Goal: Task Accomplishment & Management: Manage account settings

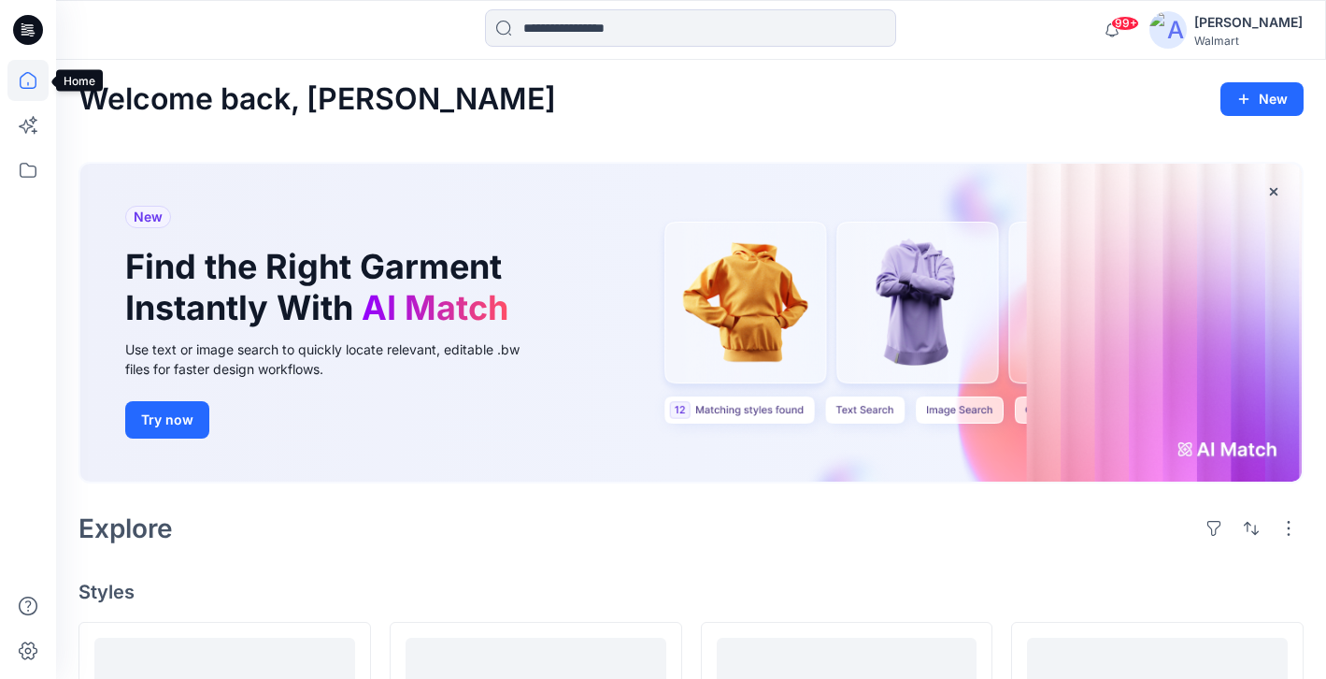
click at [24, 77] on icon at bounding box center [27, 80] width 41 height 41
click at [32, 177] on icon at bounding box center [27, 170] width 41 height 41
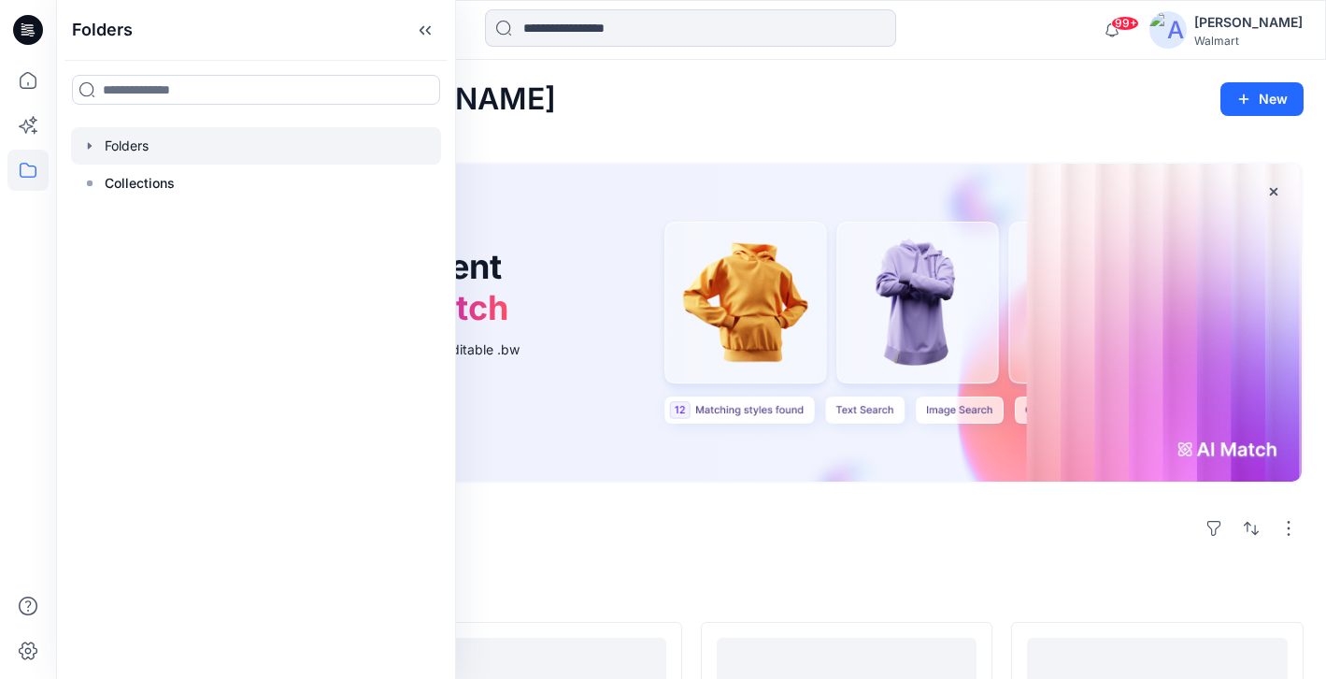
click at [93, 147] on icon "button" at bounding box center [89, 145] width 15 height 15
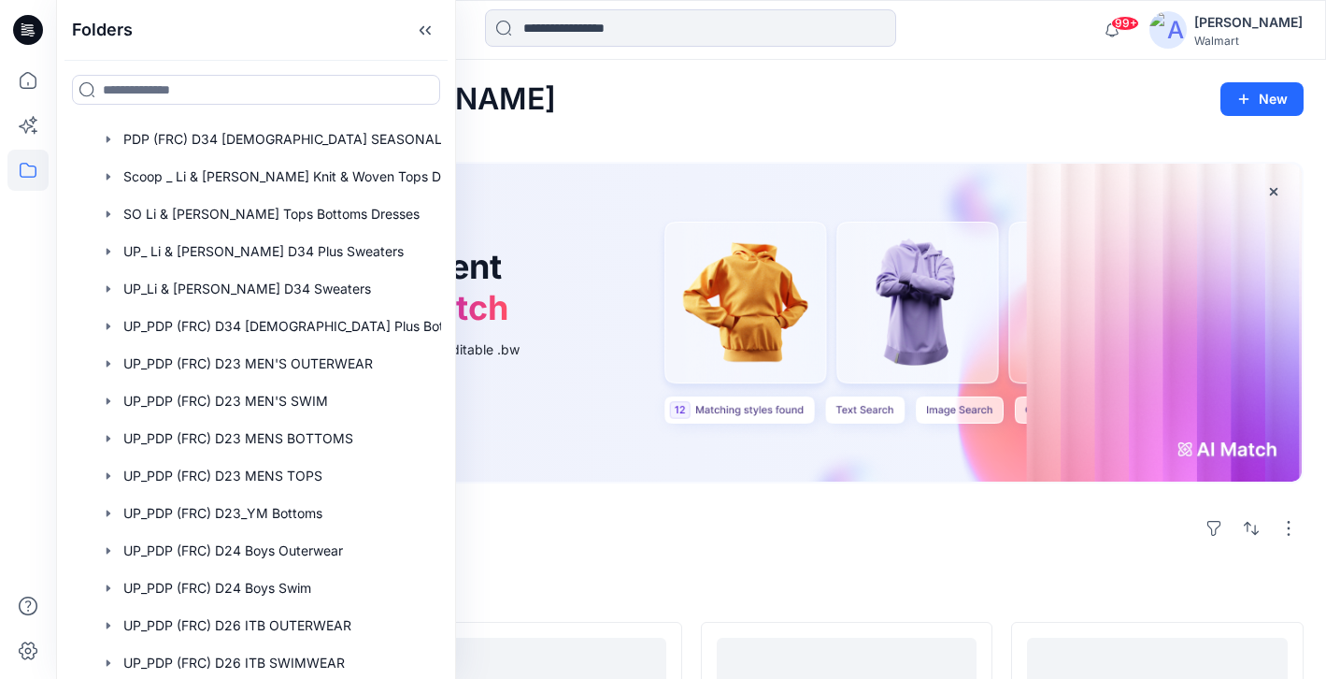
scroll to position [910, 0]
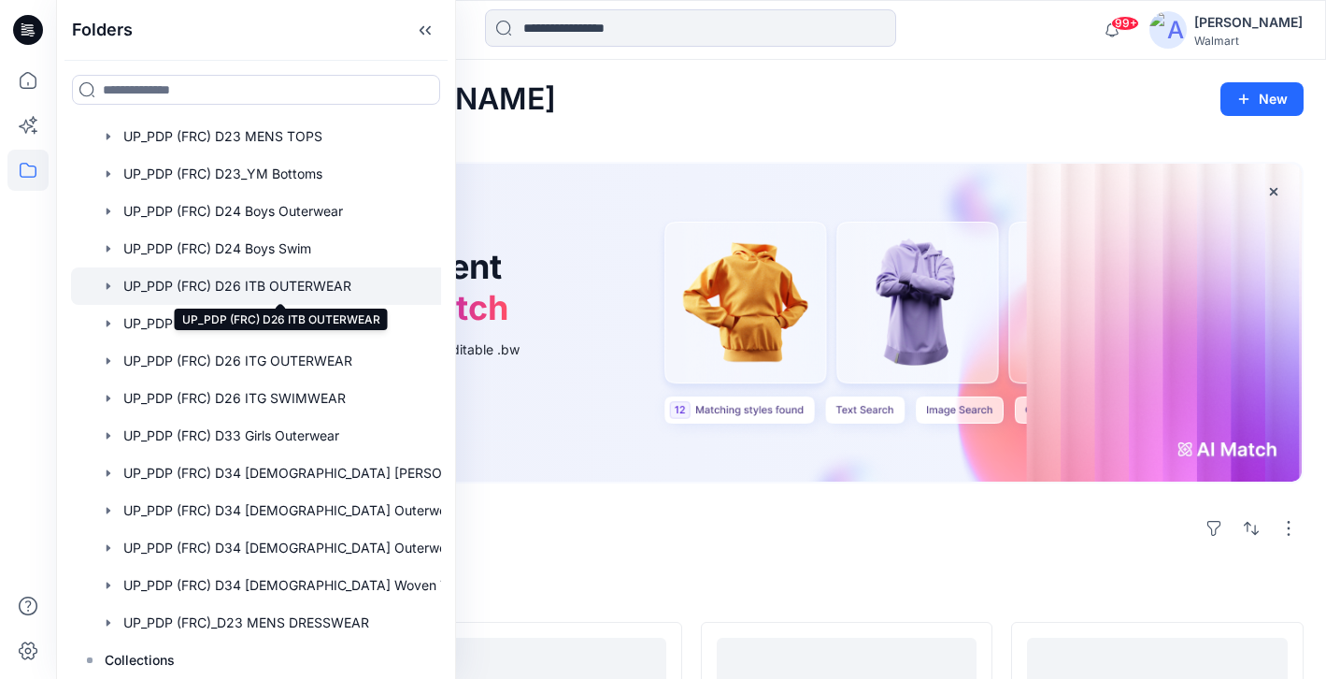
click at [221, 284] on div at bounding box center [280, 285] width 419 height 37
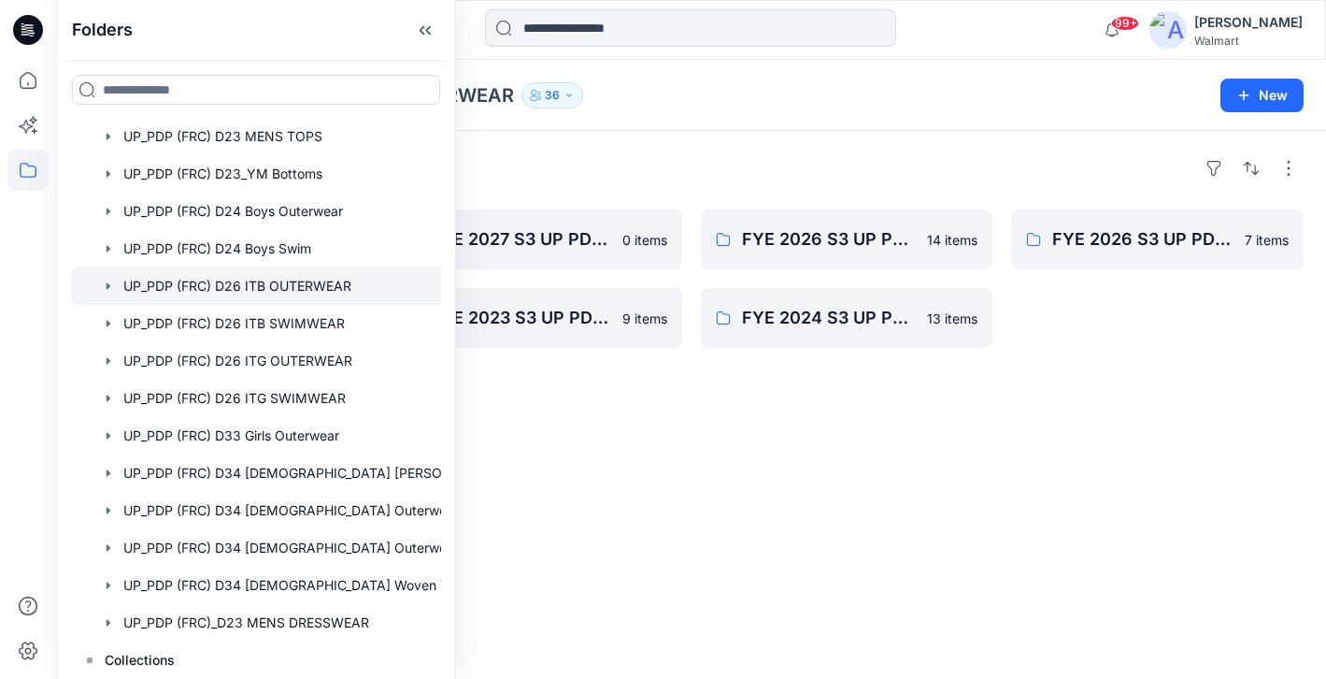
click at [766, 430] on div "Folders FYE 2027 S4 UP PDP (FRC) D26 ITB Outerwear - Ozark Trail 0 items FYE 20…" at bounding box center [691, 405] width 1270 height 548
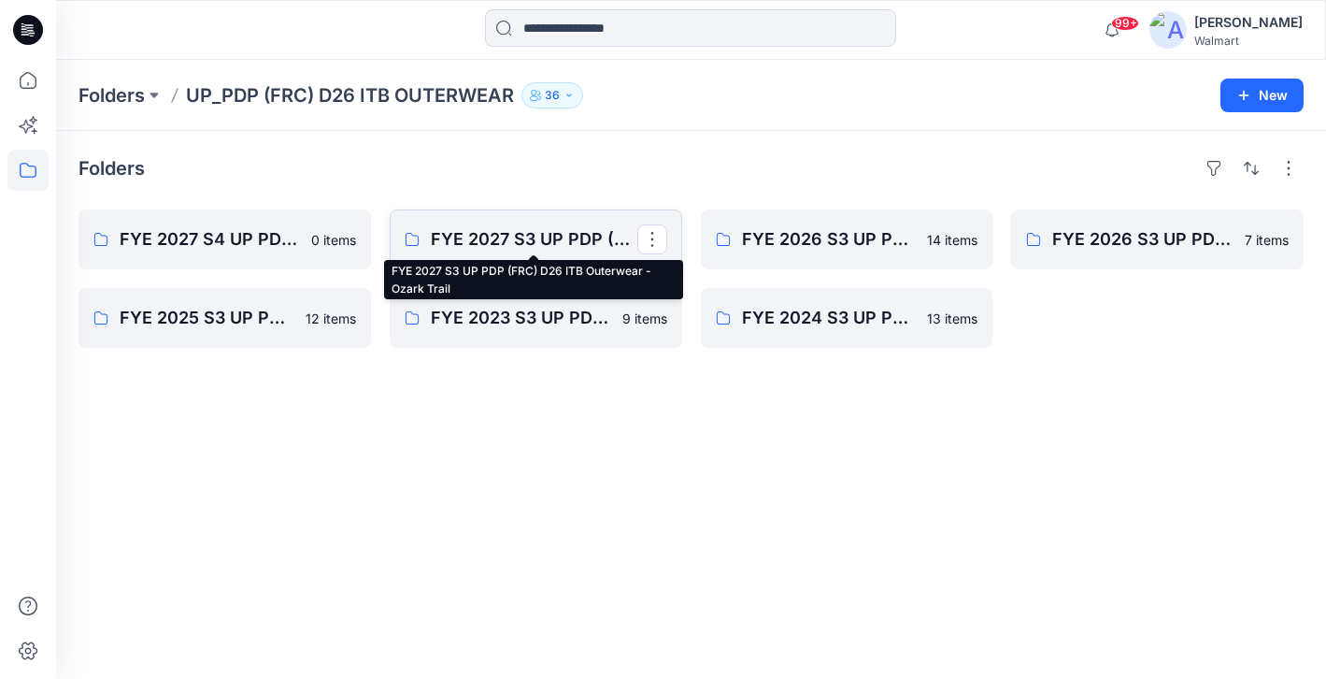
click at [536, 234] on p "FYE 2027 S3 UP PDP (FRC) D26 ITB Outerwear - Ozark Trail" at bounding box center [534, 239] width 207 height 26
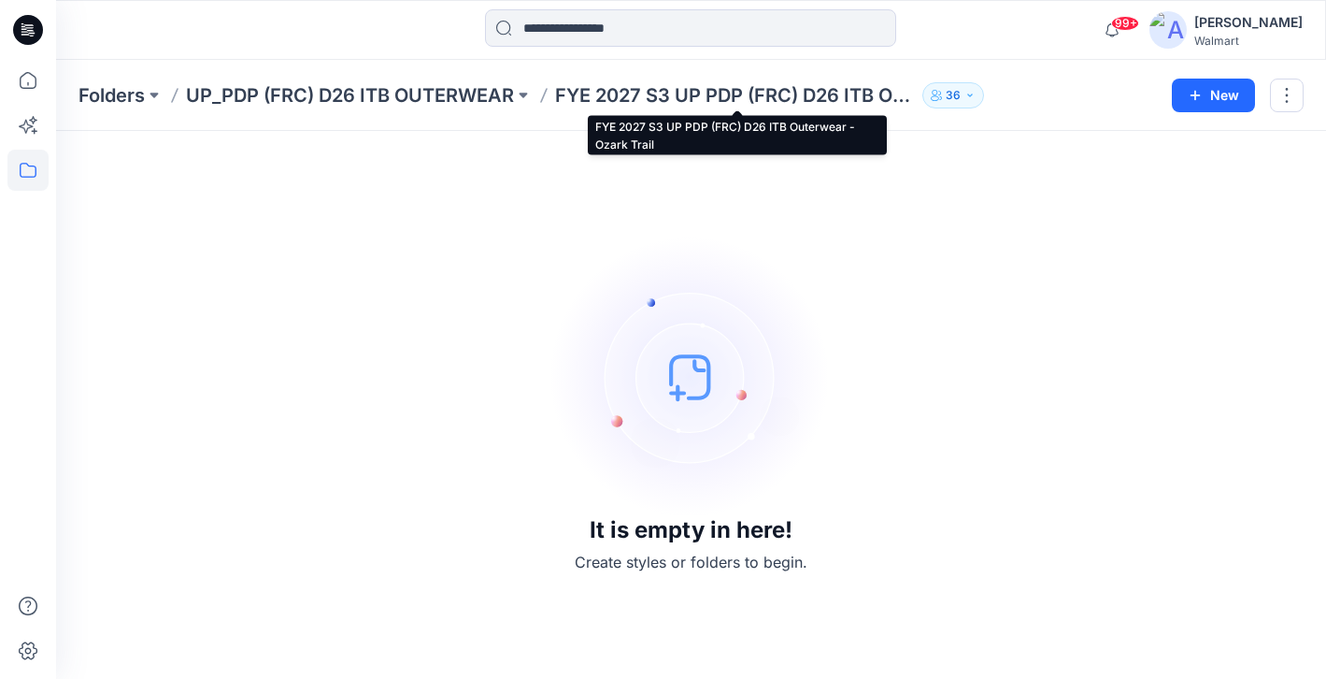
click at [583, 94] on p "FYE 2027 S3 UP PDP (FRC) D26 ITB Outerwear - Ozark Trail" at bounding box center [735, 95] width 360 height 26
drag, startPoint x: 561, startPoint y: 91, endPoint x: 875, endPoint y: 93, distance: 314.0
click at [875, 93] on p "FYE 2027 S3 UP PDP (FRC) D26 ITB Outerwear - Ozark Trail" at bounding box center [735, 95] width 360 height 26
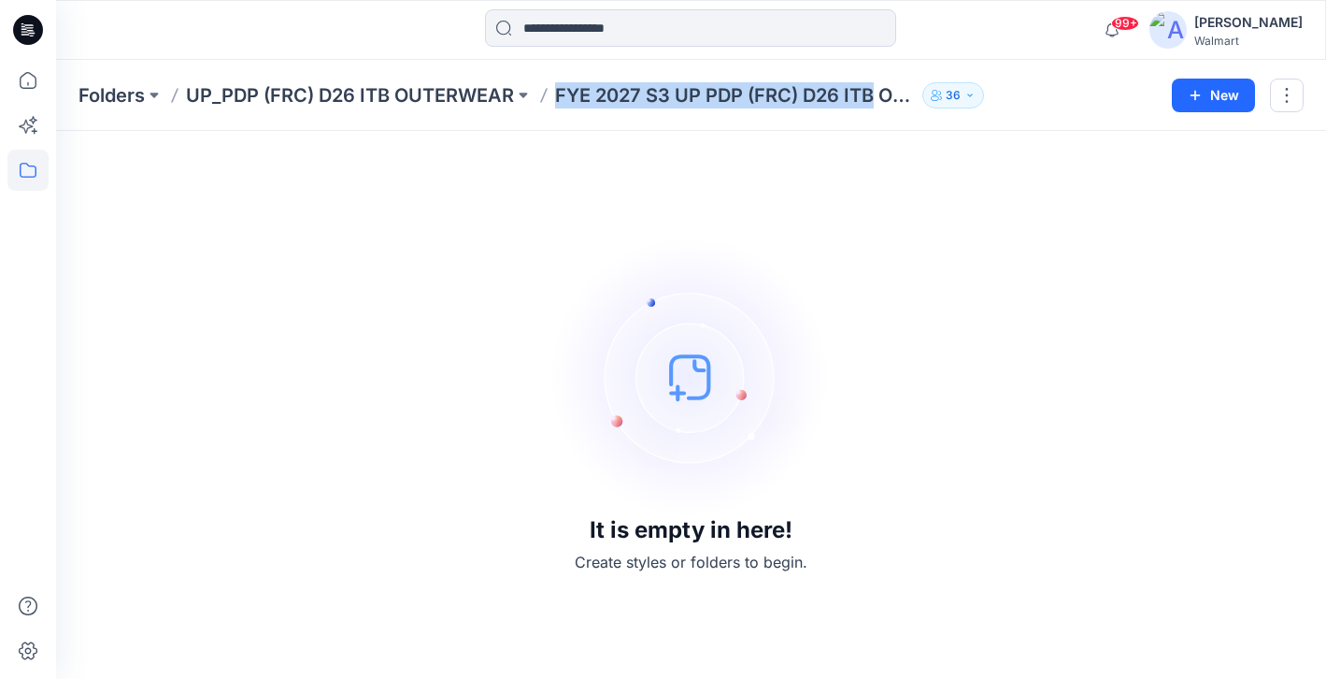
copy p "FYE 2027 S3 UP PDP (FRC) D26 ITB"
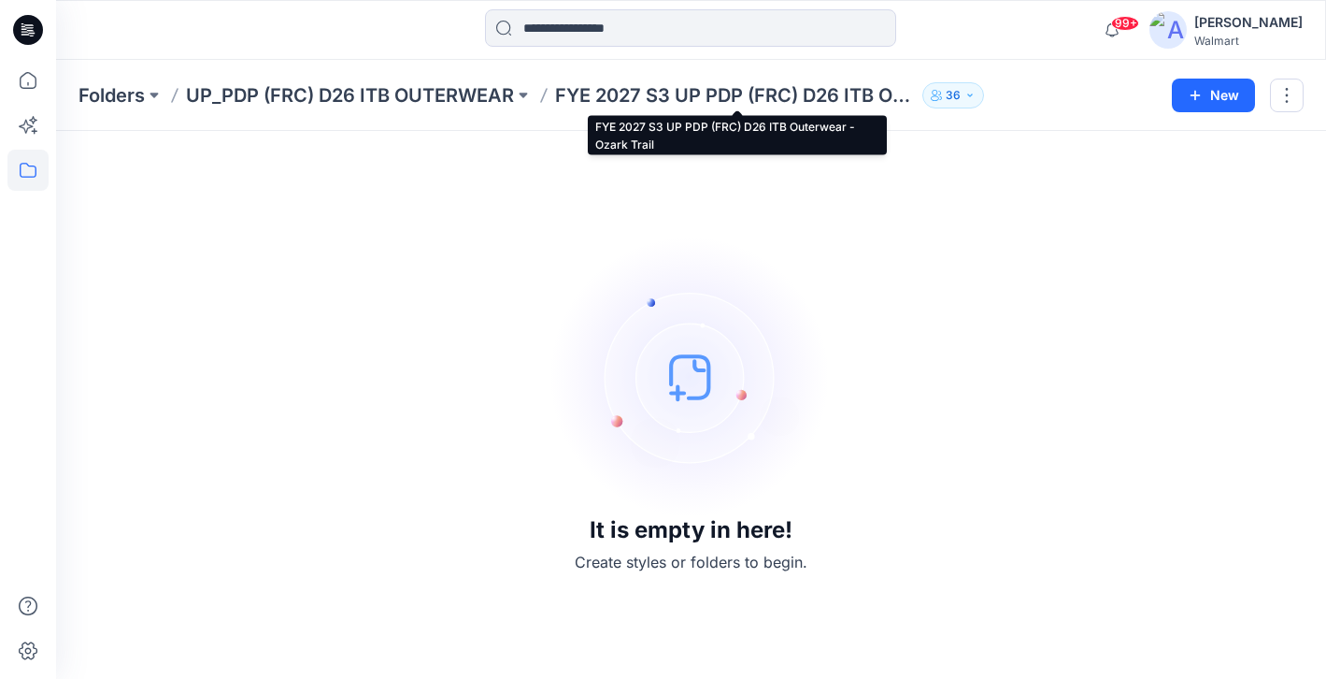
click at [893, 95] on p "FYE 2027 S3 UP PDP (FRC) D26 ITB Outerwear - Ozark Trail" at bounding box center [735, 95] width 360 height 26
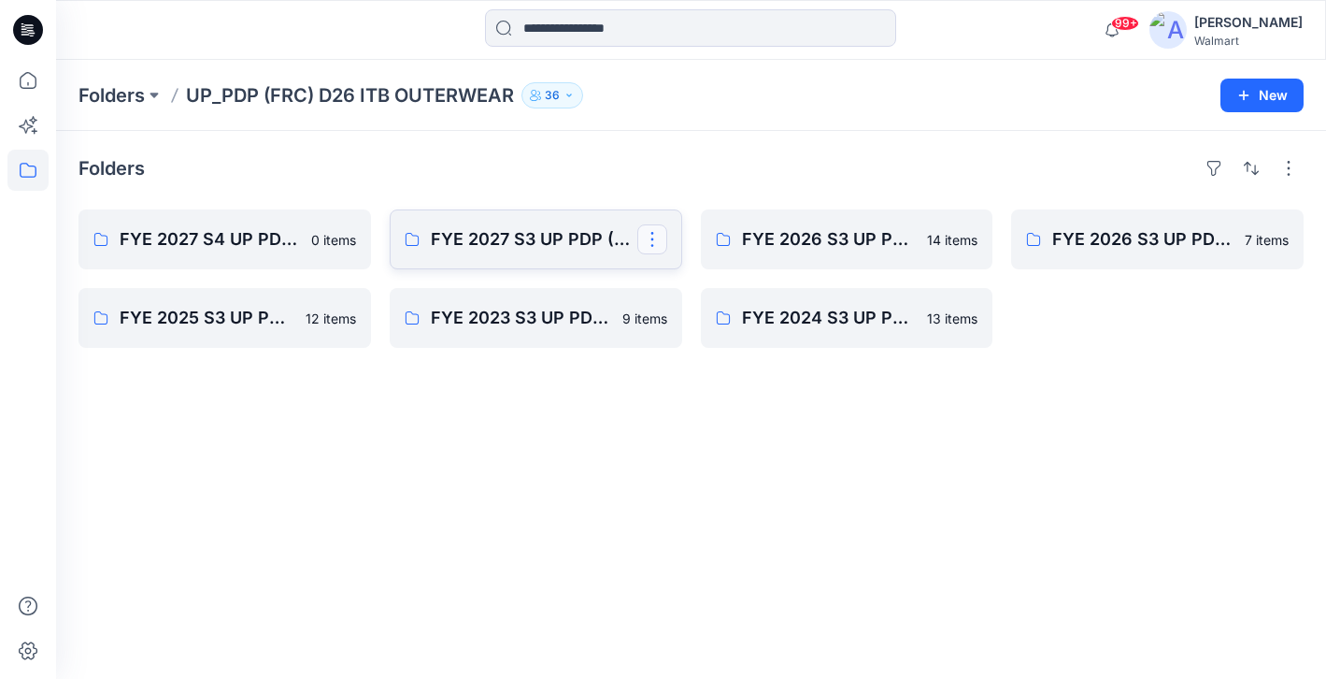
click at [649, 236] on button "button" at bounding box center [652, 239] width 30 height 30
click at [664, 270] on button "Edit" at bounding box center [742, 282] width 202 height 35
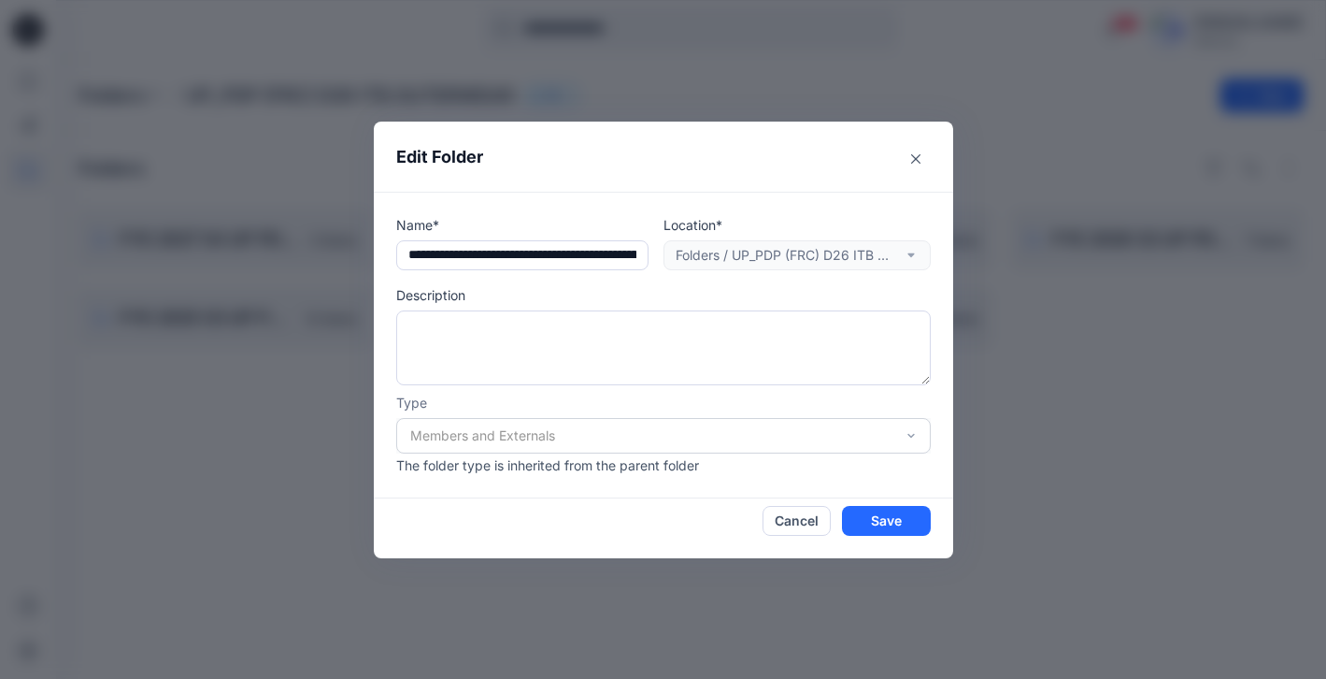
scroll to position [0, 145]
drag, startPoint x: 620, startPoint y: 247, endPoint x: 707, endPoint y: 253, distance: 87.2
click at [707, 253] on div "**********" at bounding box center [663, 242] width 535 height 55
type input "**********"
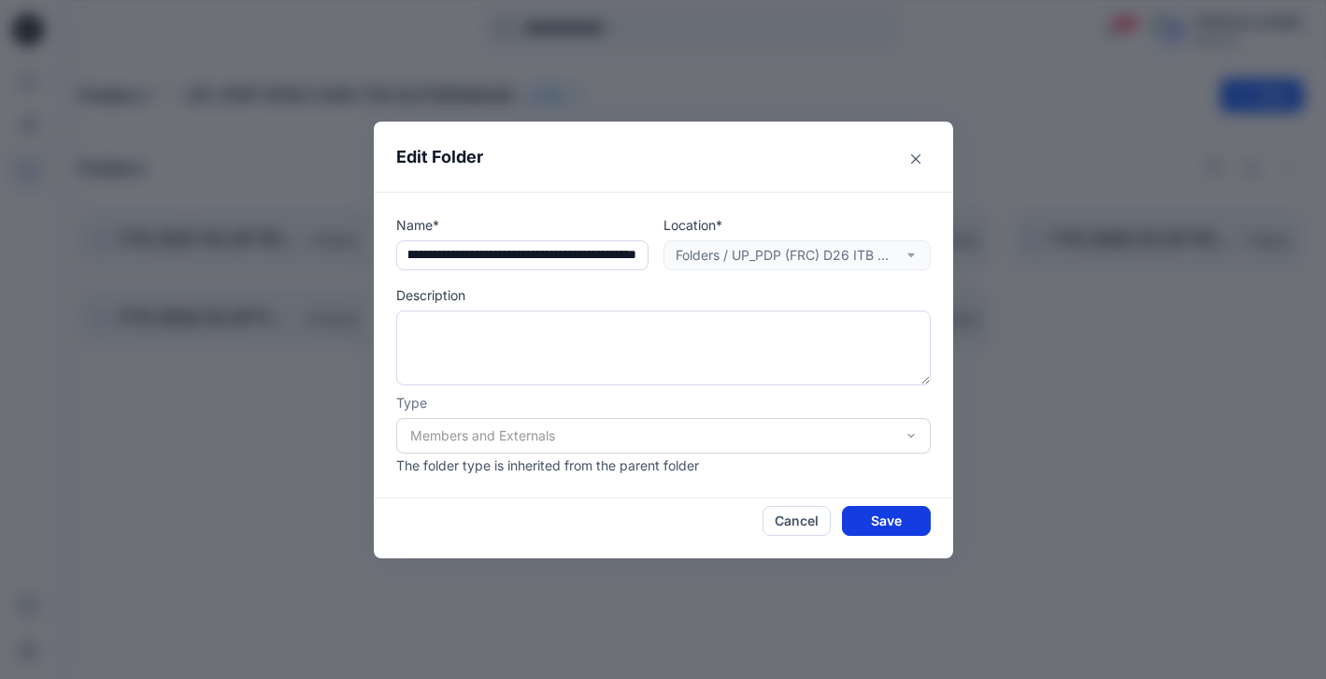
scroll to position [0, 0]
click at [889, 522] on button "Save" at bounding box center [886, 521] width 89 height 30
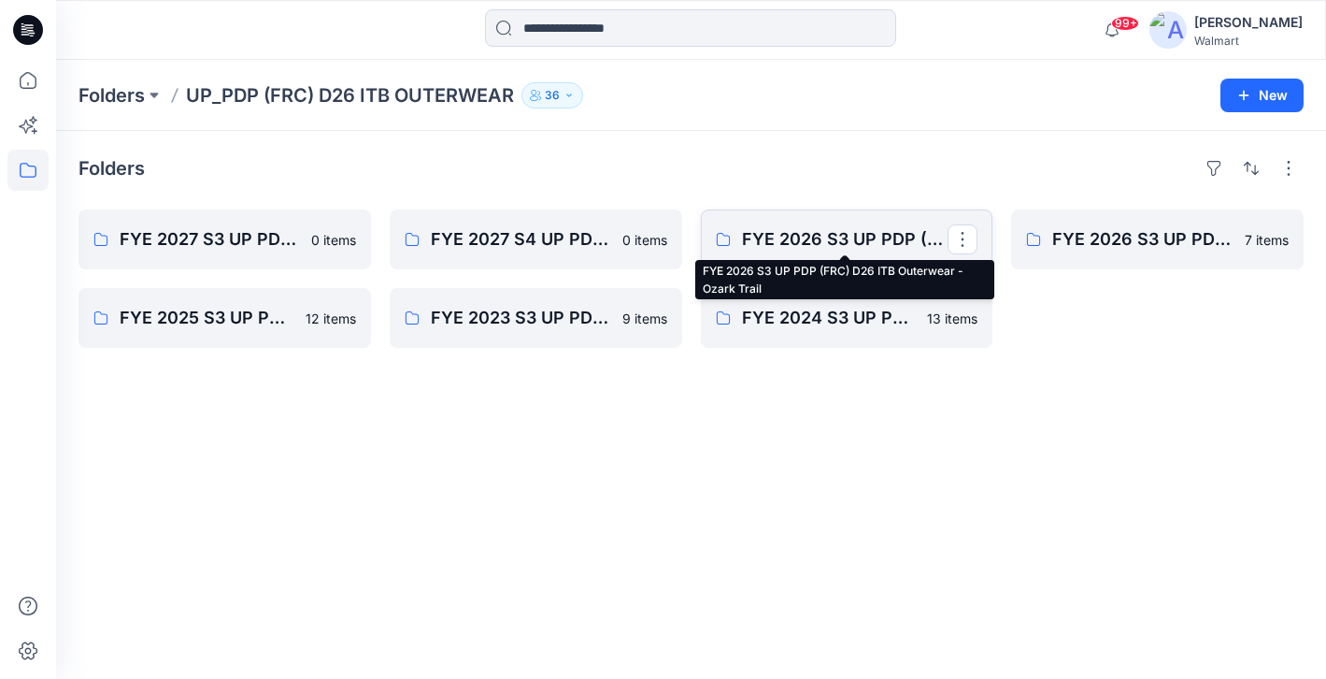
click at [844, 238] on p "FYE 2026 S3 UP PDP (FRC) D26 ITB Outerwear - Ozark Trail" at bounding box center [845, 239] width 207 height 26
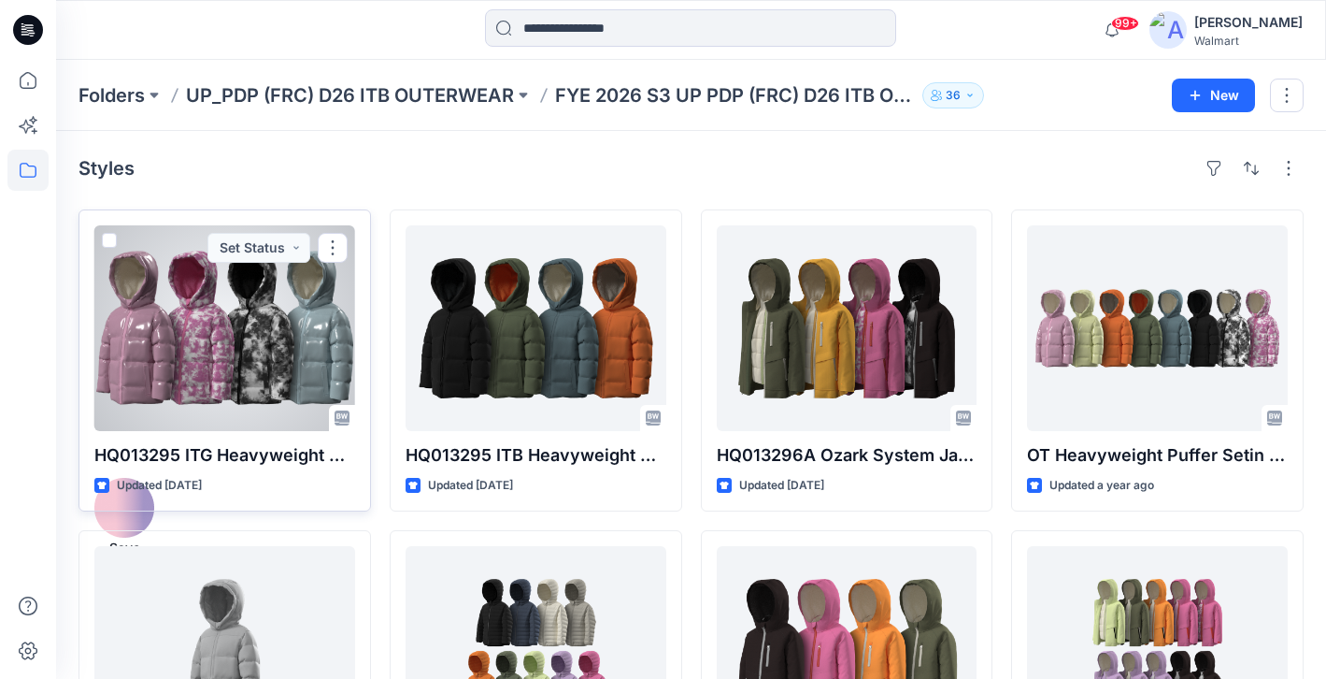
click at [227, 324] on div at bounding box center [224, 328] width 261 height 206
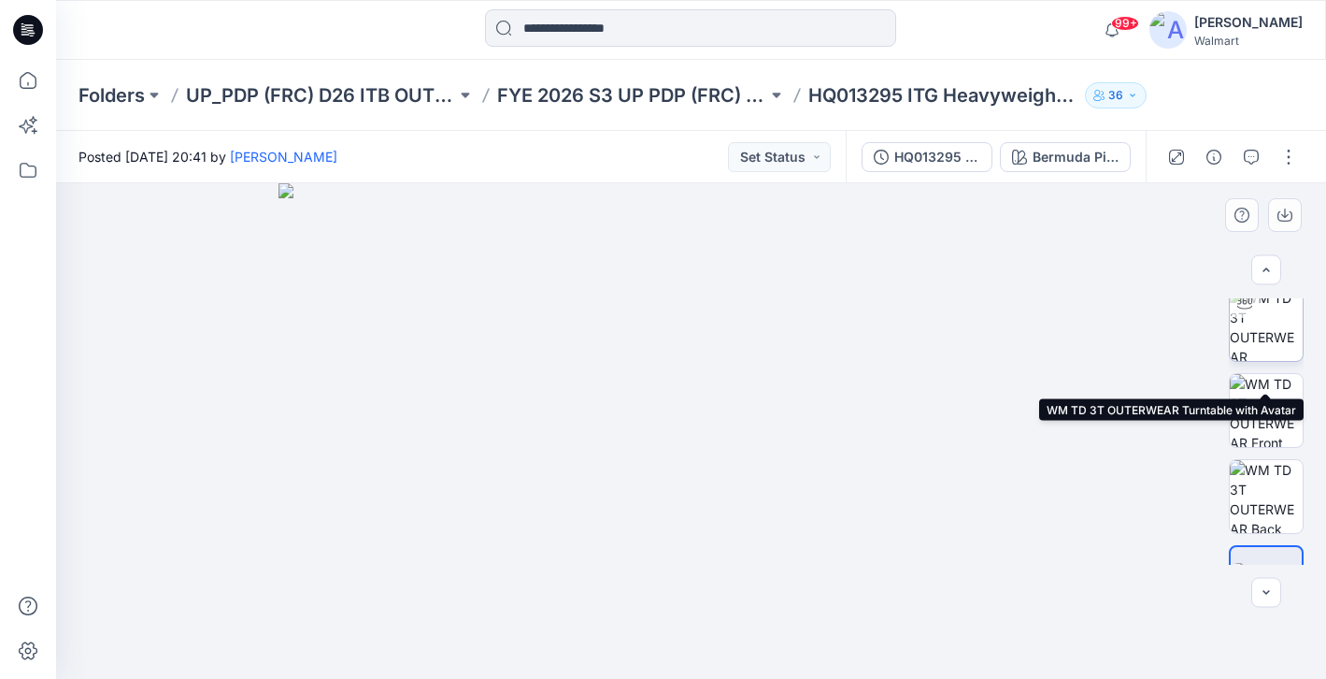
scroll to position [114, 0]
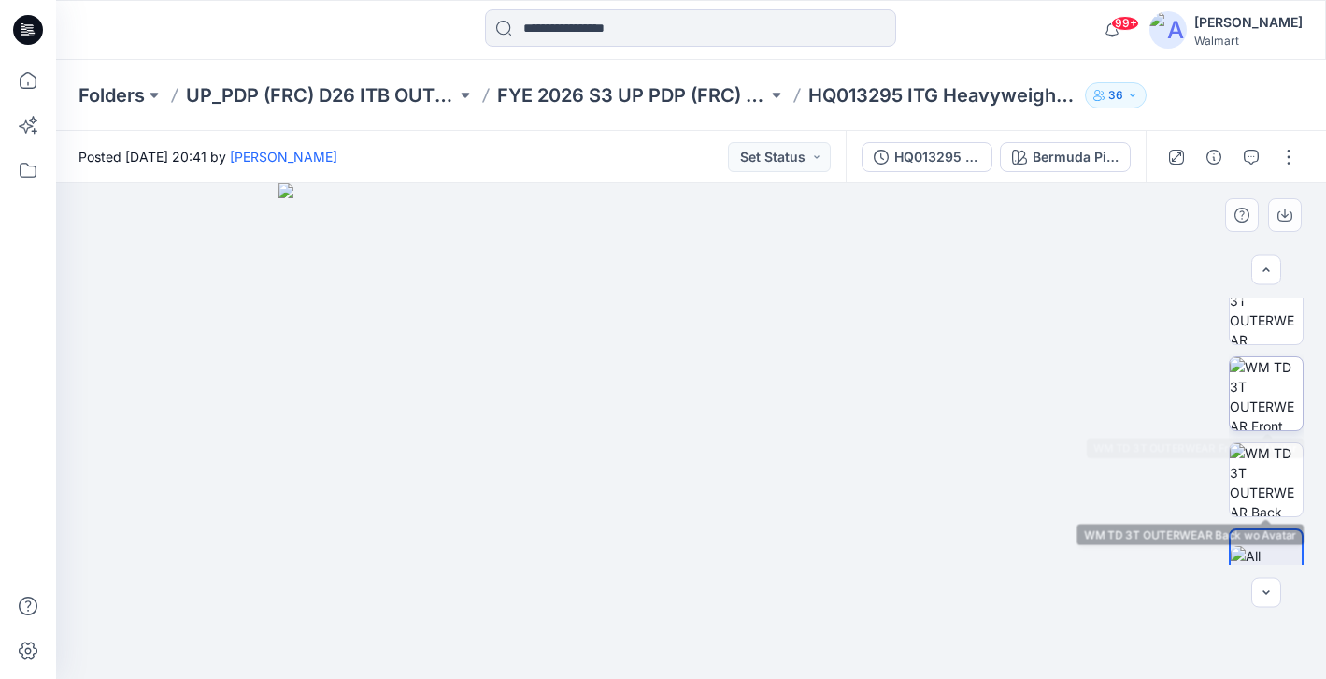
click at [1270, 420] on img at bounding box center [1266, 393] width 73 height 73
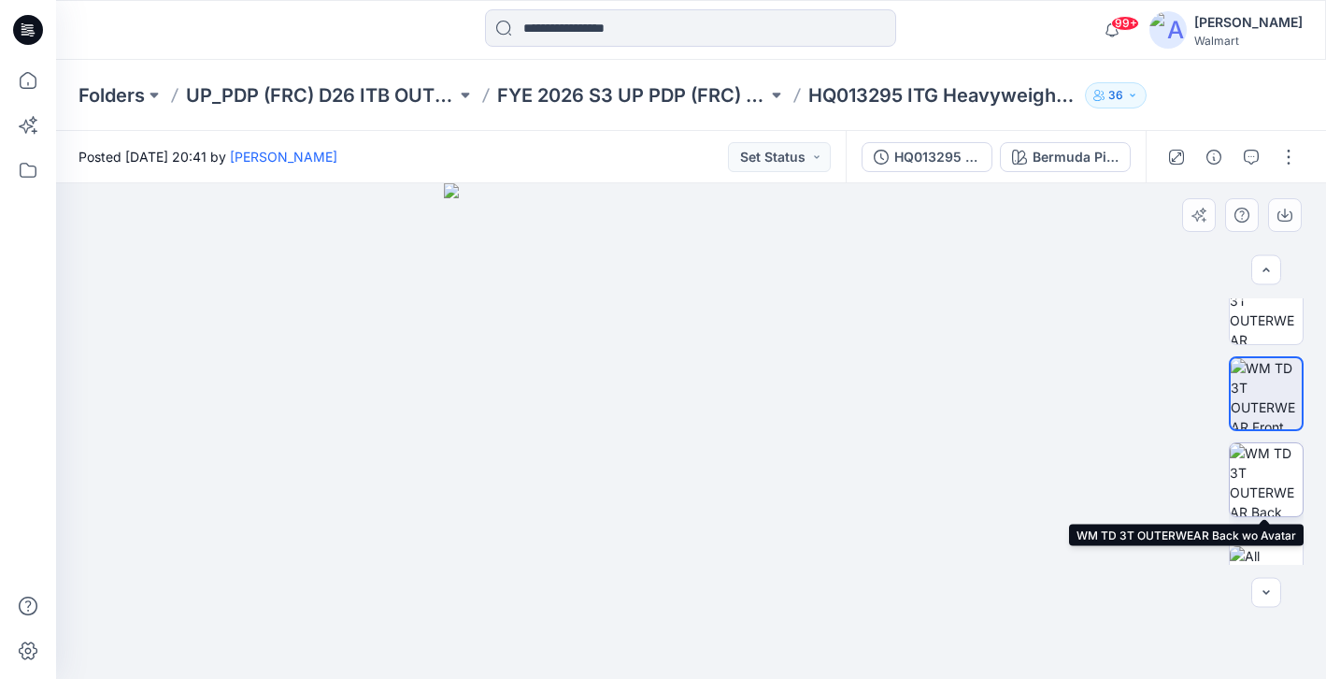
click at [1269, 485] on img at bounding box center [1266, 479] width 73 height 73
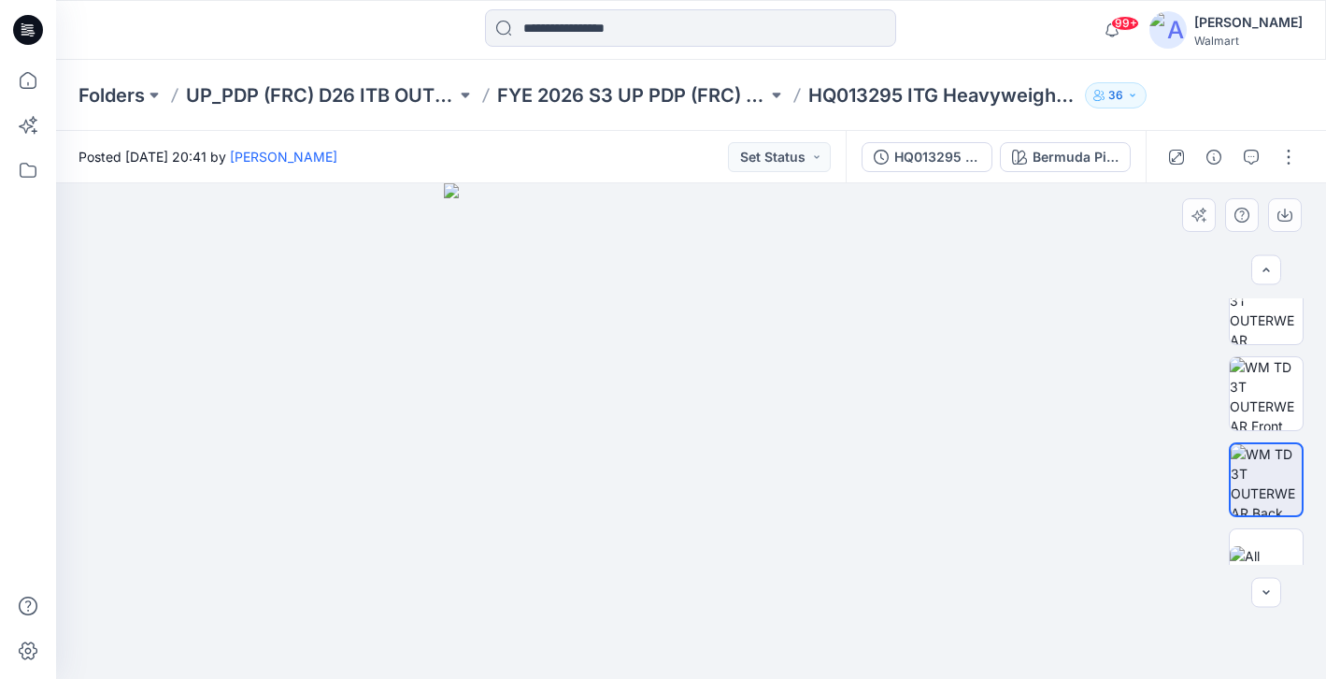
scroll to position [152, 0]
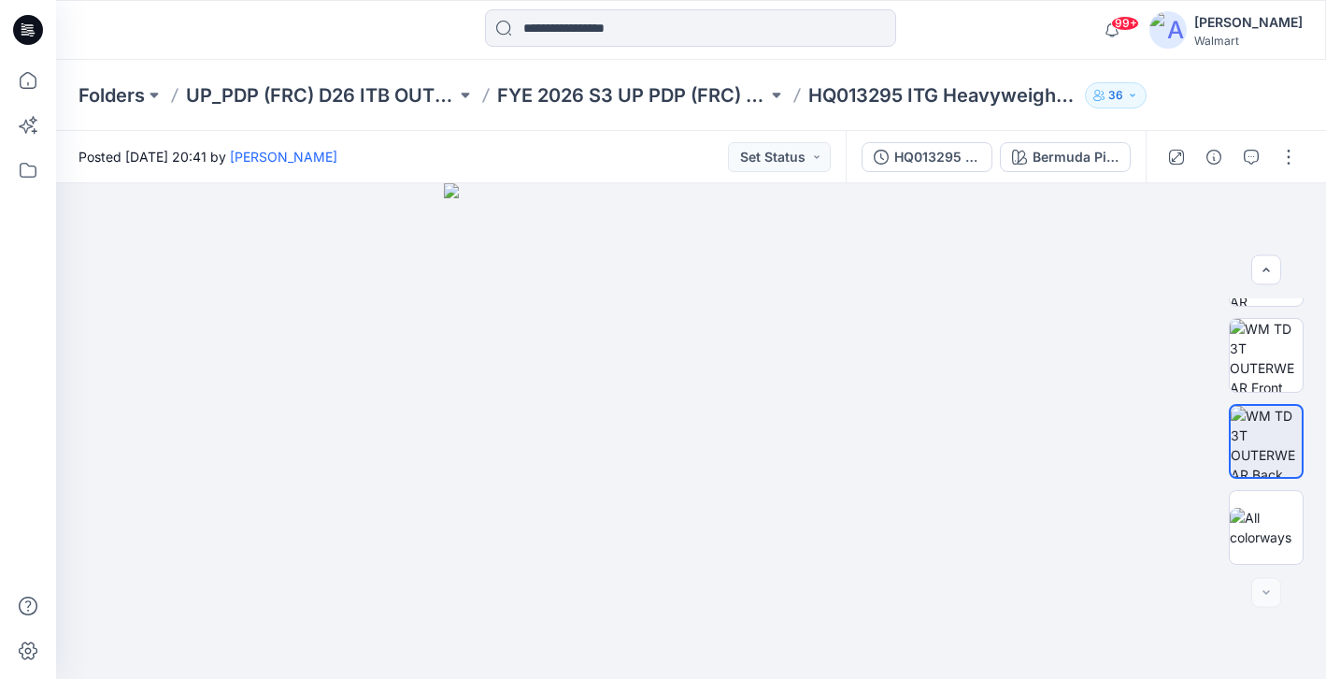
click at [42, 38] on icon at bounding box center [28, 30] width 30 height 60
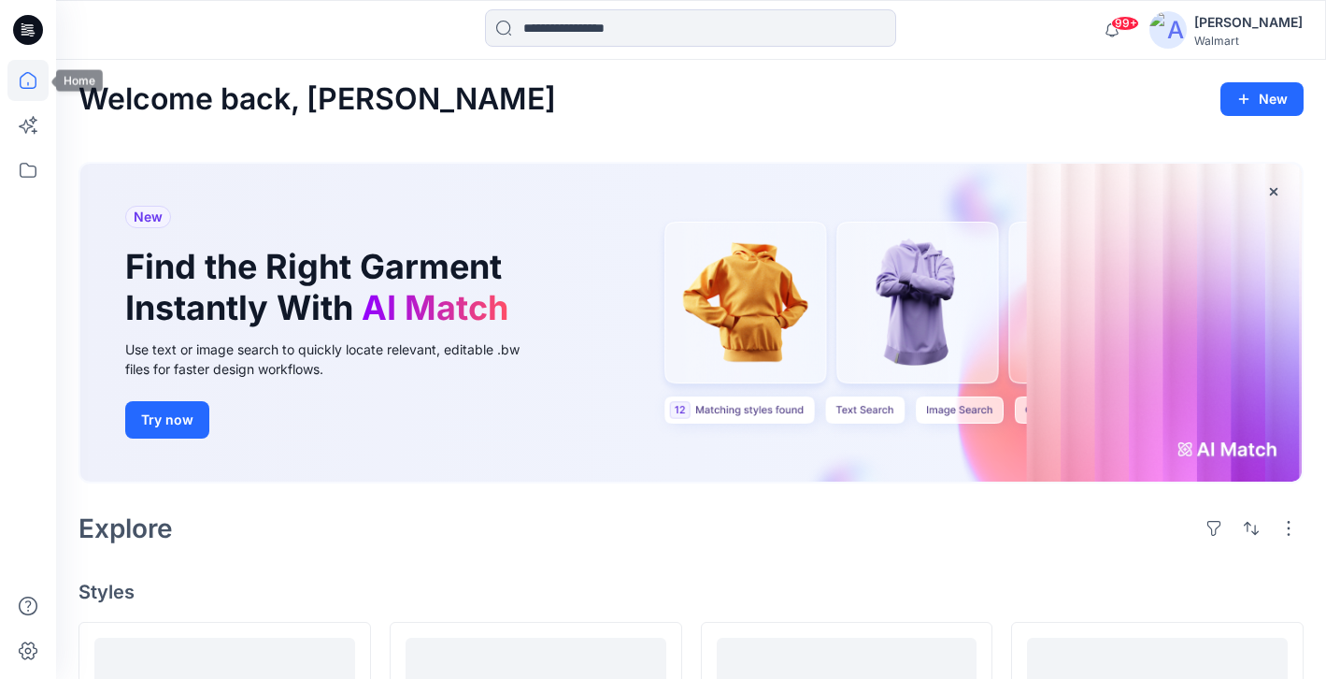
click at [32, 82] on icon at bounding box center [27, 80] width 41 height 41
click at [27, 76] on icon at bounding box center [27, 80] width 41 height 41
click at [36, 20] on icon at bounding box center [28, 30] width 30 height 30
click at [24, 135] on icon at bounding box center [27, 125] width 41 height 41
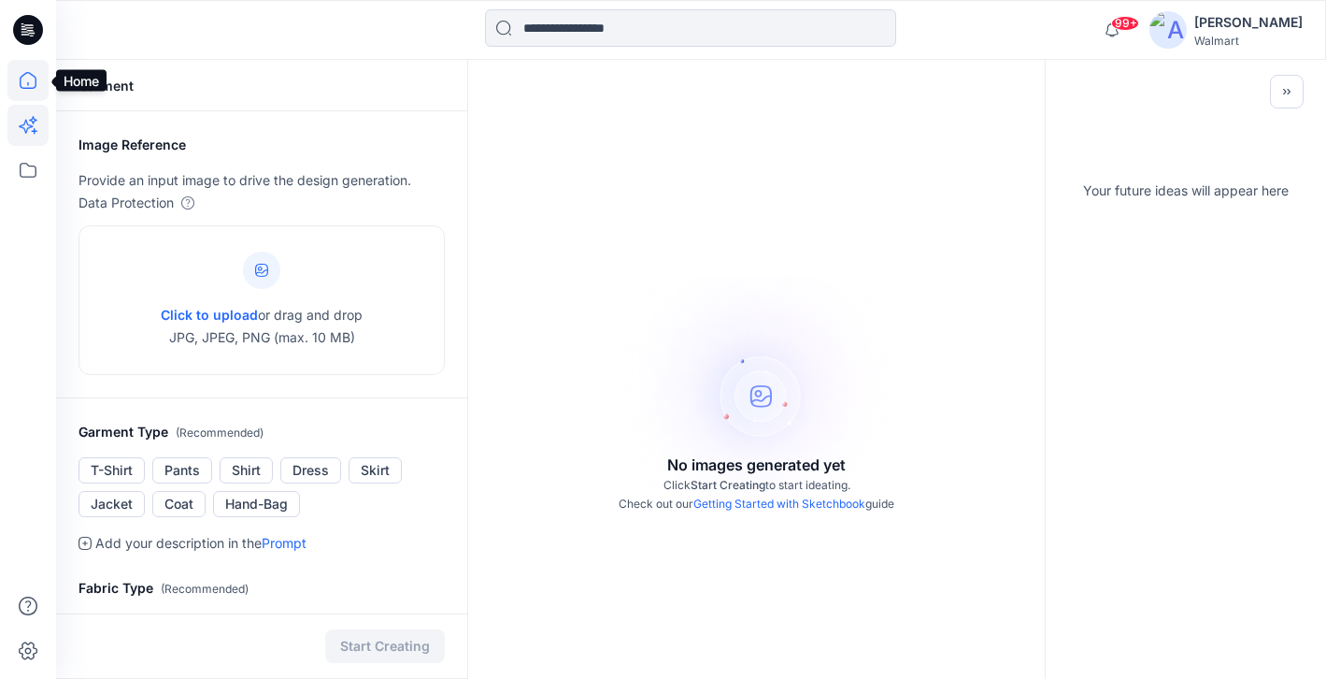
click at [41, 64] on icon at bounding box center [27, 80] width 41 height 41
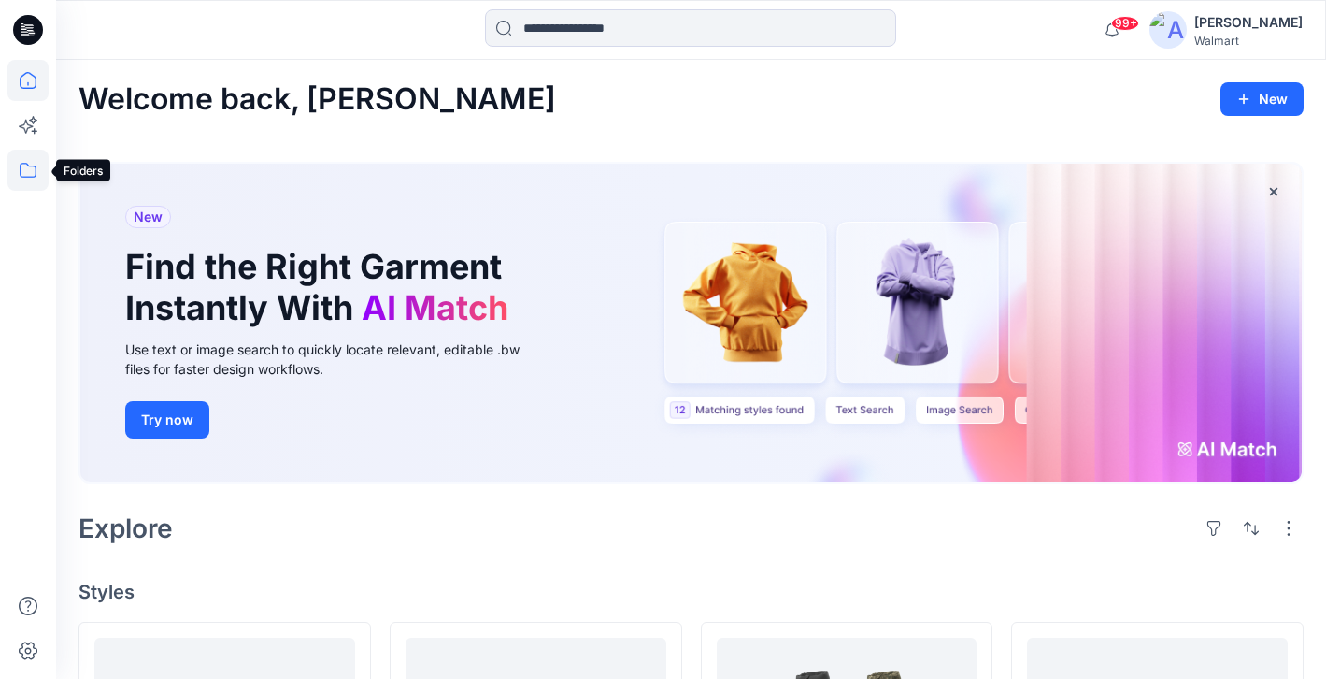
click at [30, 164] on icon at bounding box center [27, 170] width 41 height 41
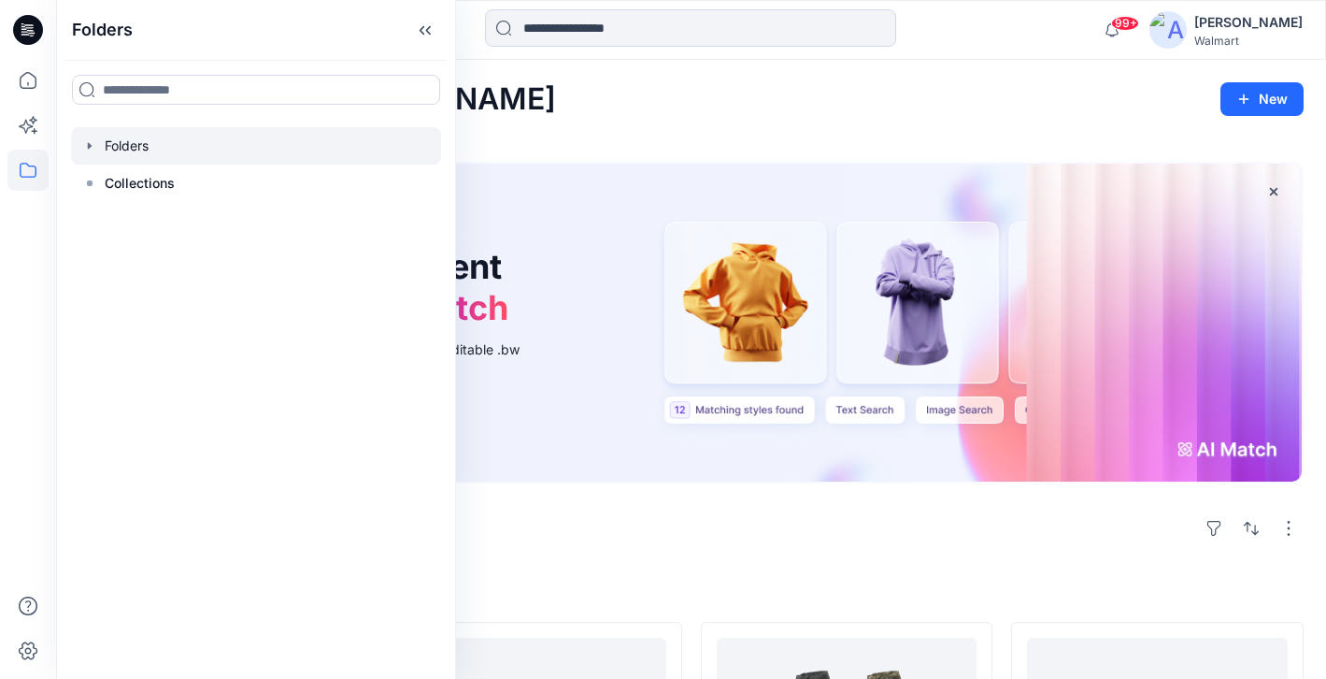
click at [98, 147] on div at bounding box center [256, 145] width 370 height 37
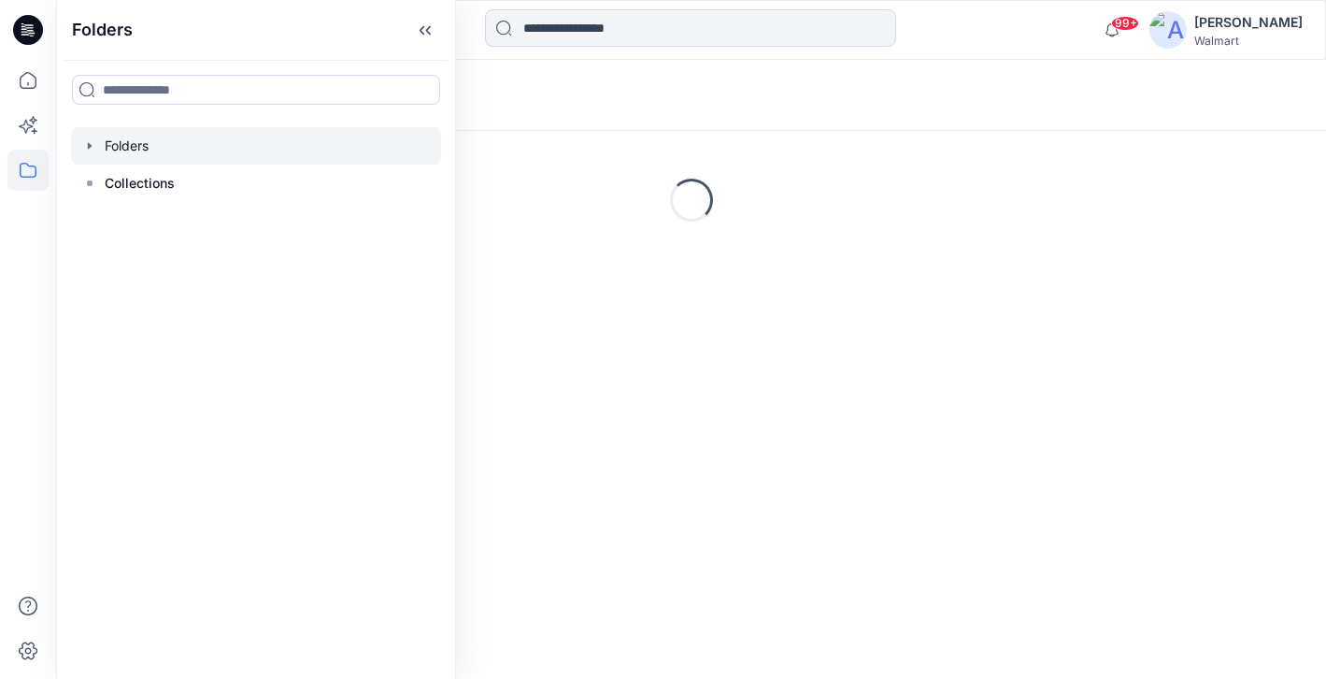
click at [90, 145] on icon "button" at bounding box center [90, 145] width 4 height 7
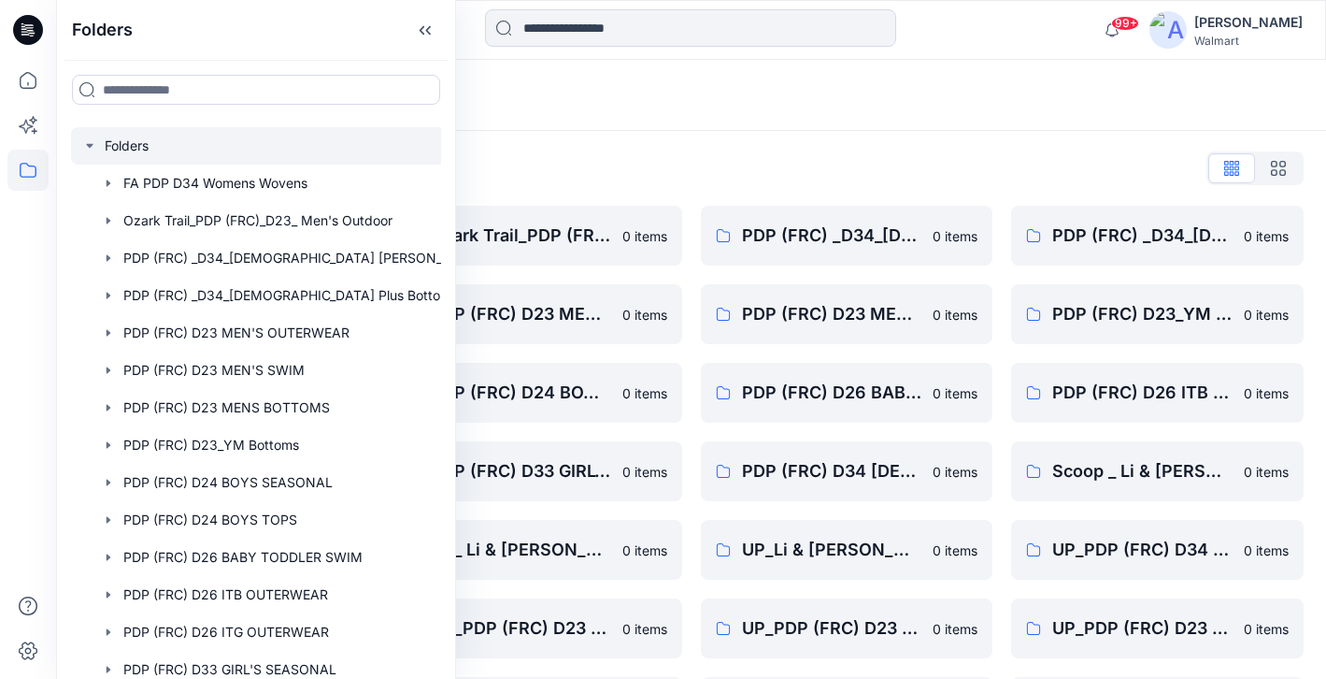
click at [655, 121] on div "Folders" at bounding box center [691, 95] width 1270 height 71
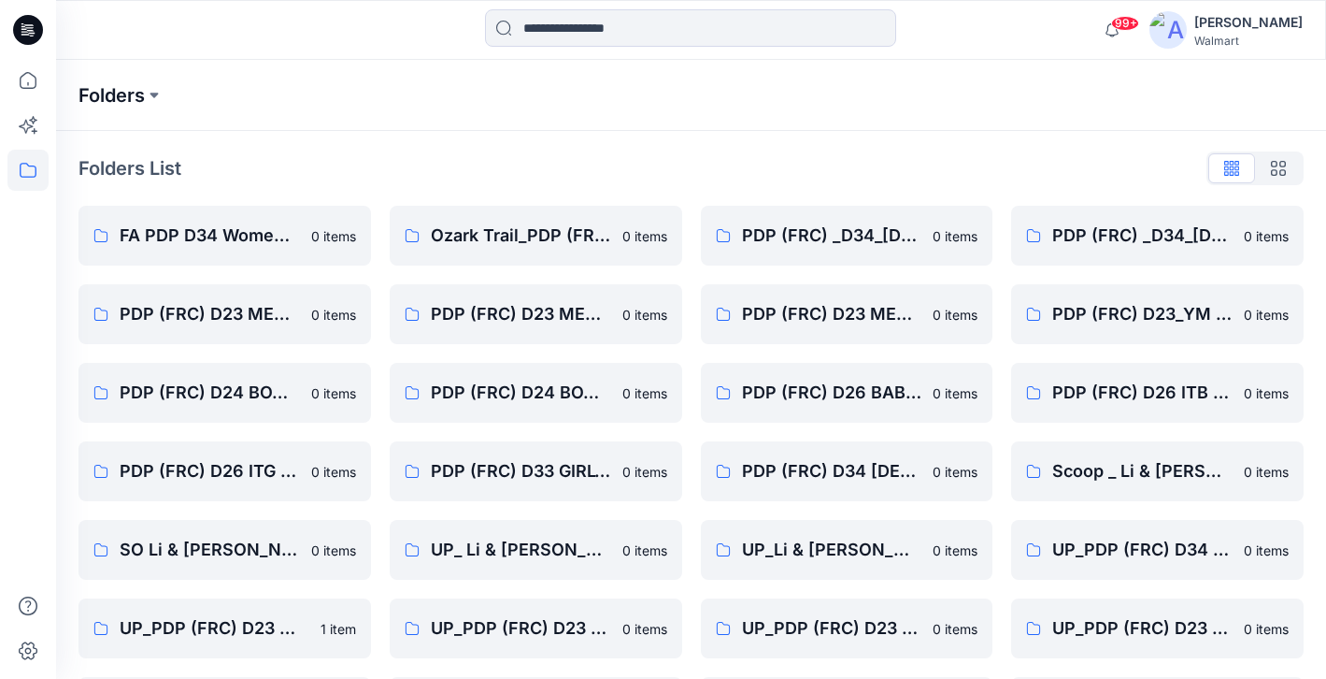
click at [103, 101] on p "Folders" at bounding box center [112, 95] width 66 height 26
click at [157, 93] on button at bounding box center [154, 95] width 19 height 26
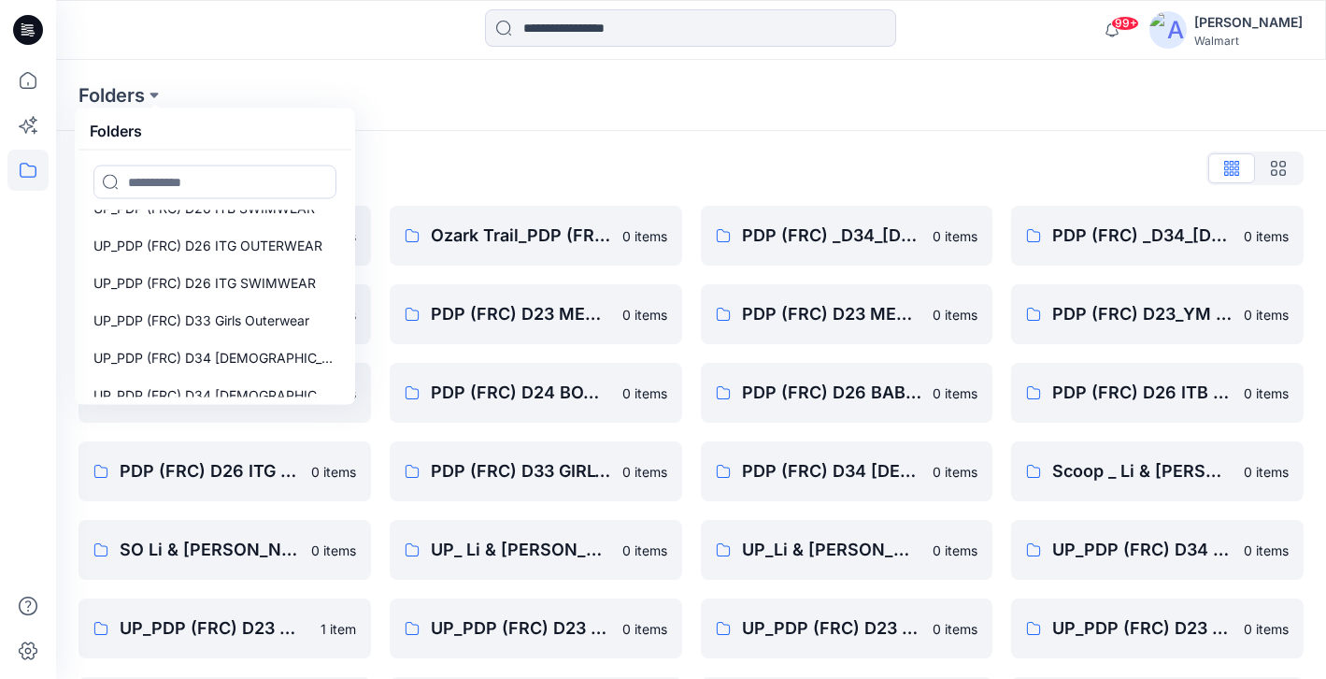
scroll to position [1196, 0]
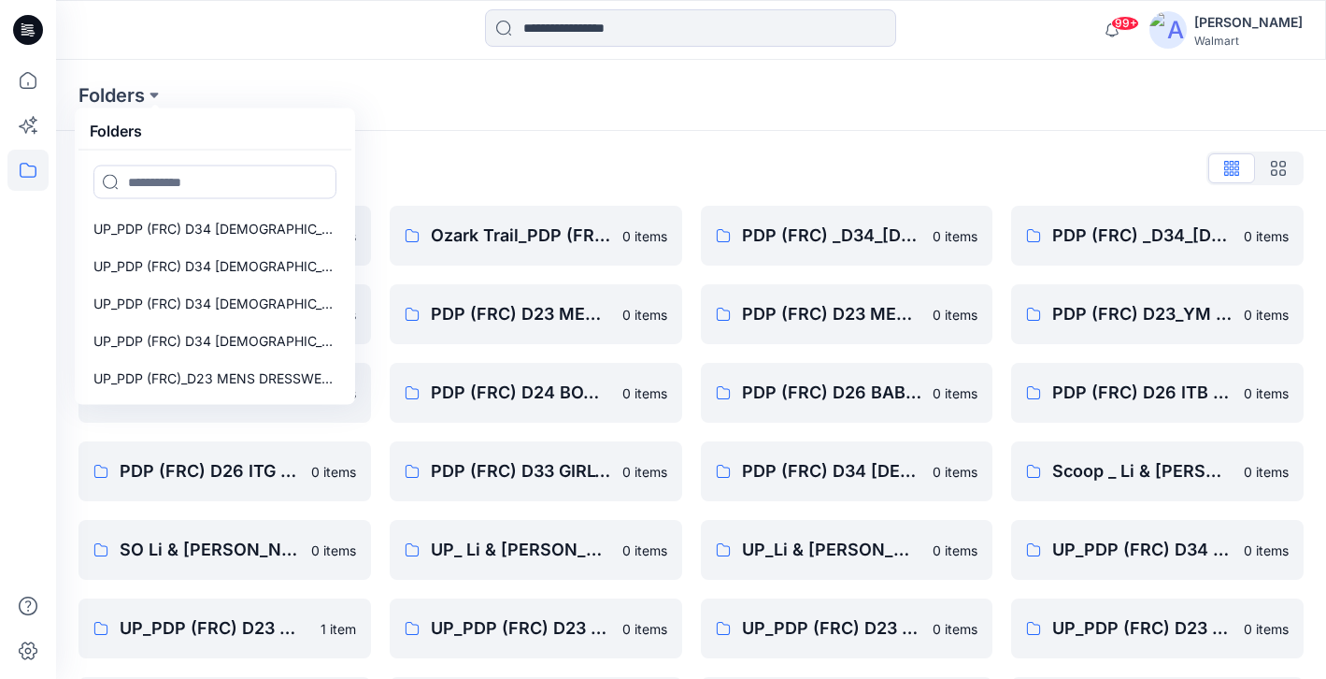
drag, startPoint x: 401, startPoint y: 134, endPoint x: 189, endPoint y: 134, distance: 212.2
click at [389, 134] on div "Folders List FA PDP D34 Womens Wovens 0 items PDP (FRC) D23 MEN'S OUTERWEAR 0 i…" at bounding box center [691, 563] width 1270 height 864
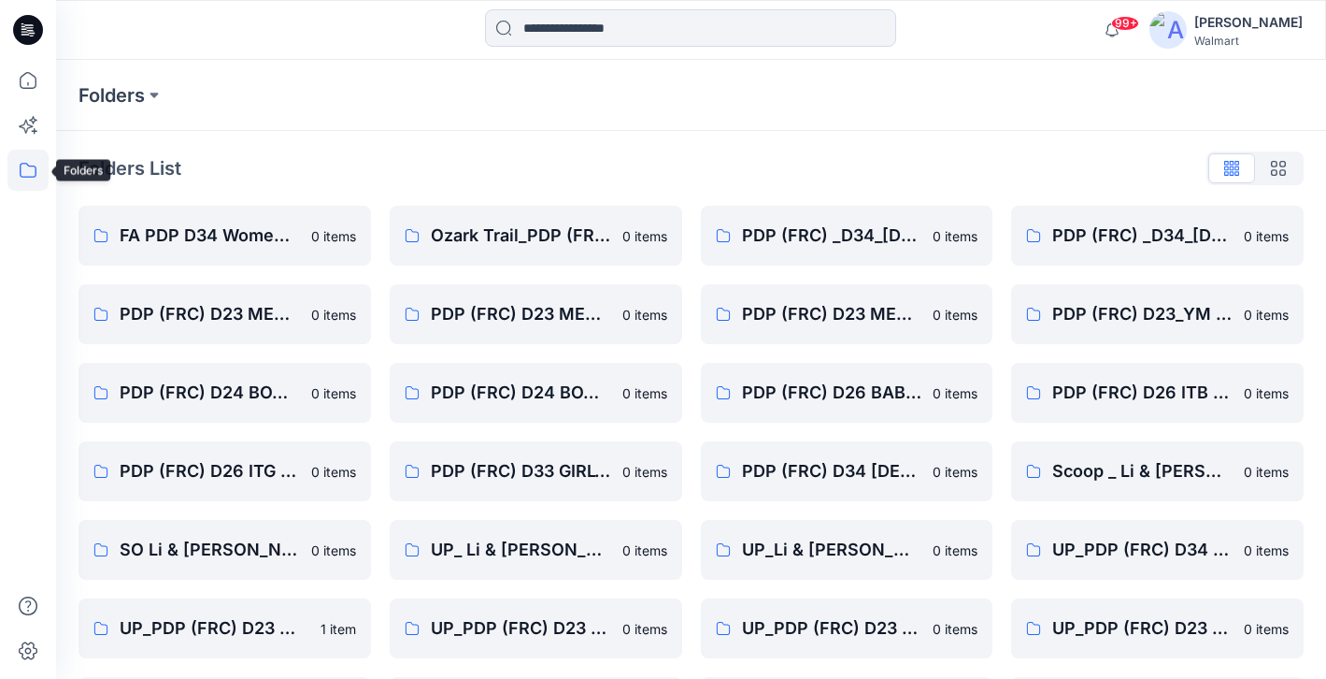
click at [33, 165] on icon at bounding box center [28, 170] width 17 height 15
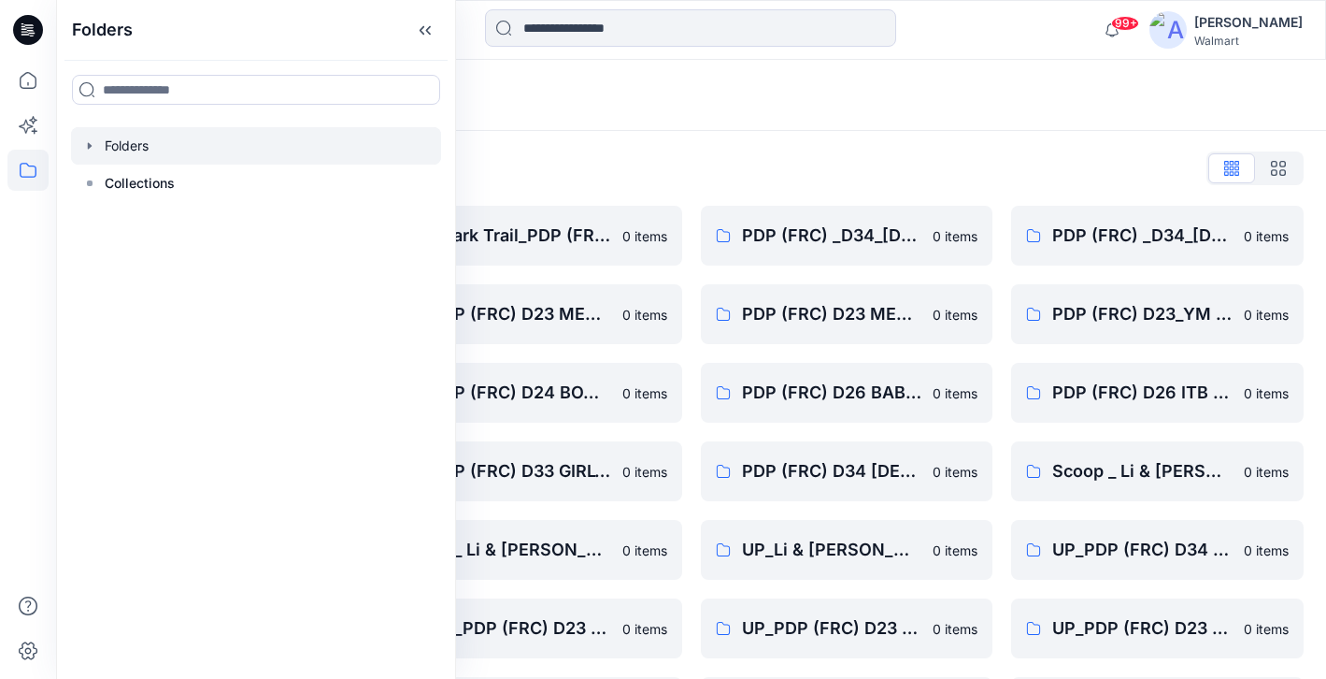
click at [86, 144] on icon "button" at bounding box center [89, 145] width 15 height 15
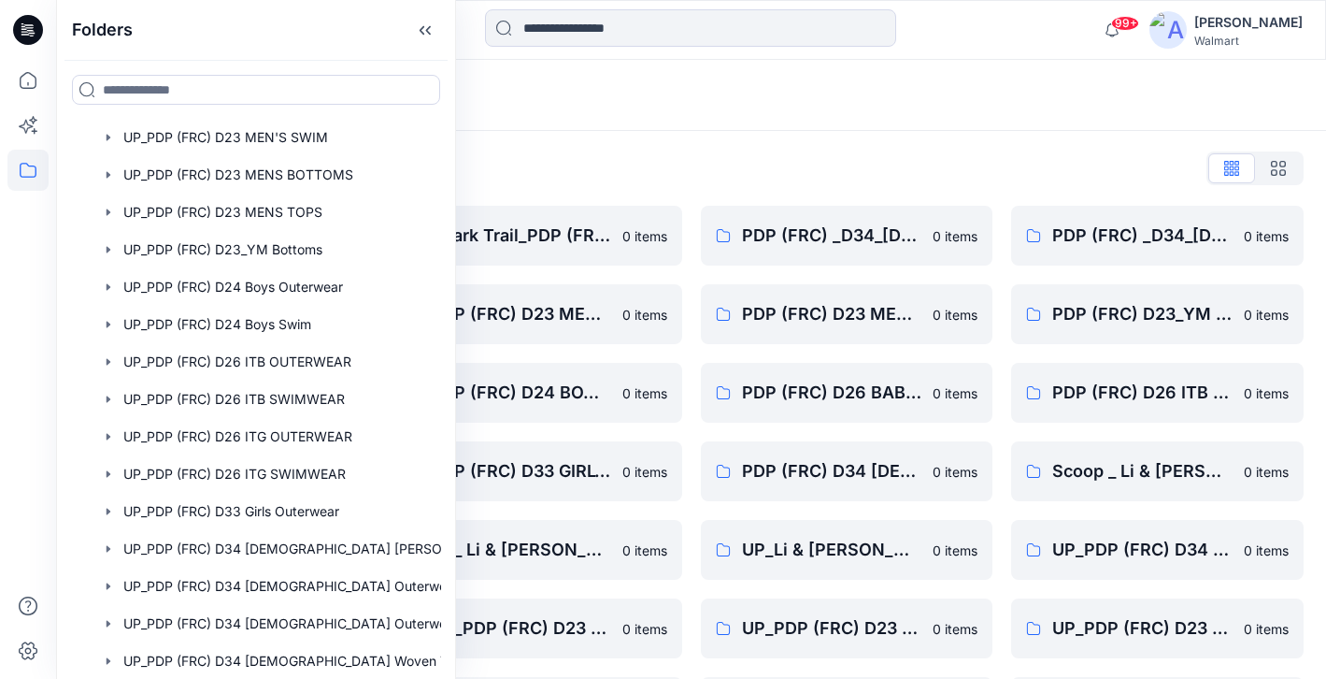
scroll to position [825, 0]
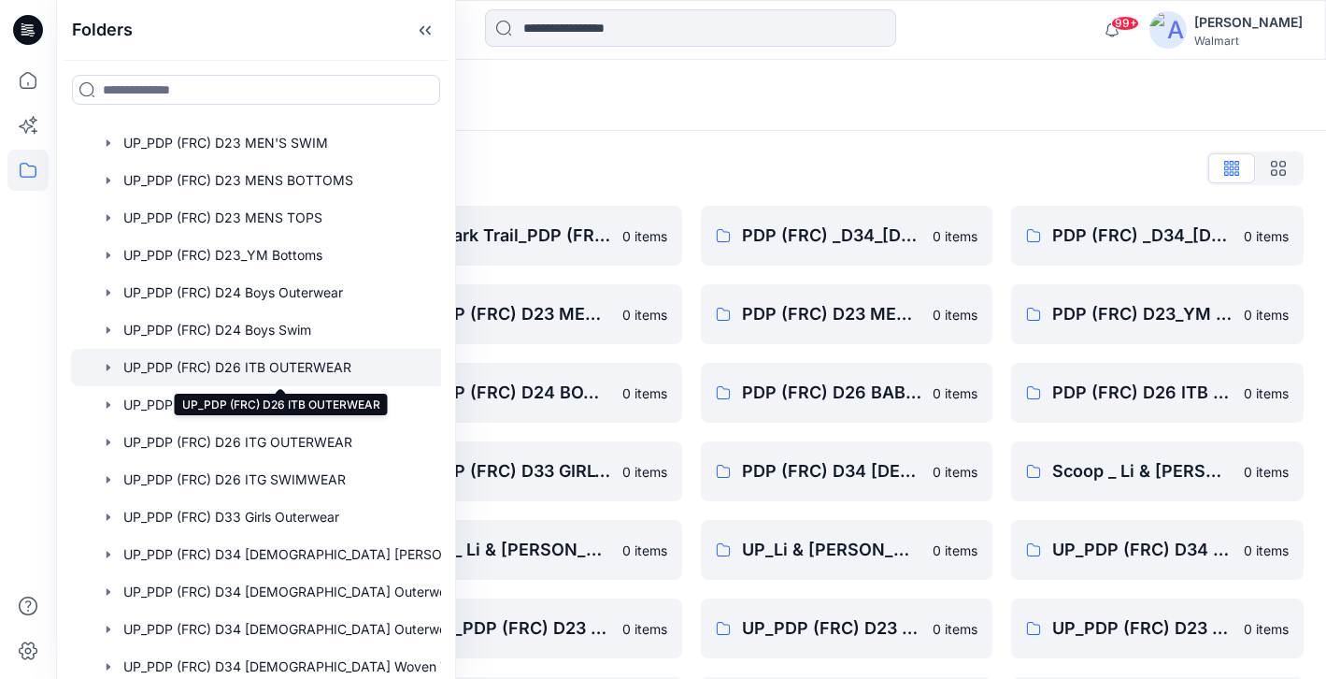
click at [225, 368] on div at bounding box center [280, 367] width 419 height 37
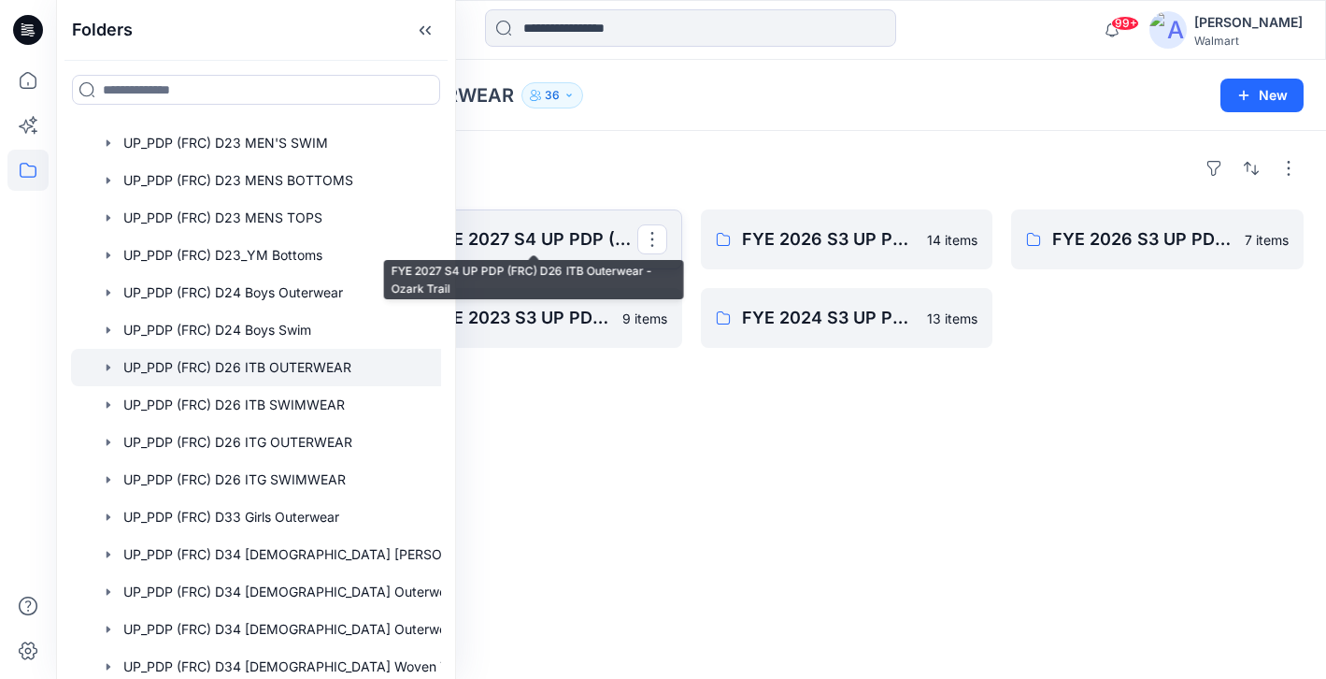
click at [555, 240] on p "FYE 2027 S4 UP PDP (FRC) D26 ITB Outerwear - Ozark Trail" at bounding box center [534, 239] width 207 height 26
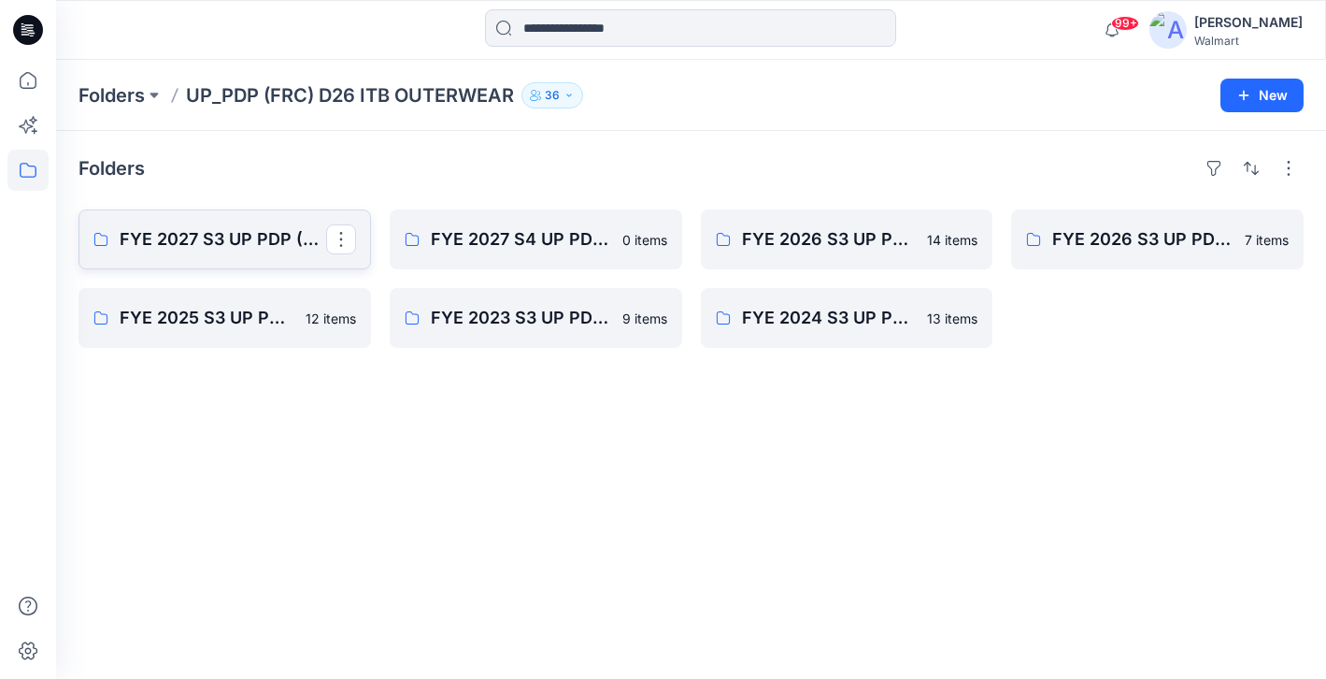
click at [220, 247] on p "FYE 2027 S3 UP PDP (FRC) D26 ITB Outerwear - Ozark Trail & Wonder Nation" at bounding box center [223, 239] width 207 height 26
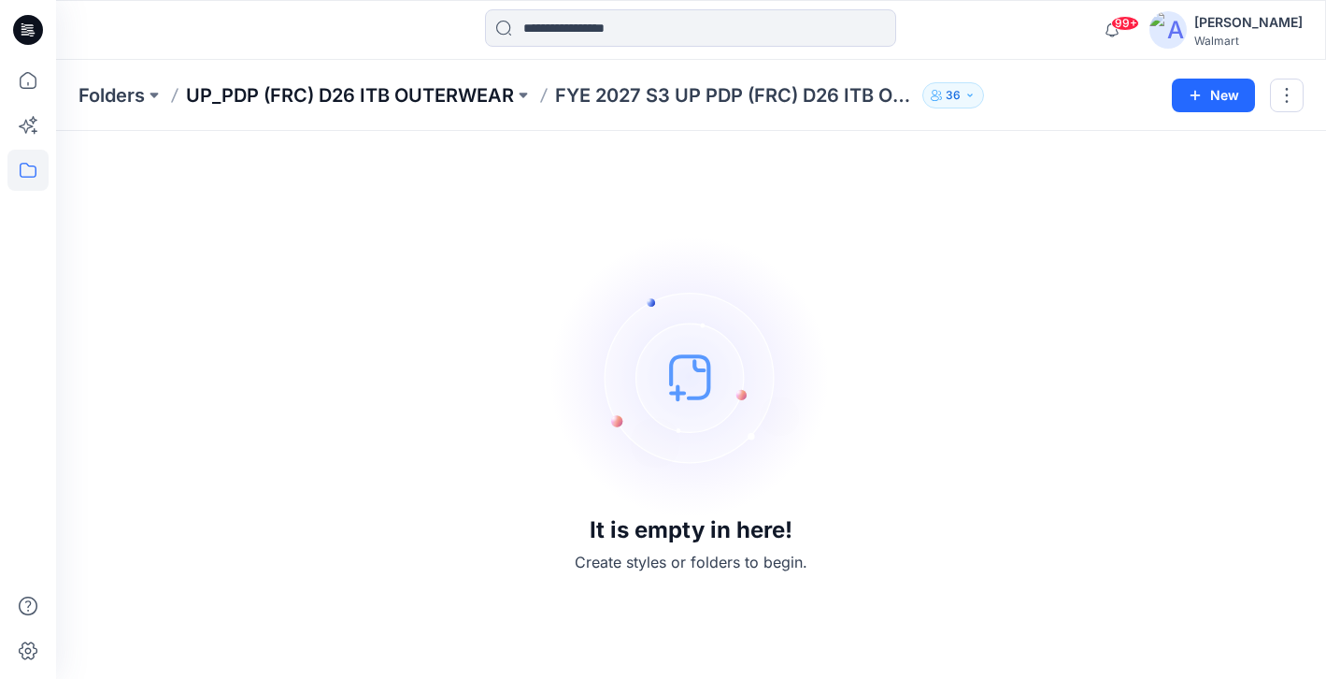
click at [289, 93] on p "UP_PDP (FRC) D26 ITB OUTERWEAR" at bounding box center [350, 95] width 328 height 26
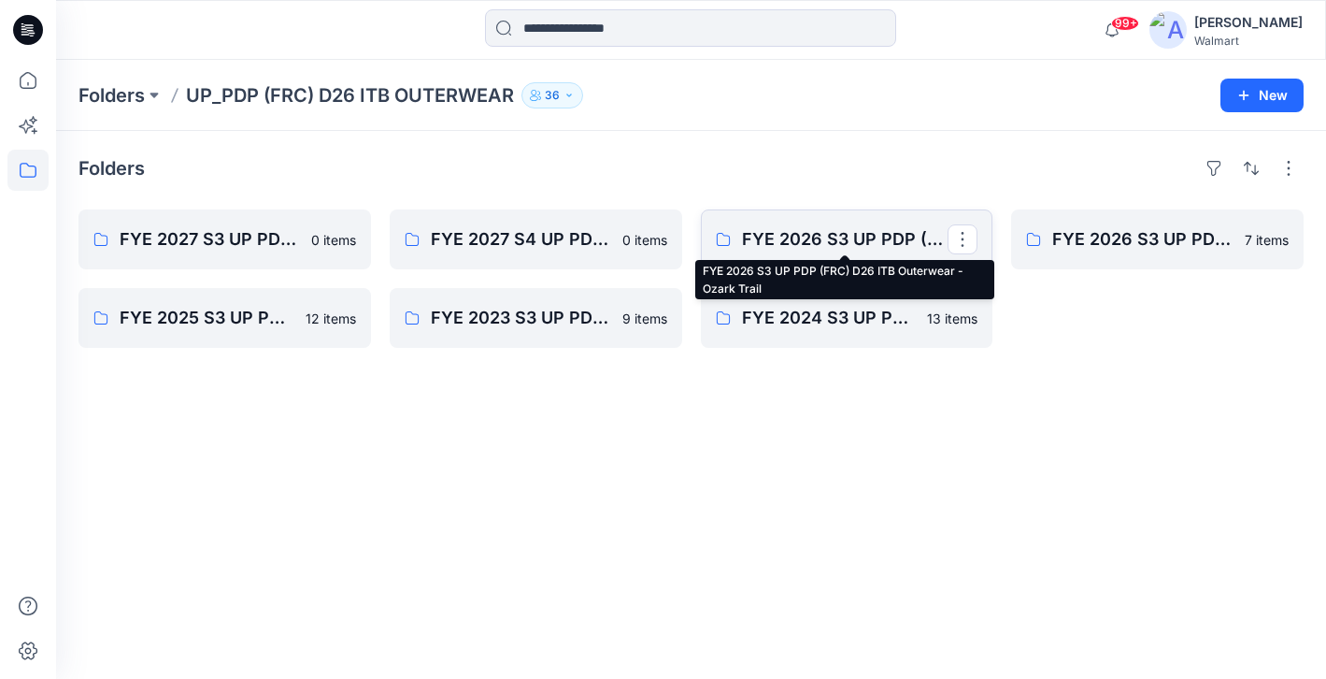
click at [809, 232] on p "FYE 2026 S3 UP PDP (FRC) D26 ITB Outerwear - Ozark Trail" at bounding box center [845, 239] width 207 height 26
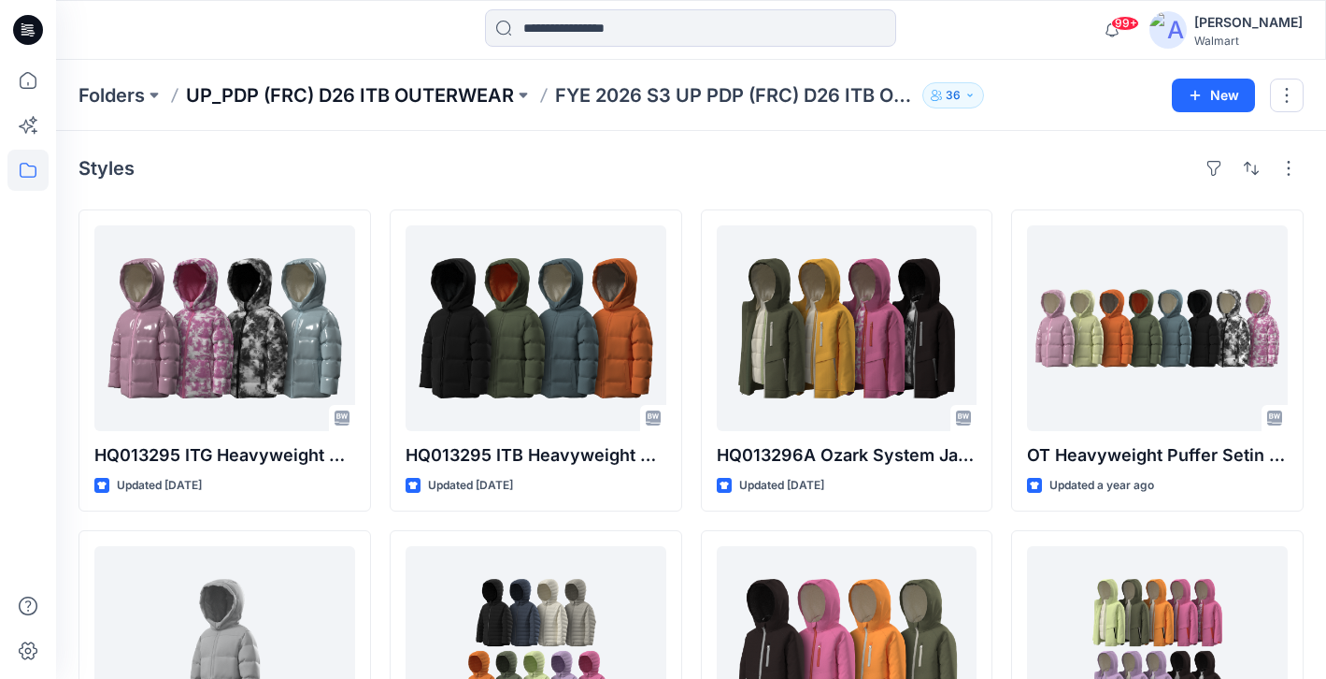
click at [296, 98] on p "UP_PDP (FRC) D26 ITB OUTERWEAR" at bounding box center [350, 95] width 328 height 26
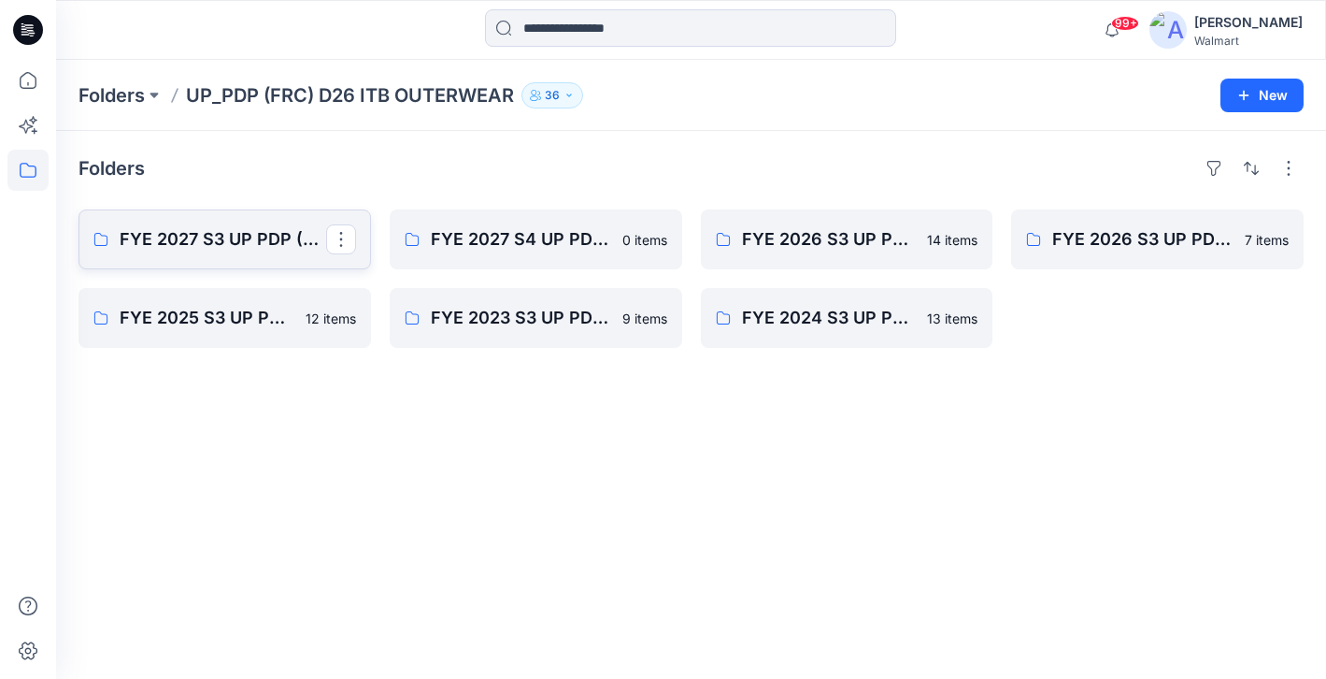
click at [256, 241] on p "FYE 2027 S3 UP PDP (FRC) D26 ITB Outerwear - Ozark Trail & Wonder Nation" at bounding box center [223, 239] width 207 height 26
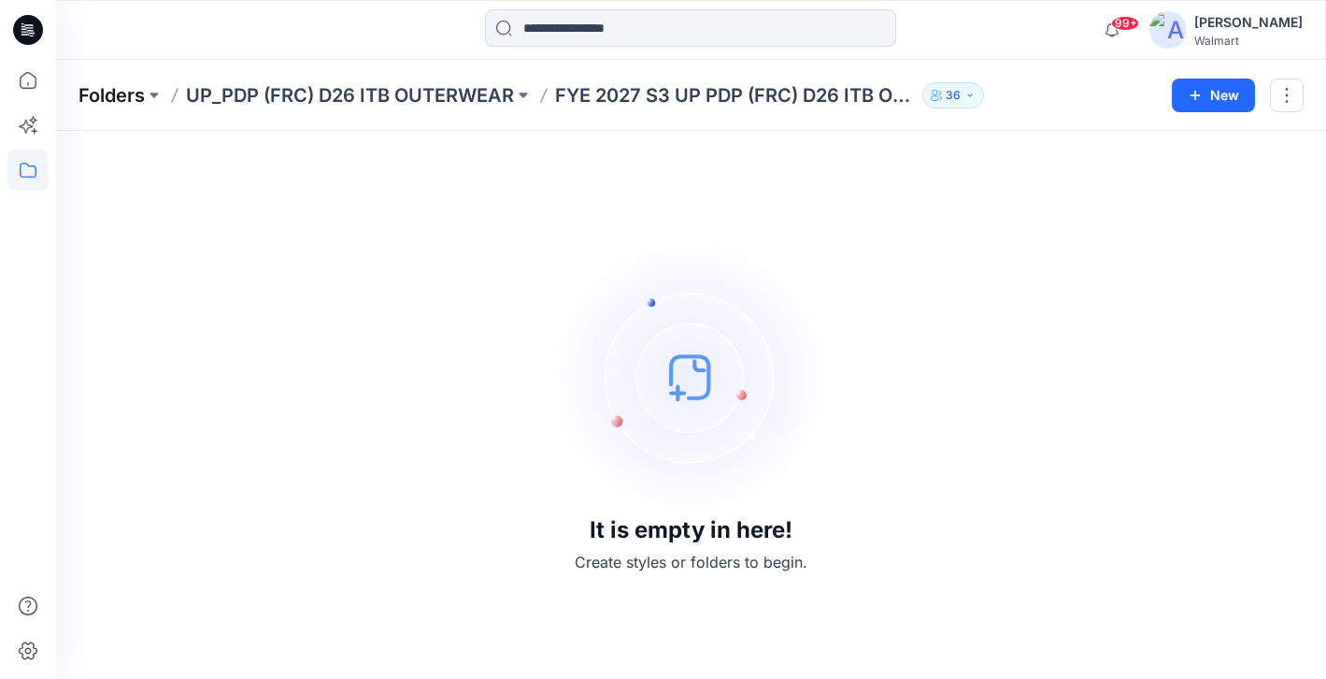
click at [96, 90] on p "Folders" at bounding box center [112, 95] width 66 height 26
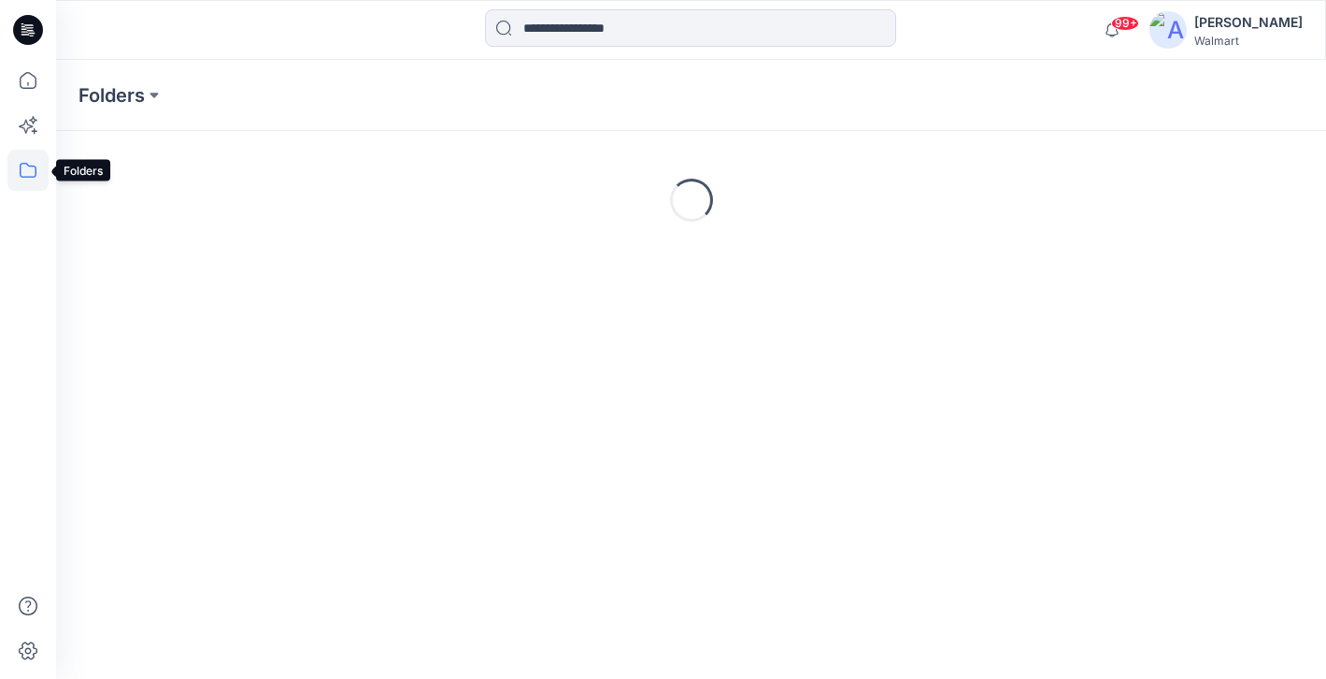
click at [27, 170] on icon at bounding box center [27, 170] width 41 height 41
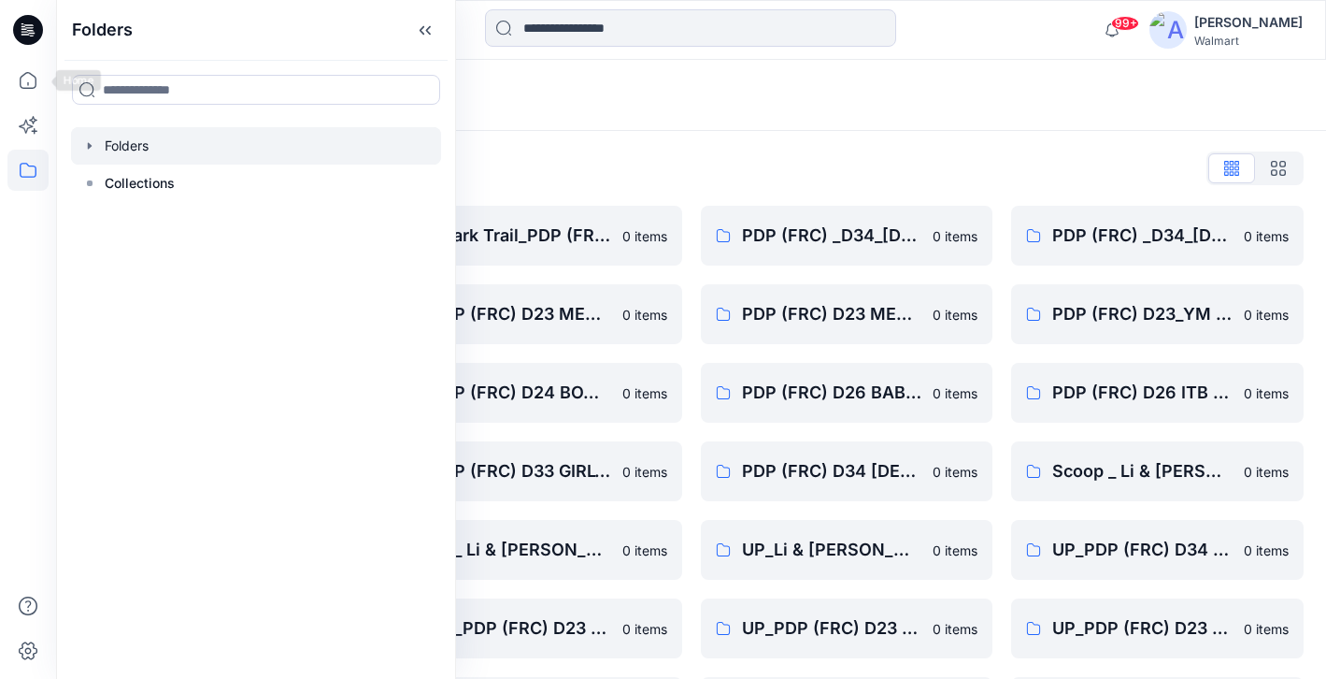
click at [28, 32] on icon at bounding box center [28, 30] width 30 height 30
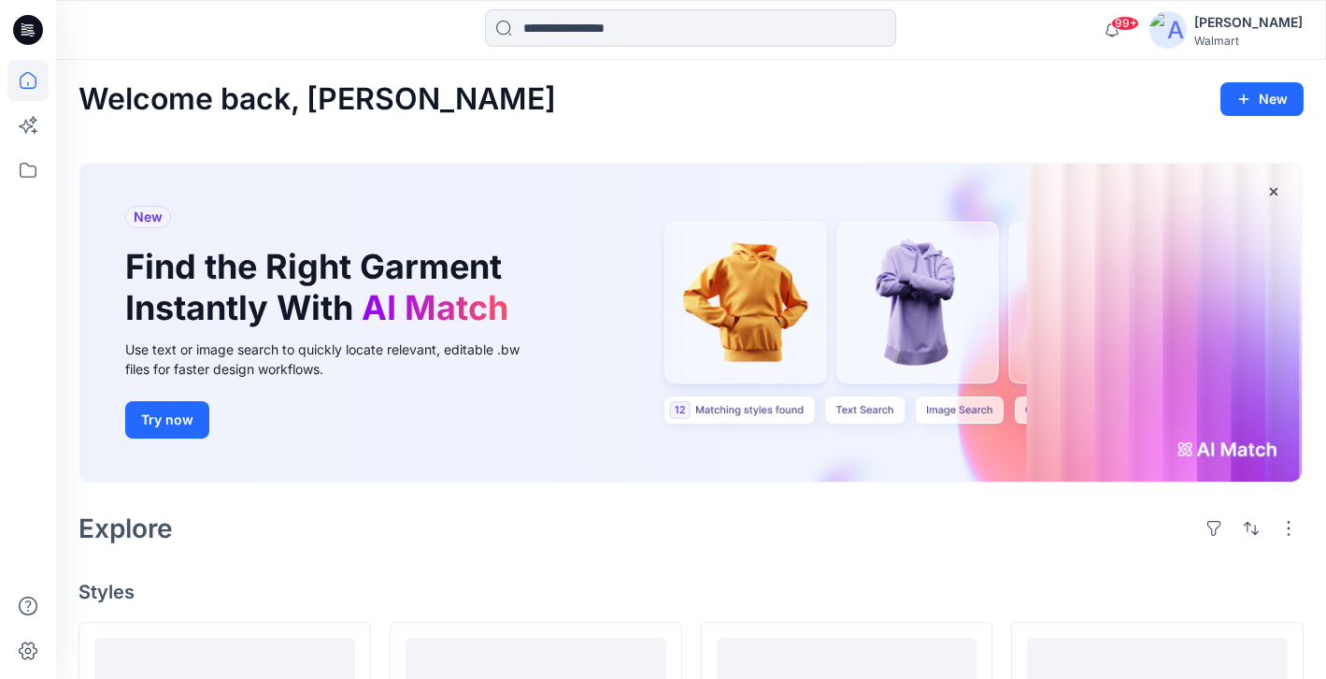
click at [1256, 27] on div "[PERSON_NAME]" at bounding box center [1248, 22] width 108 height 22
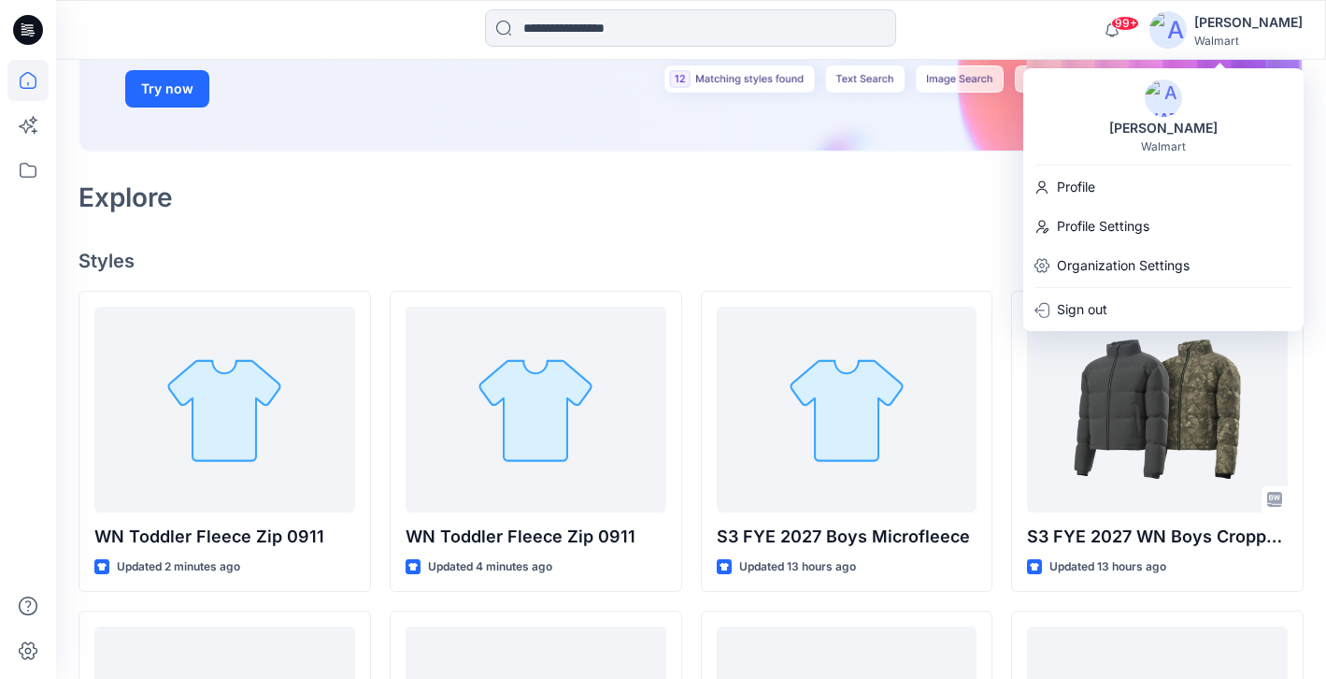
scroll to position [354, 0]
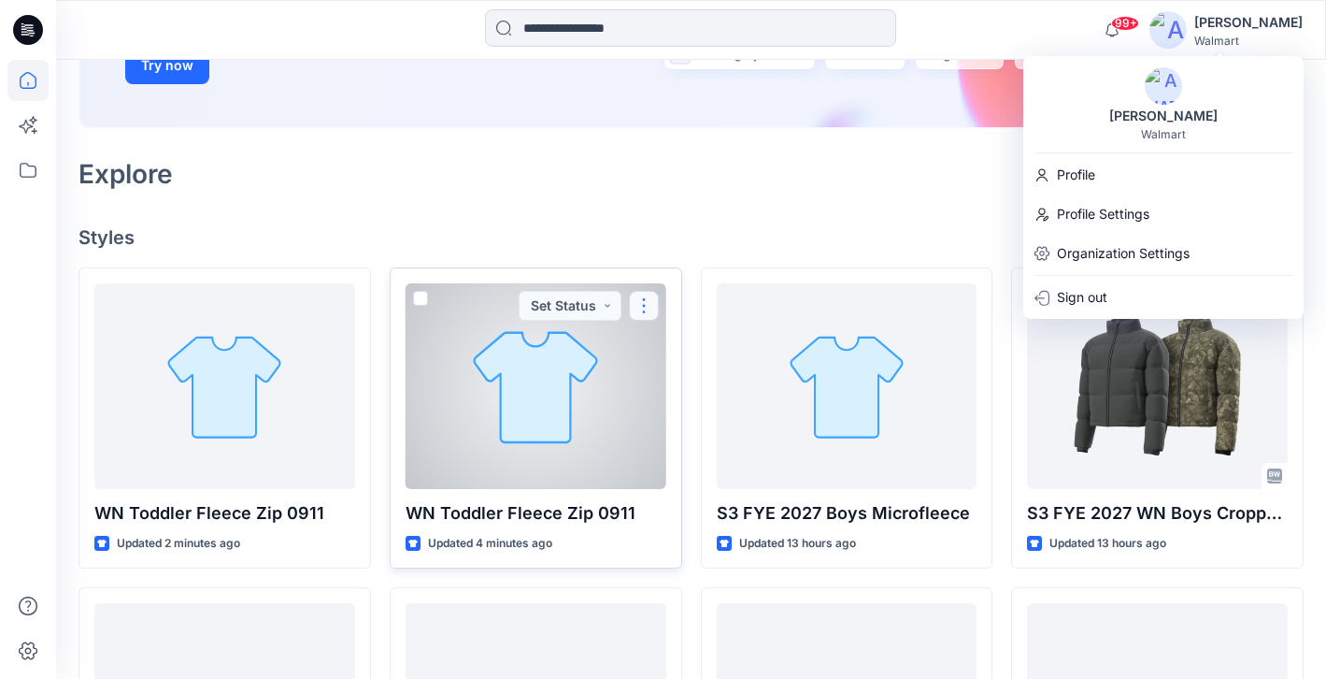
click at [648, 304] on button "button" at bounding box center [644, 306] width 30 height 30
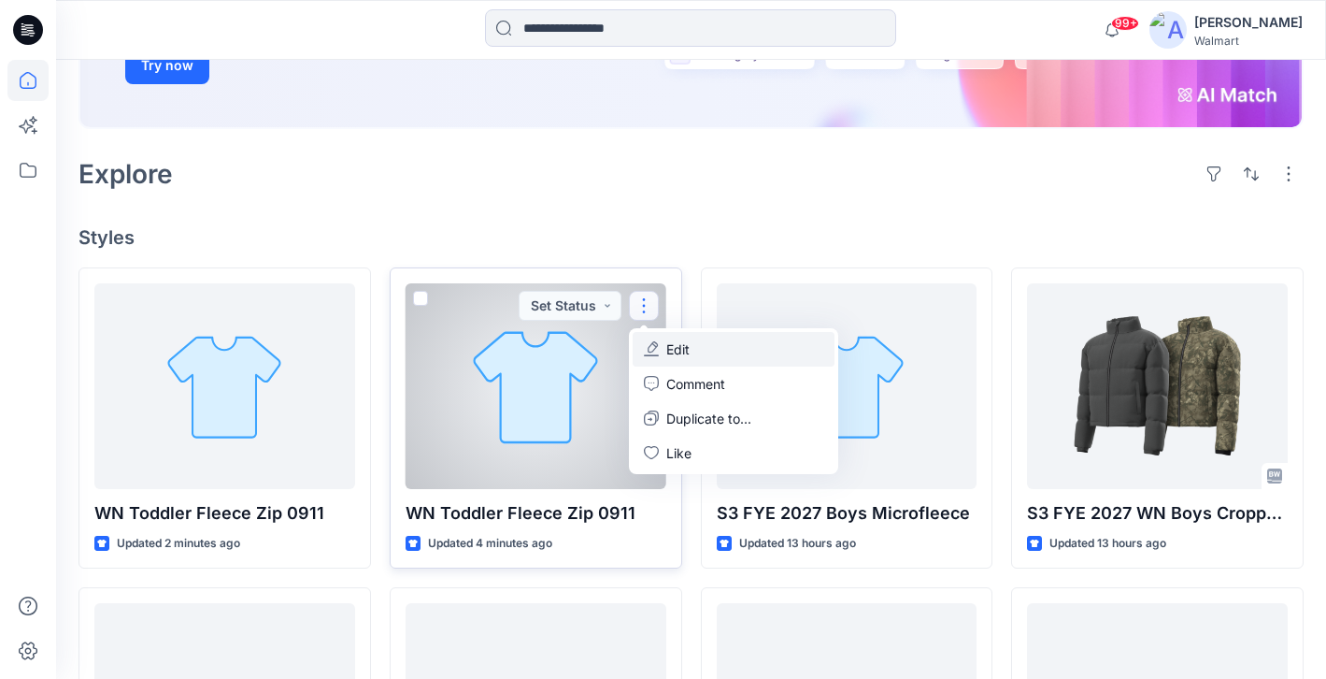
click at [682, 355] on p "Edit" at bounding box center [677, 349] width 23 height 20
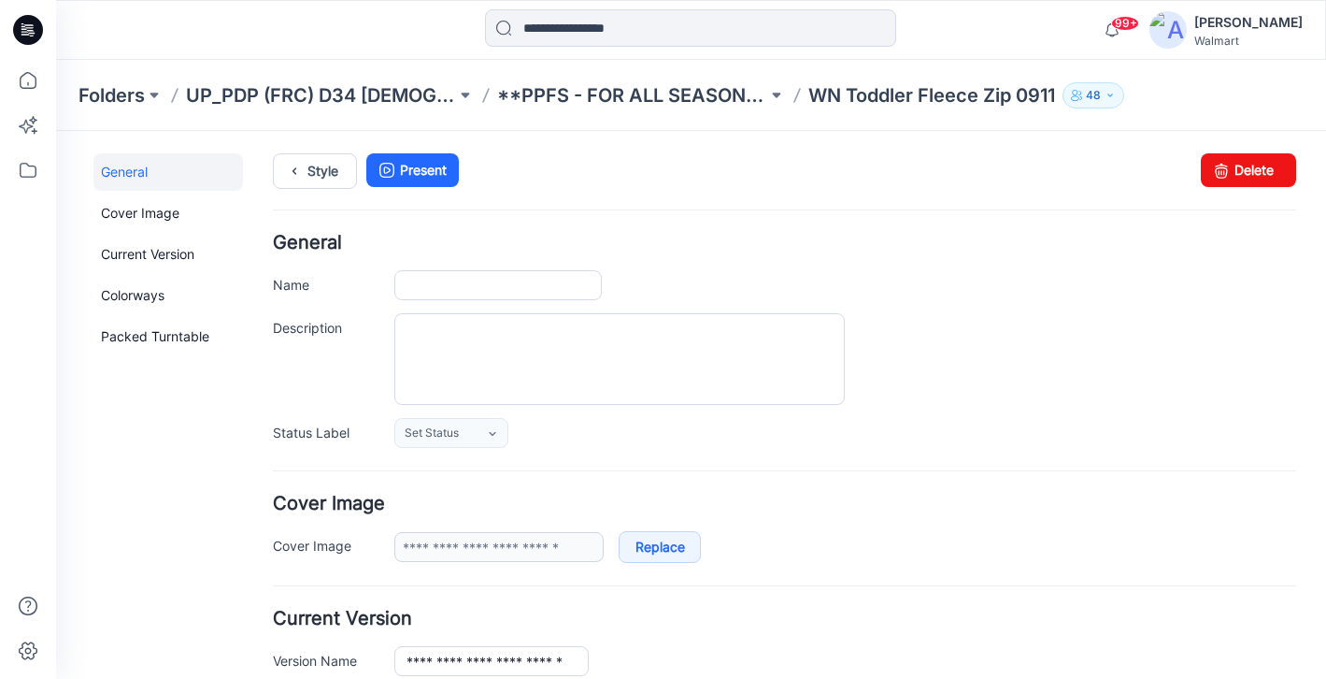
type input "**********"
type input "*********"
type input "**********"
click at [1232, 166] on icon at bounding box center [1221, 170] width 26 height 34
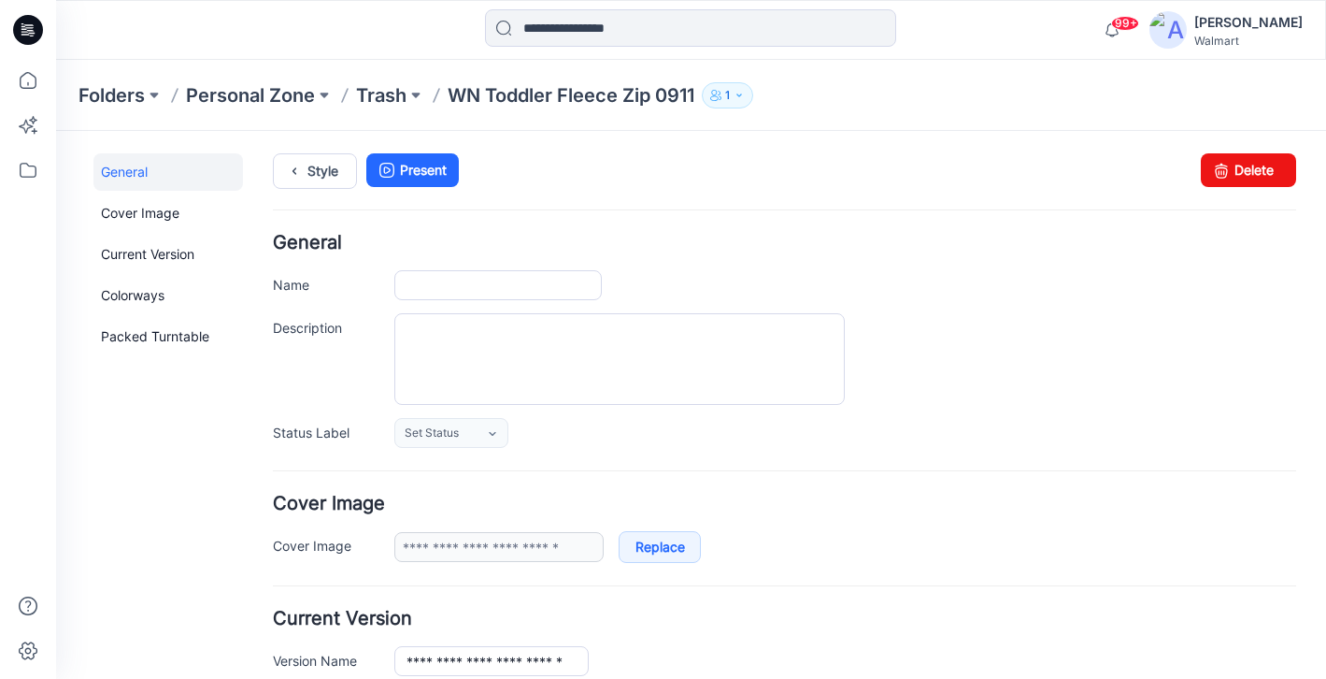
type input "**********"
type input "*********"
type input "**********"
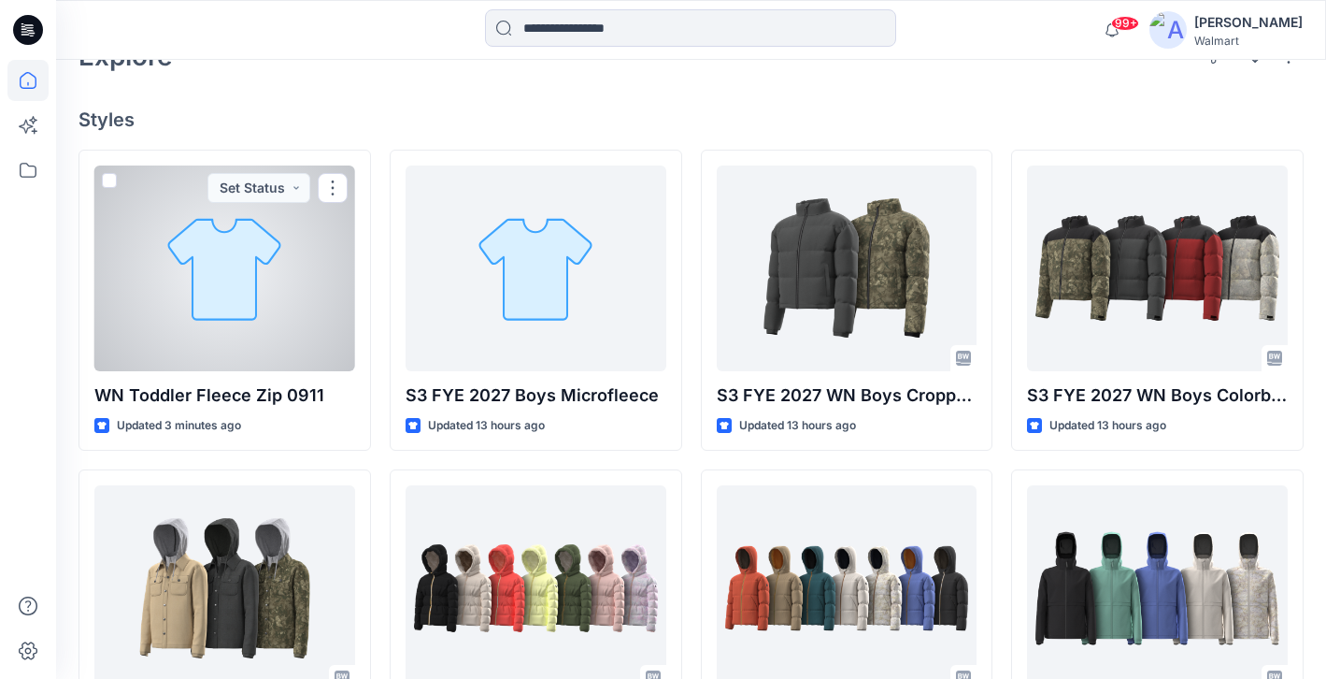
scroll to position [473, 0]
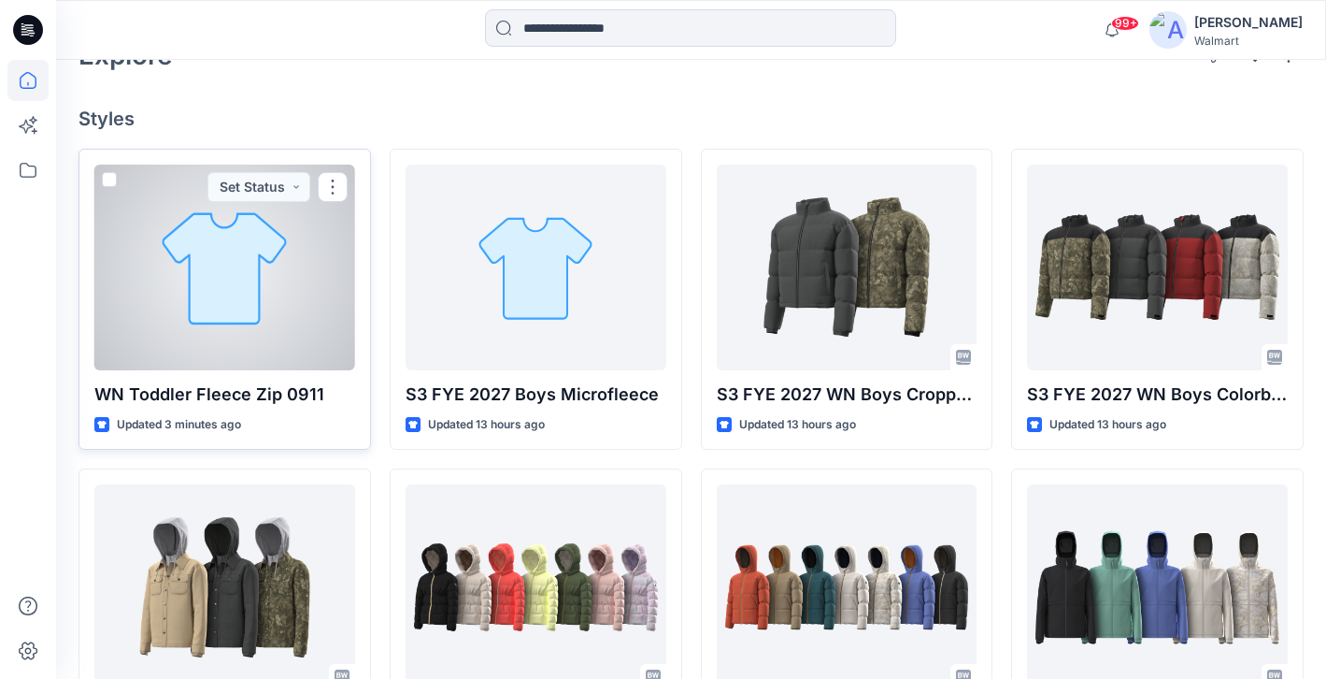
click at [232, 269] on div at bounding box center [224, 267] width 261 height 206
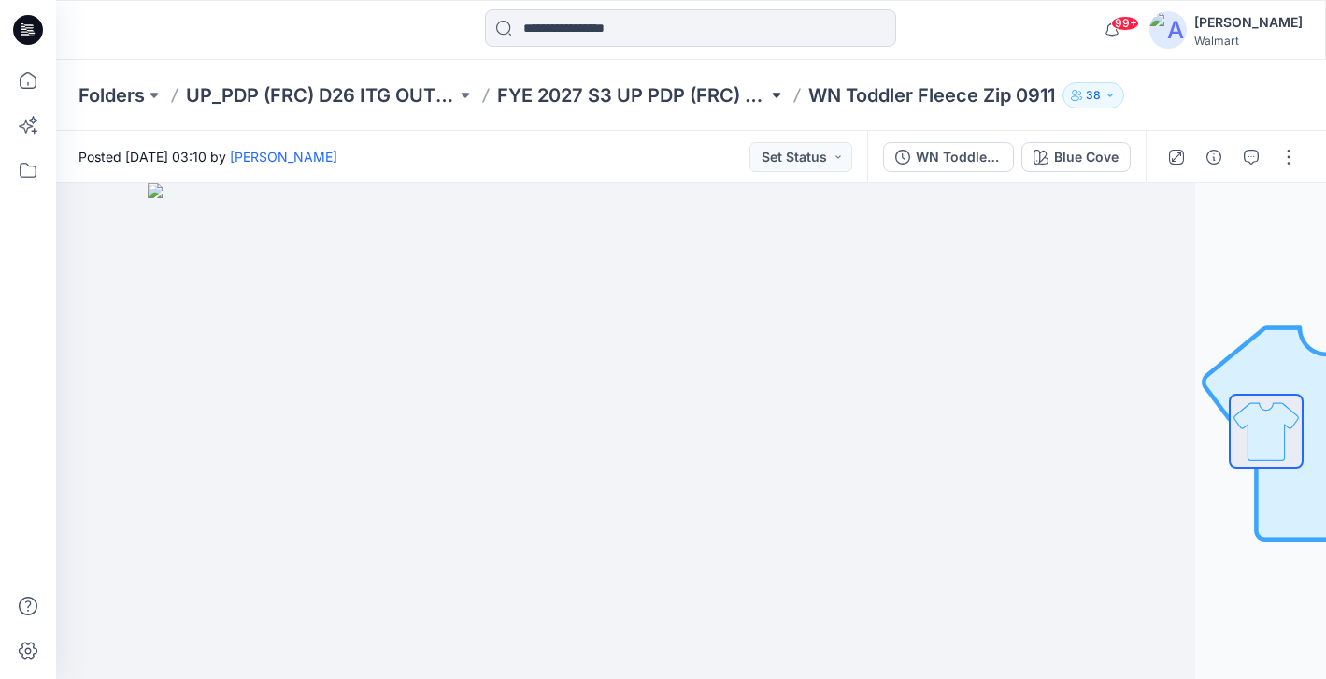
click at [772, 93] on button at bounding box center [776, 95] width 19 height 26
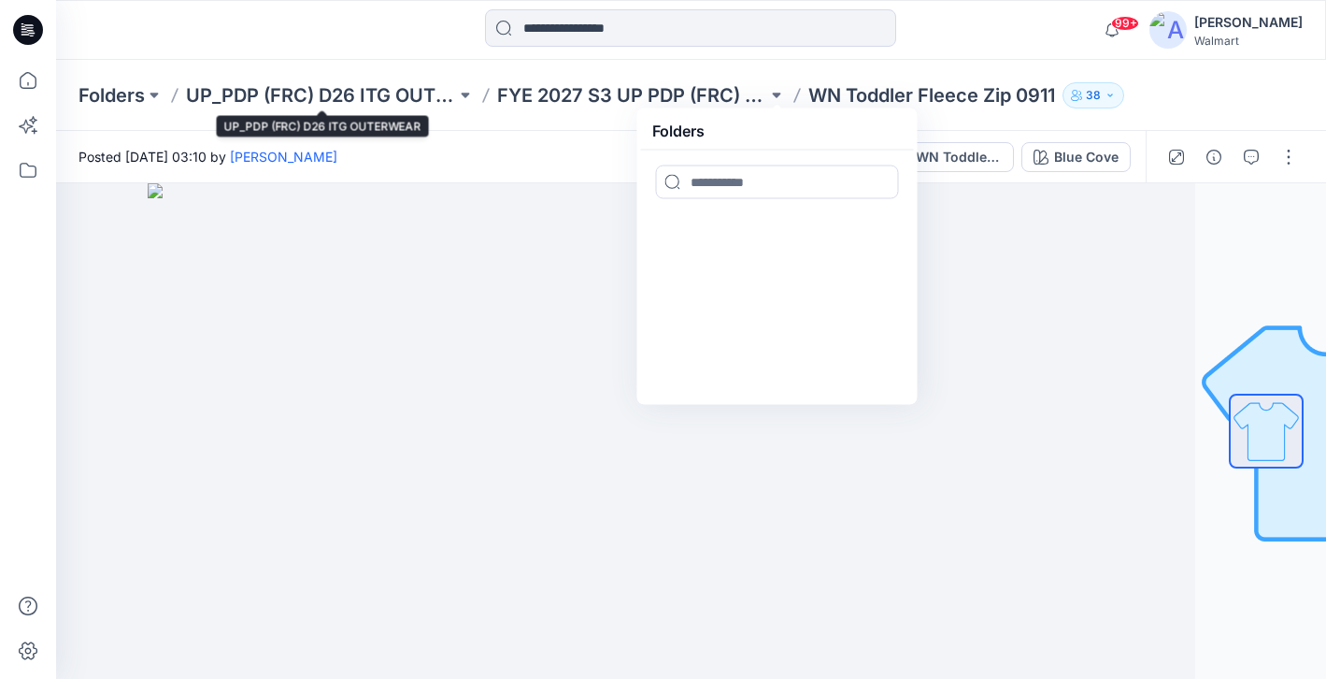
click at [374, 80] on div "Folders UP_PDP (FRC) D26 ITG OUTERWEAR FYE 2027 S3 UP PDP (FRC) D26 Baby & Todd…" at bounding box center [691, 95] width 1270 height 71
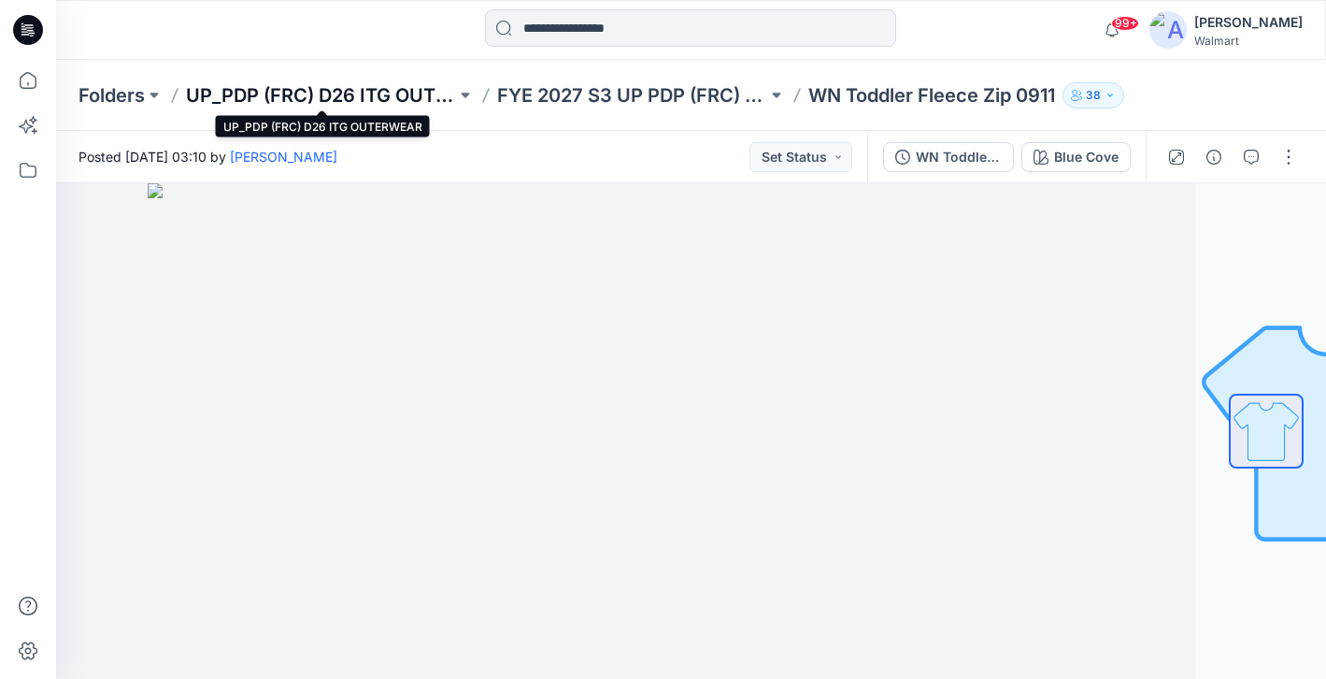
click at [369, 93] on p "UP_PDP (FRC) D26 ITG OUTERWEAR" at bounding box center [321, 95] width 270 height 26
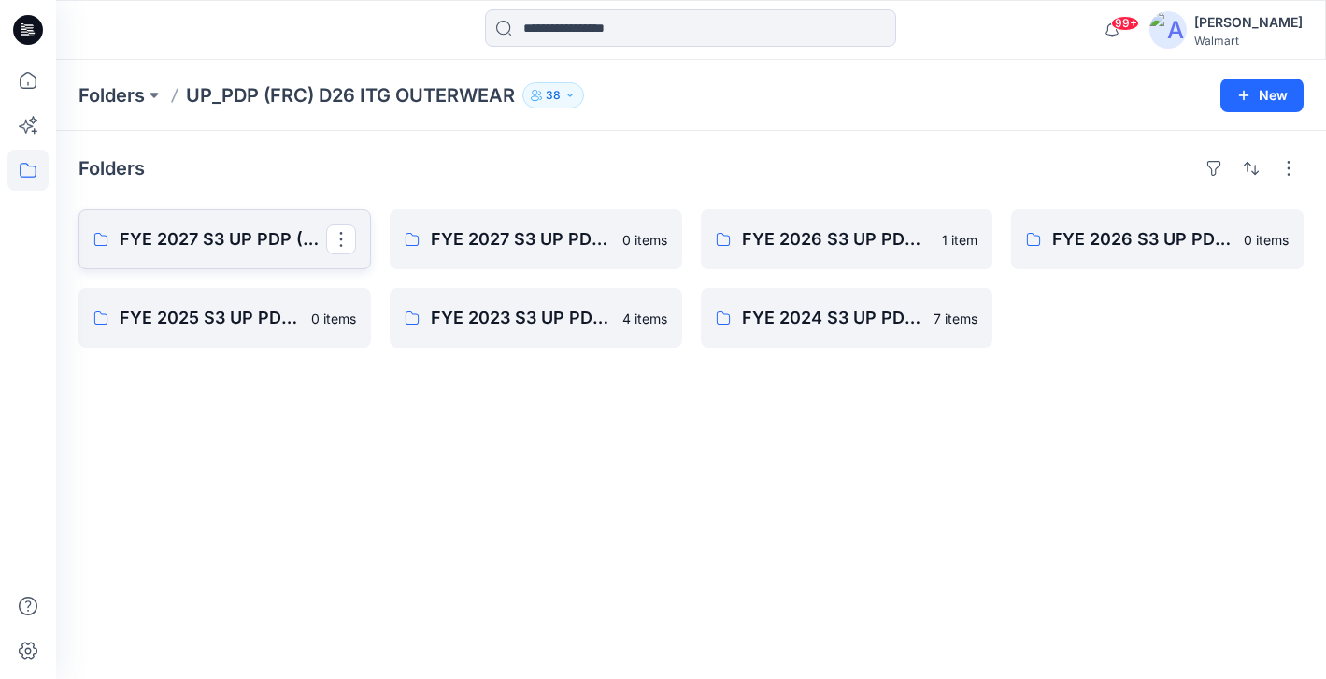
click at [228, 231] on p "FYE 2027 S3 UP PDP (FRC) D26 Baby & Toddler Girl Outerwear - Ozark Trail" at bounding box center [223, 239] width 207 height 26
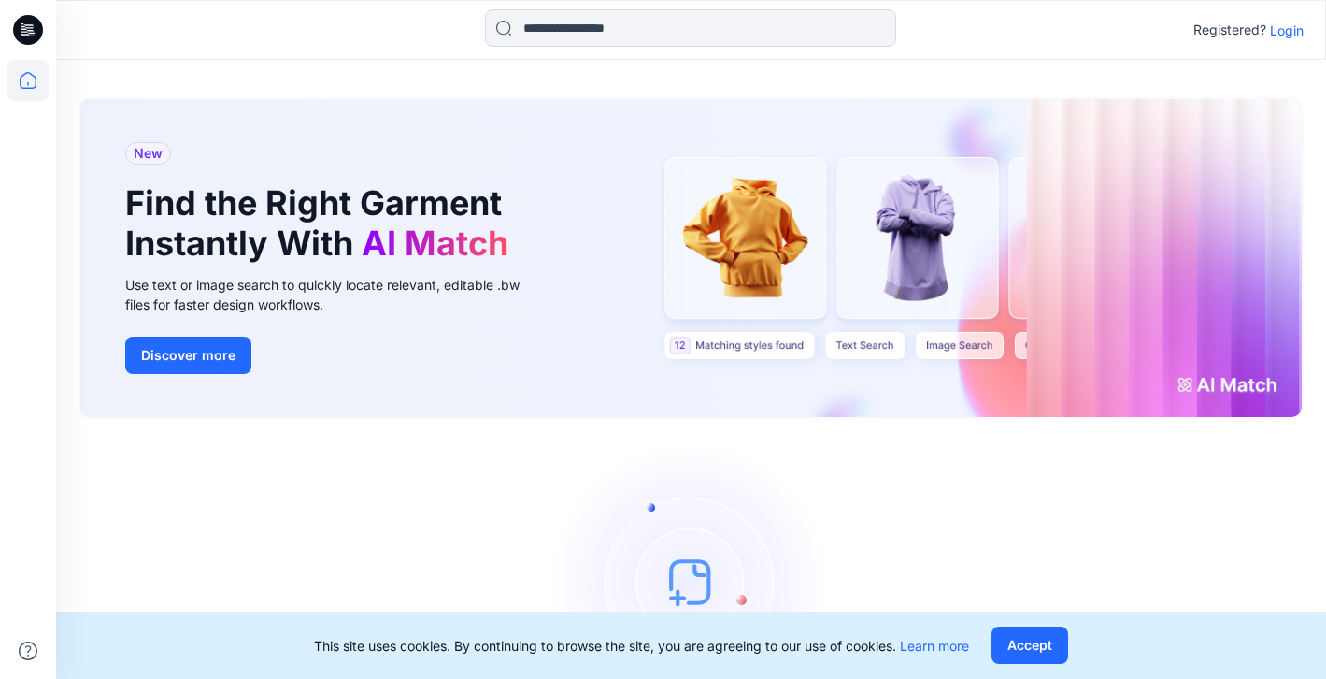
click at [1282, 32] on p "Login" at bounding box center [1287, 31] width 34 height 20
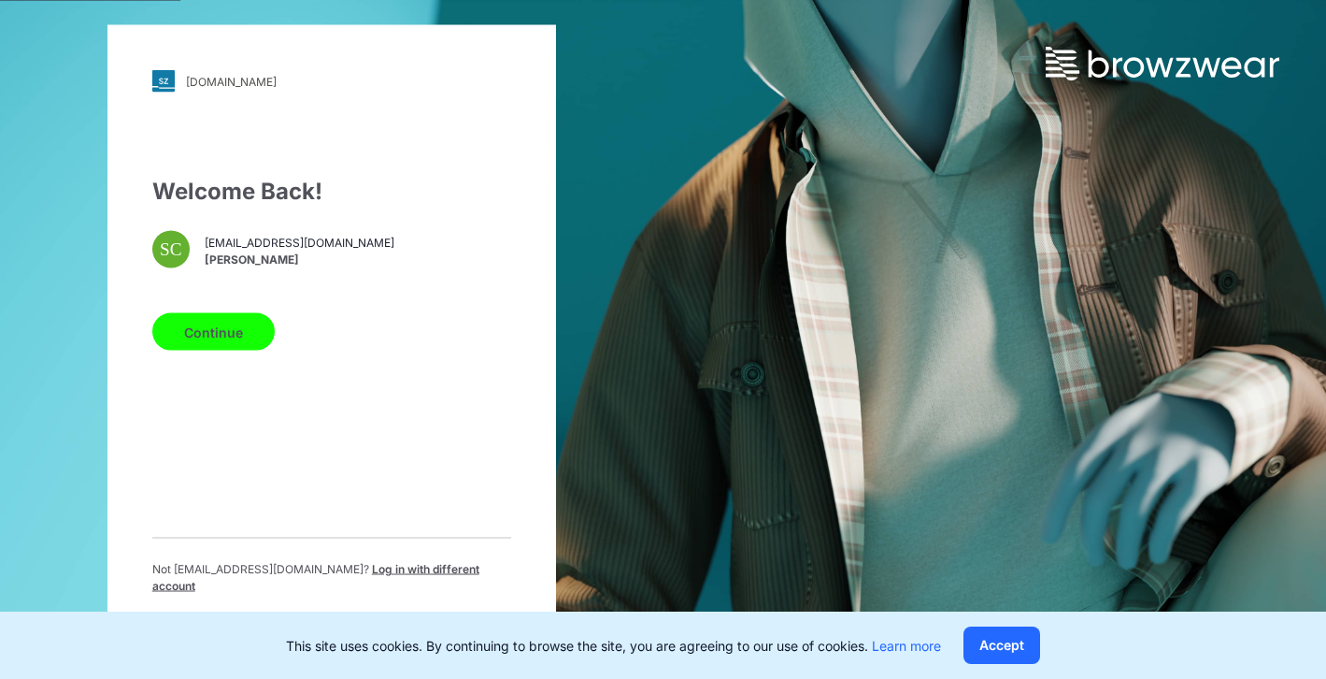
click at [249, 337] on button "Continue" at bounding box center [213, 331] width 122 height 37
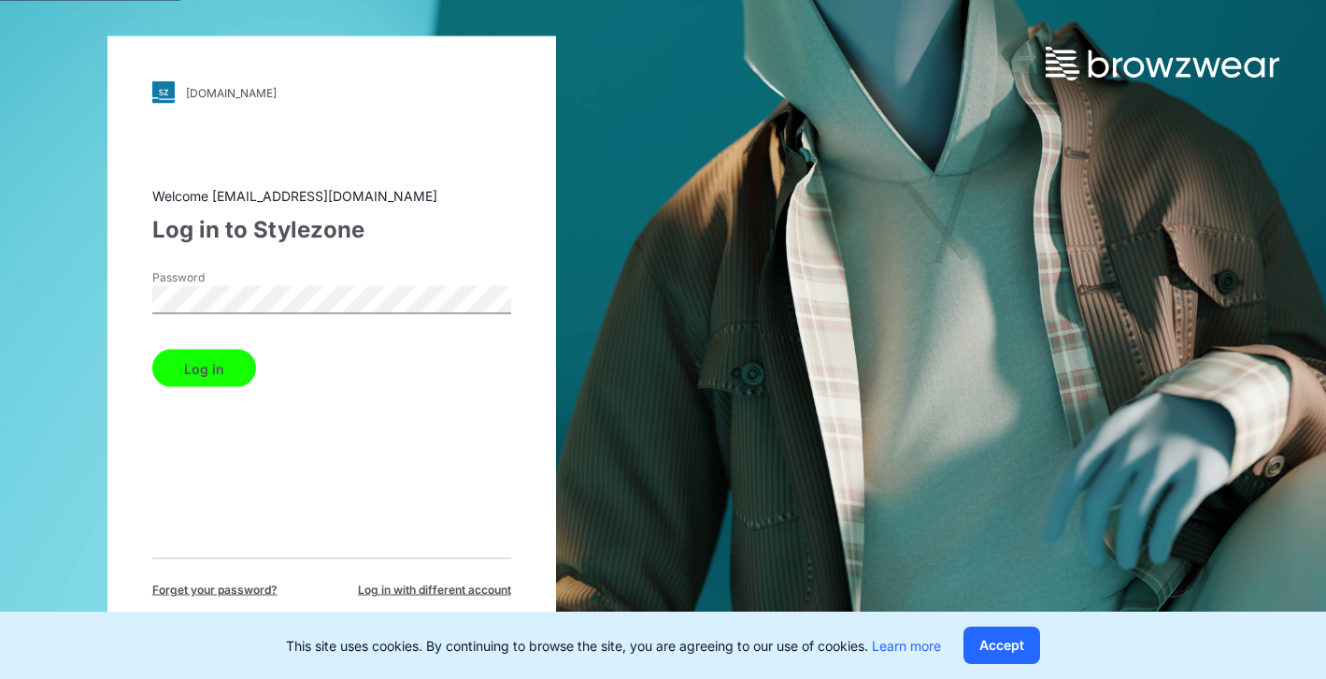
click at [222, 374] on button "Log in" at bounding box center [204, 368] width 104 height 37
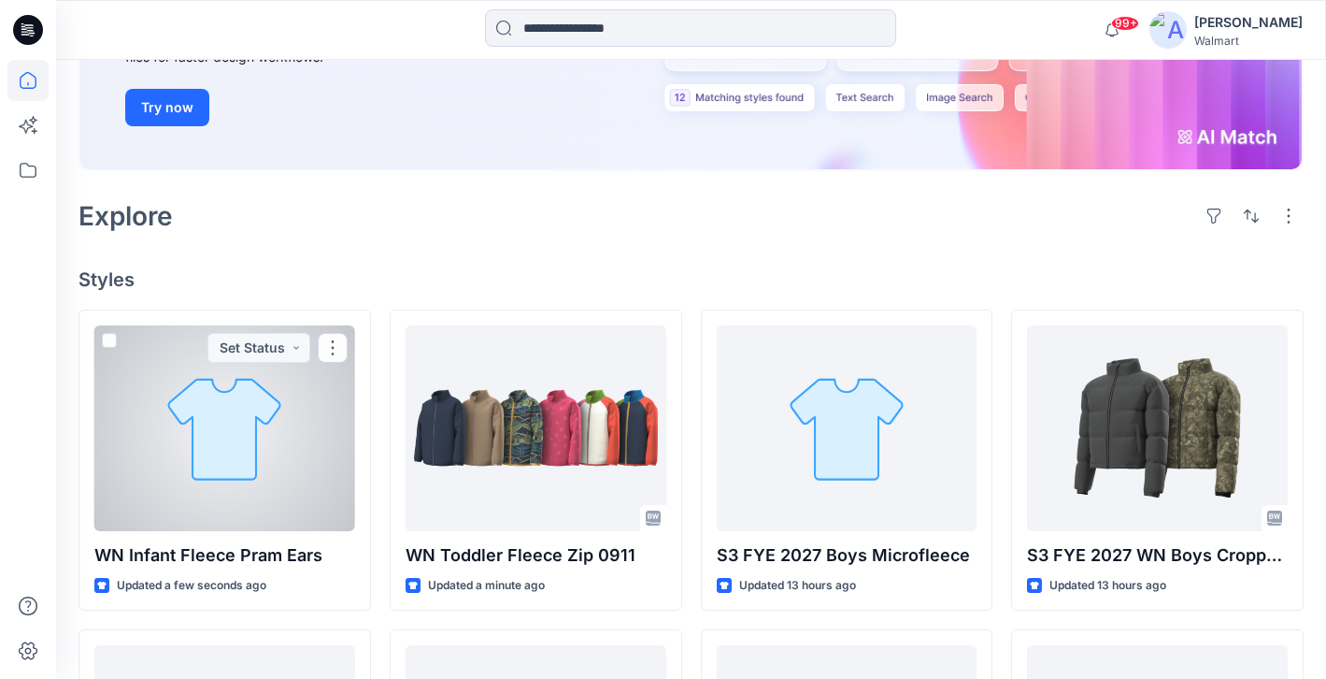
scroll to position [318, 0]
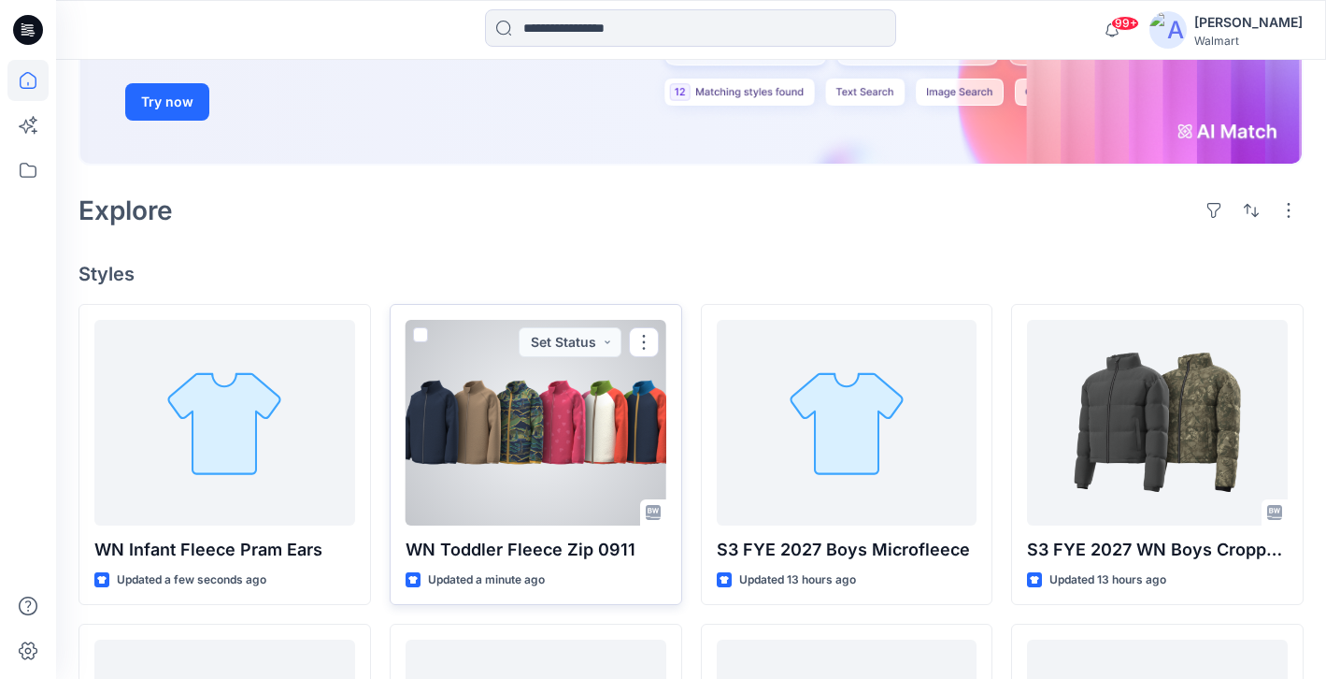
click at [536, 445] on div at bounding box center [536, 423] width 261 height 206
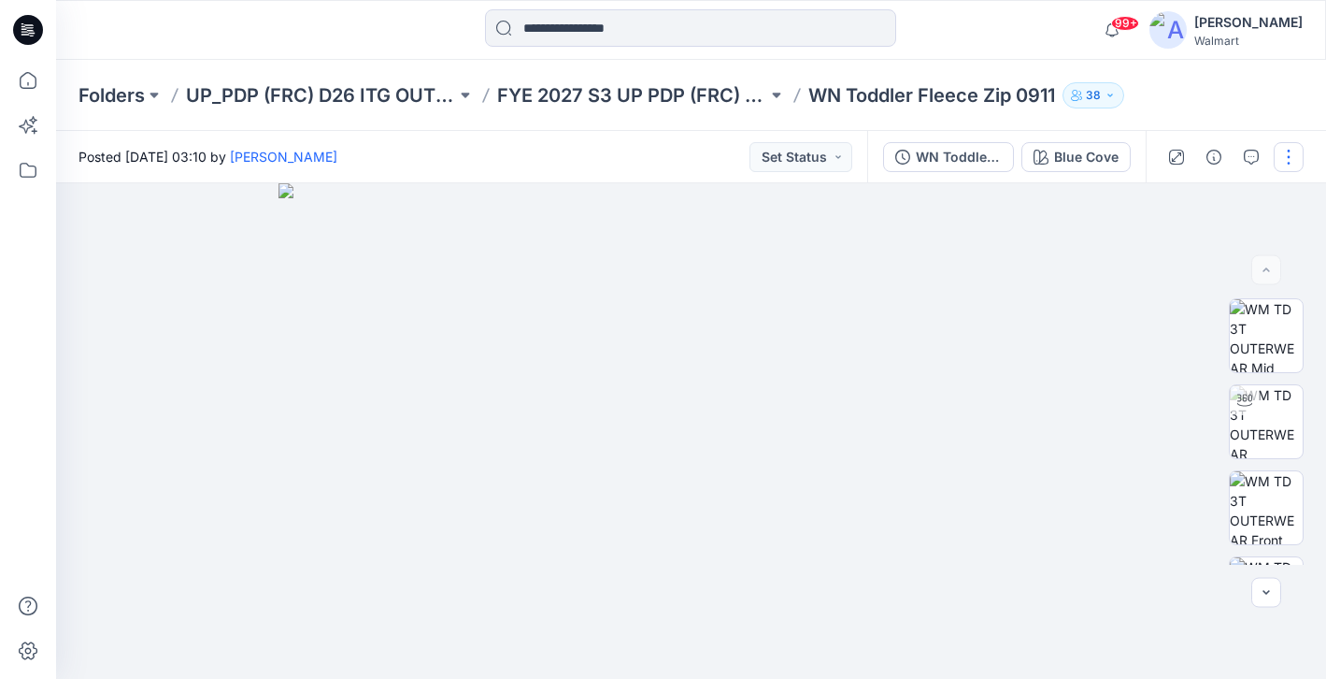
click at [1289, 165] on button "button" at bounding box center [1289, 157] width 30 height 30
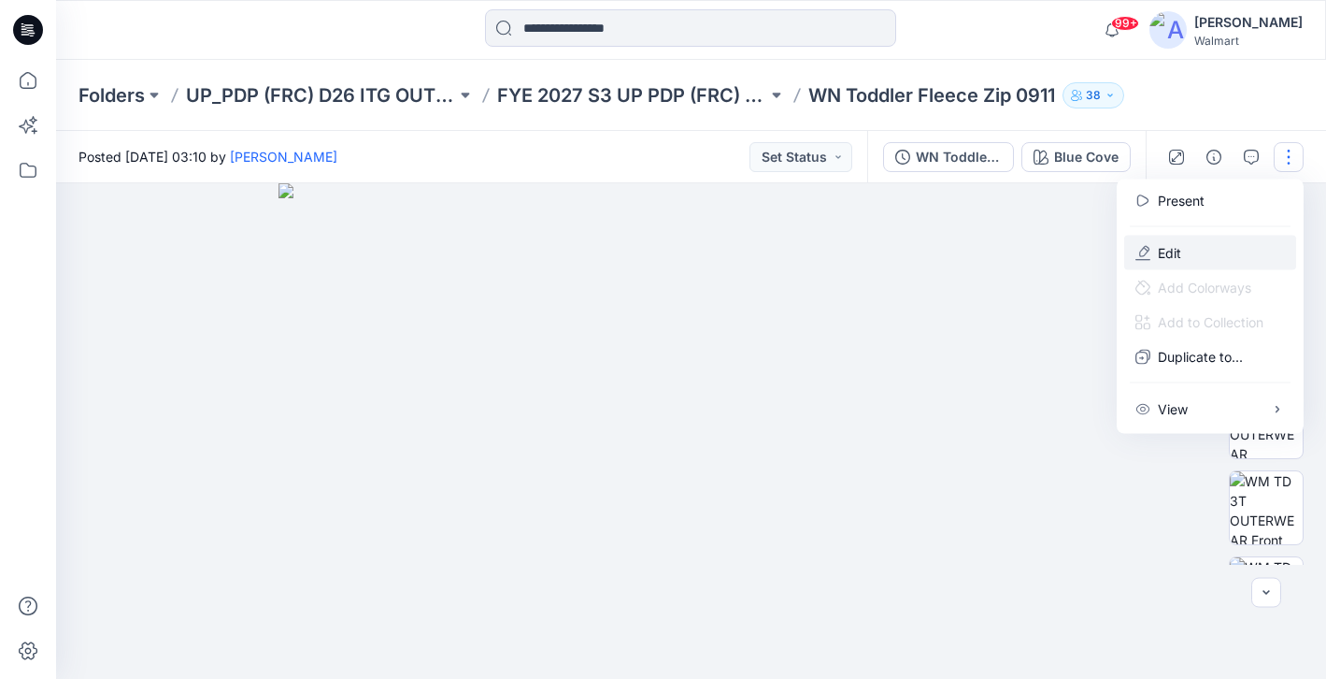
click at [1209, 265] on button "Edit" at bounding box center [1210, 253] width 172 height 35
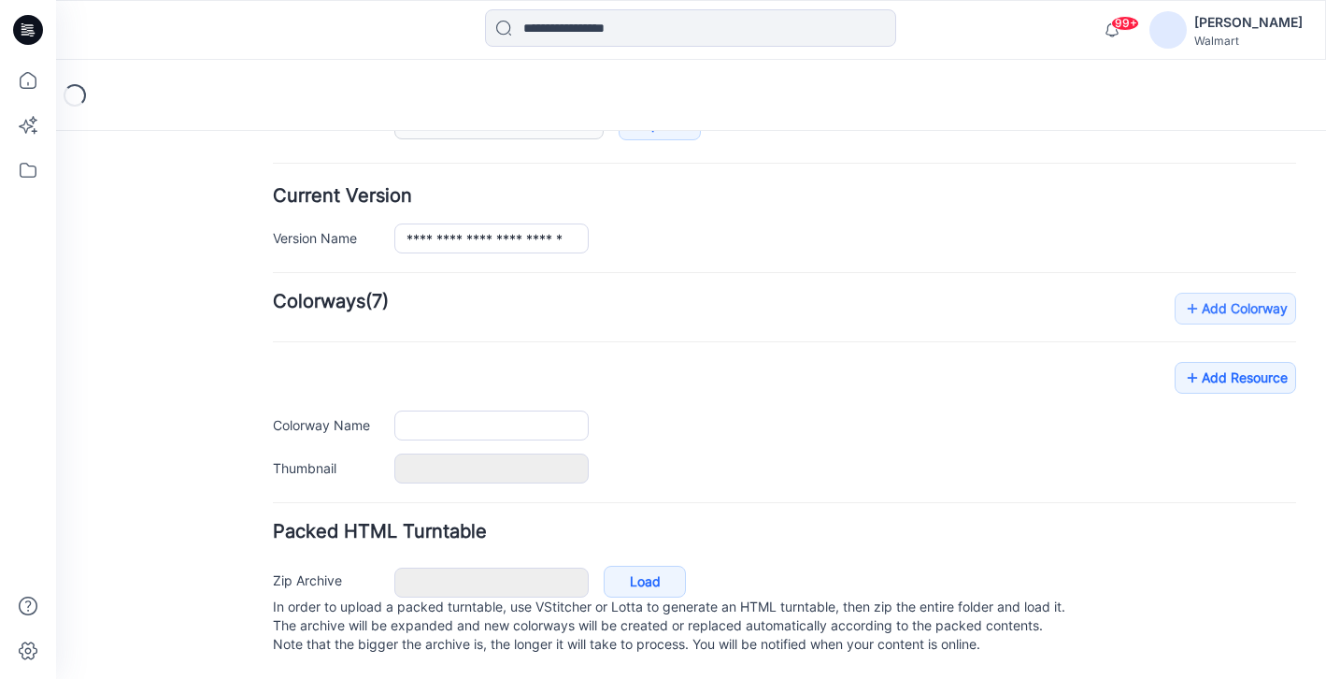
type input "**********"
type input "*********"
type input "**********"
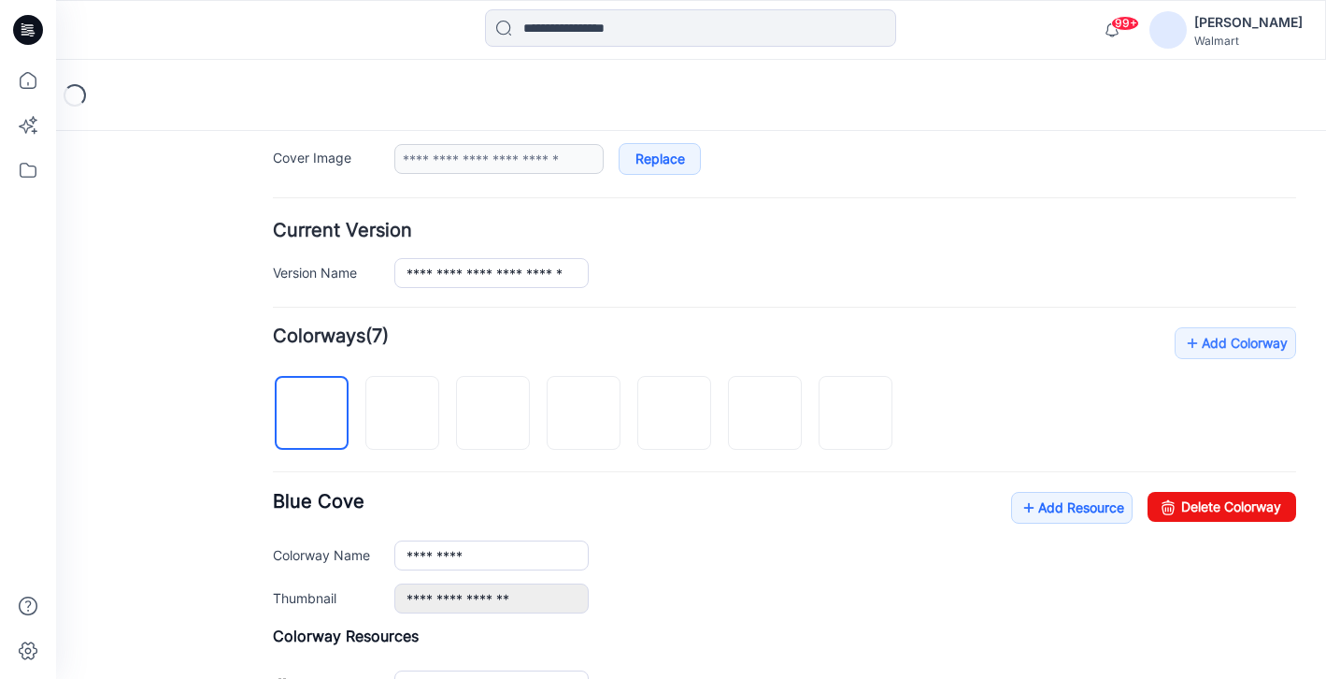
scroll to position [382, 0]
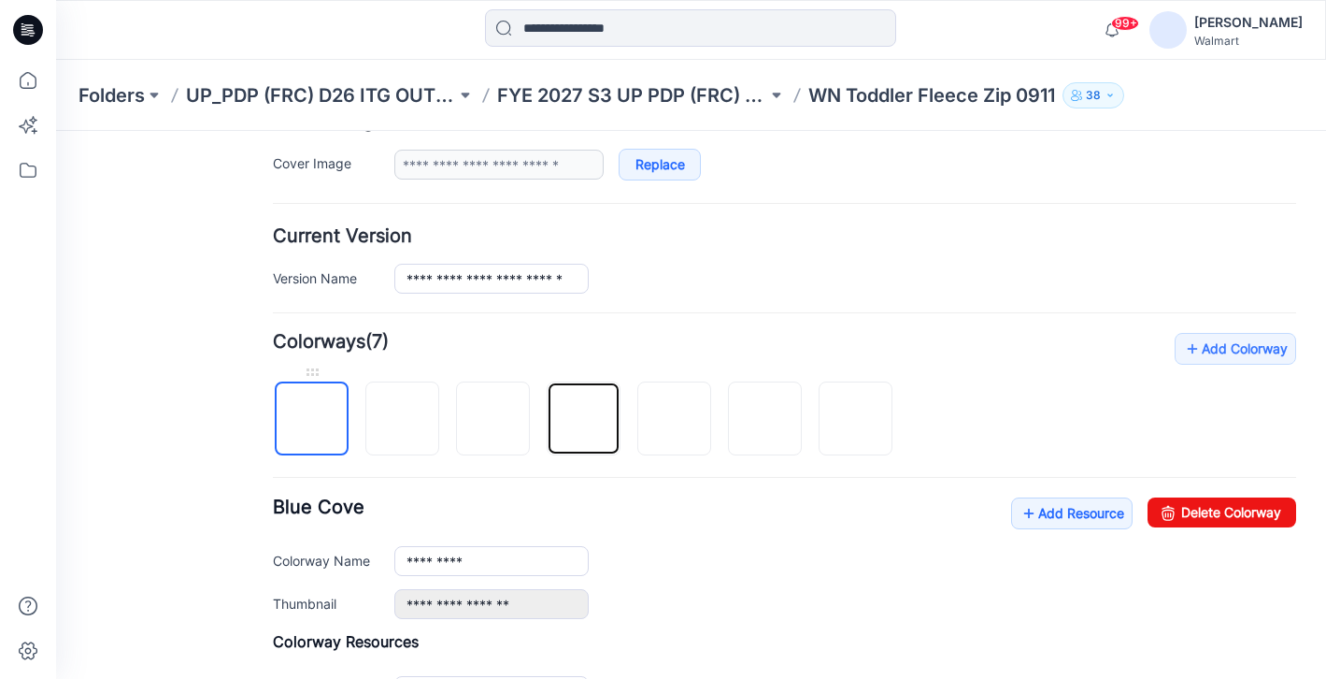
drag, startPoint x: 584, startPoint y: 423, endPoint x: 308, endPoint y: 420, distance: 275.7
click at [308, 420] on div at bounding box center [590, 409] width 635 height 96
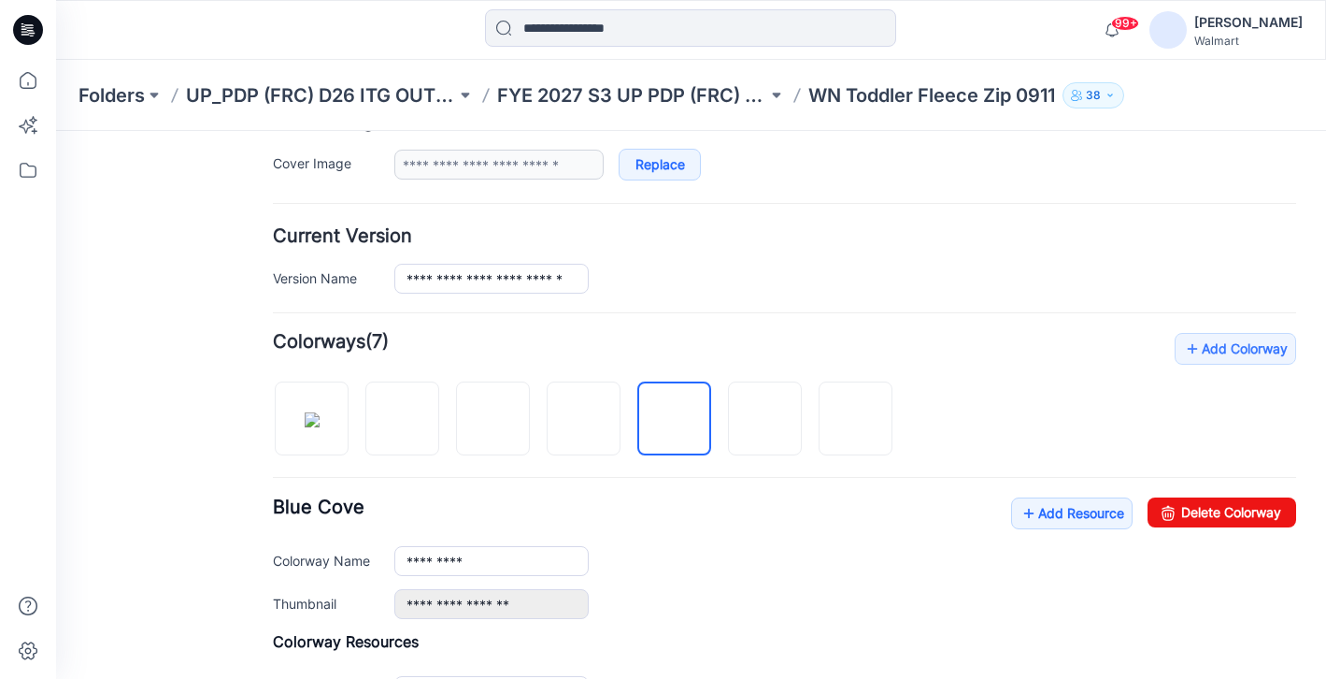
drag, startPoint x: 709, startPoint y: 244, endPoint x: 611, endPoint y: 1, distance: 262.1
drag, startPoint x: 711, startPoint y: 245, endPoint x: 551, endPoint y: 17, distance: 278.5
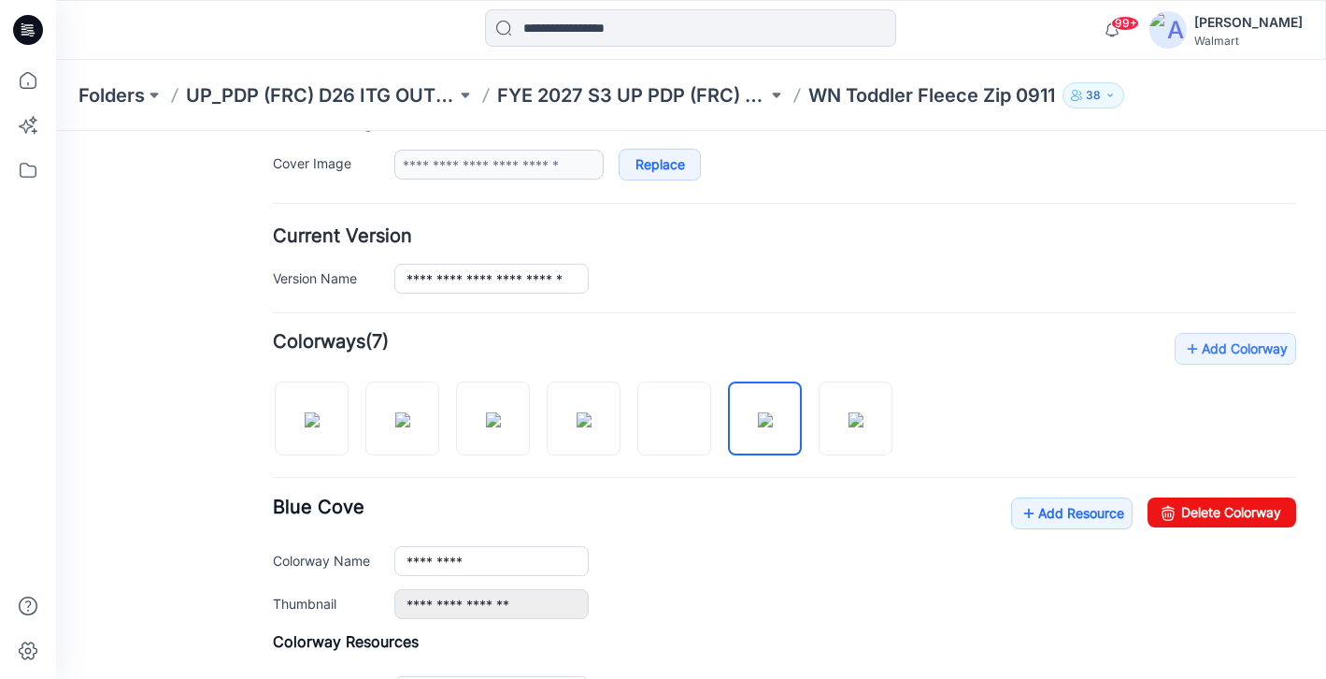
scroll to position [0, 0]
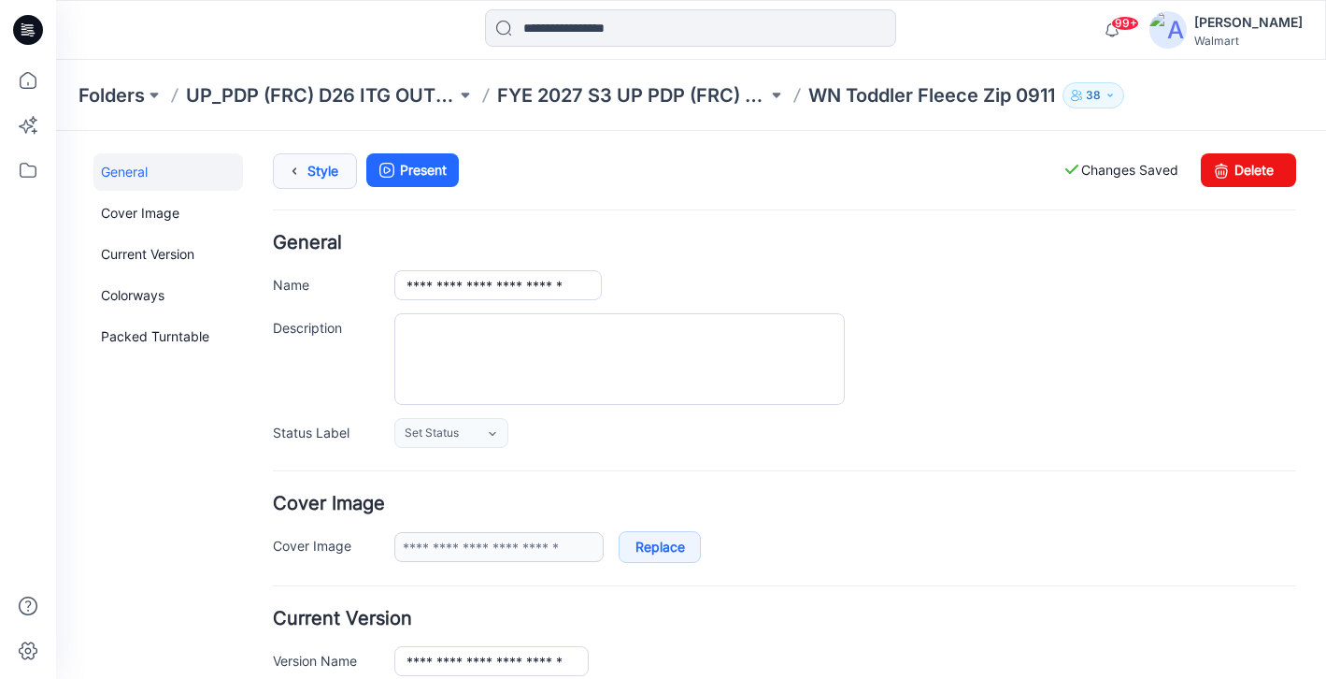
click at [306, 169] on icon at bounding box center [294, 171] width 26 height 34
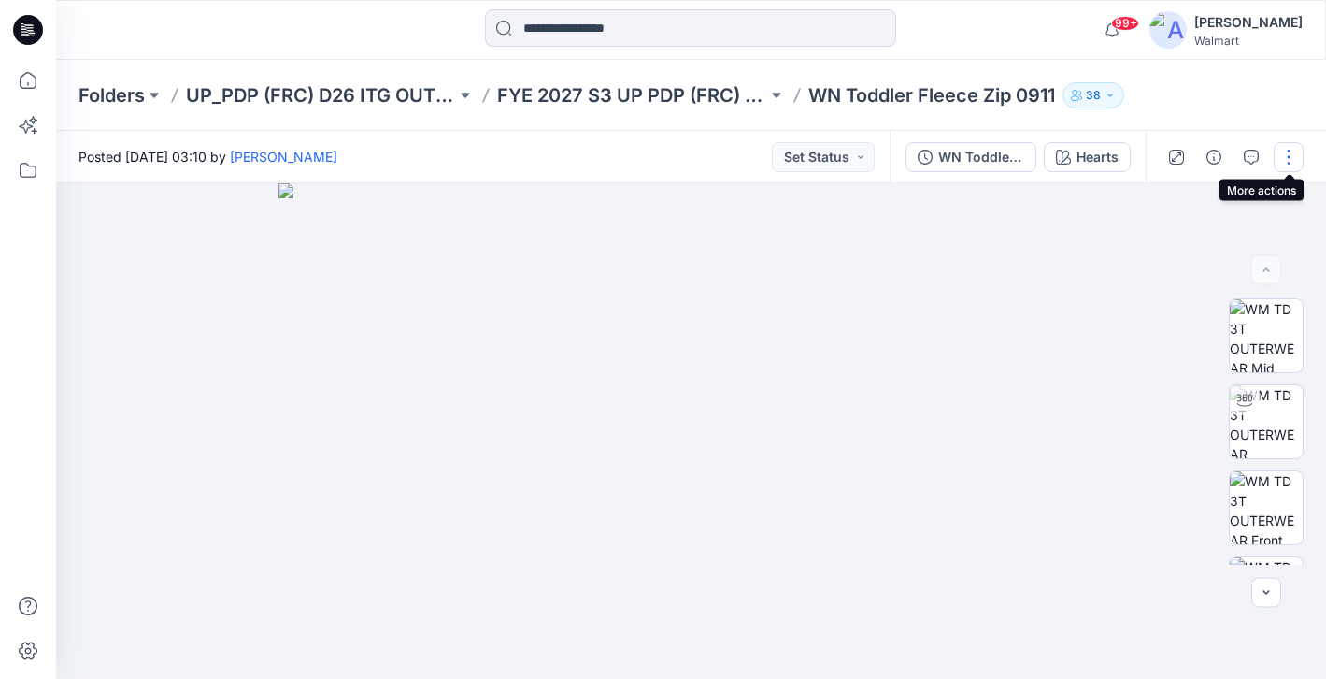
click at [1290, 153] on button "button" at bounding box center [1289, 157] width 30 height 30
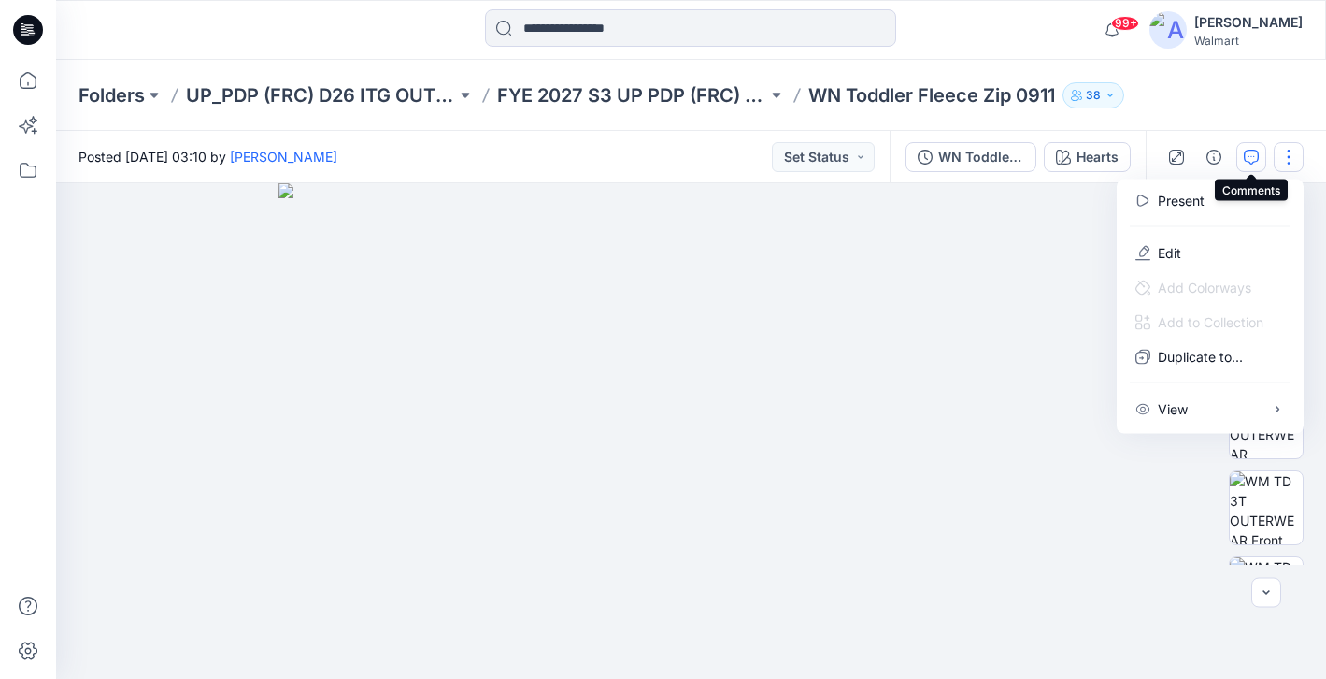
click at [1252, 155] on icon "button" at bounding box center [1251, 157] width 15 height 15
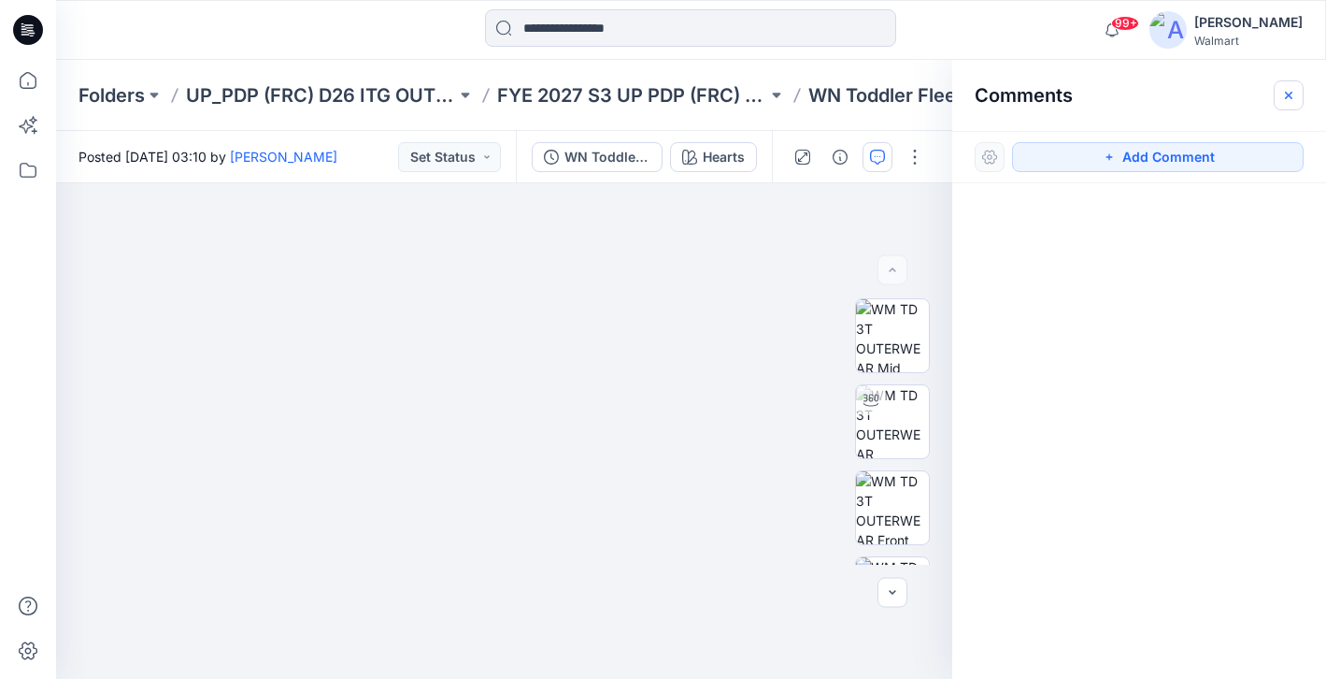
click at [1289, 97] on icon "button" at bounding box center [1288, 95] width 15 height 15
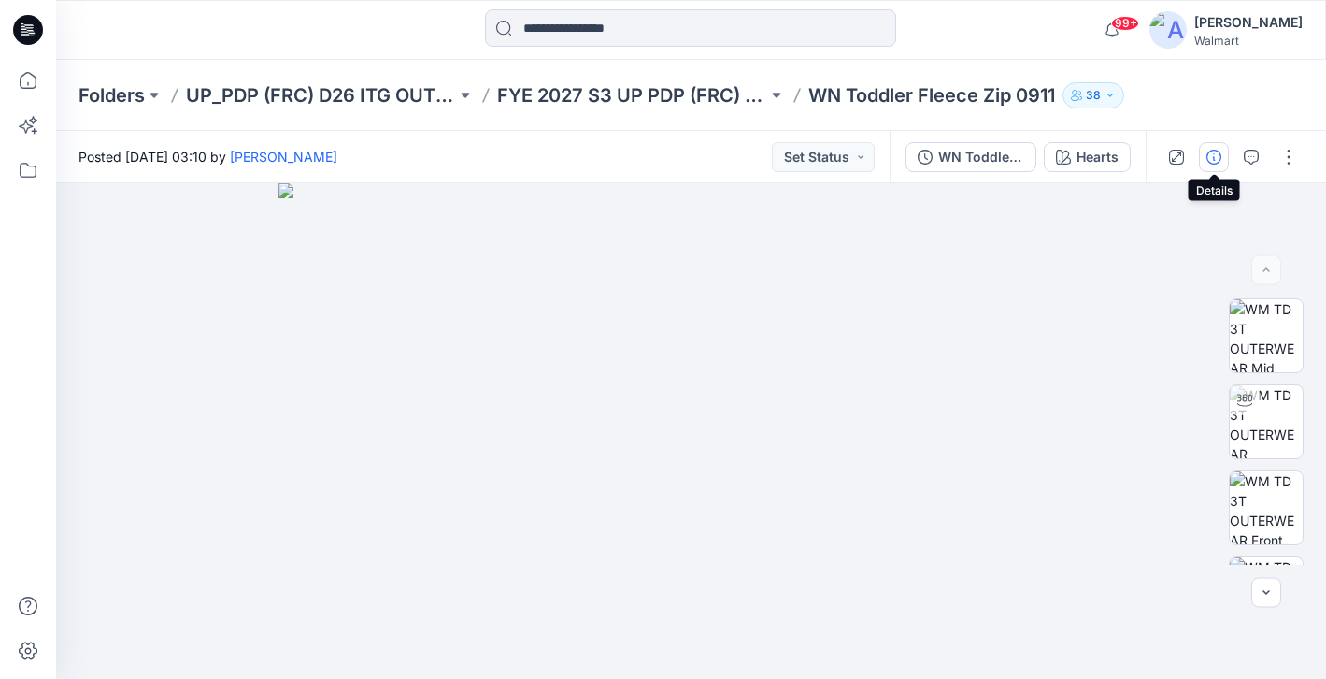
click at [1212, 157] on icon "button" at bounding box center [1214, 157] width 15 height 15
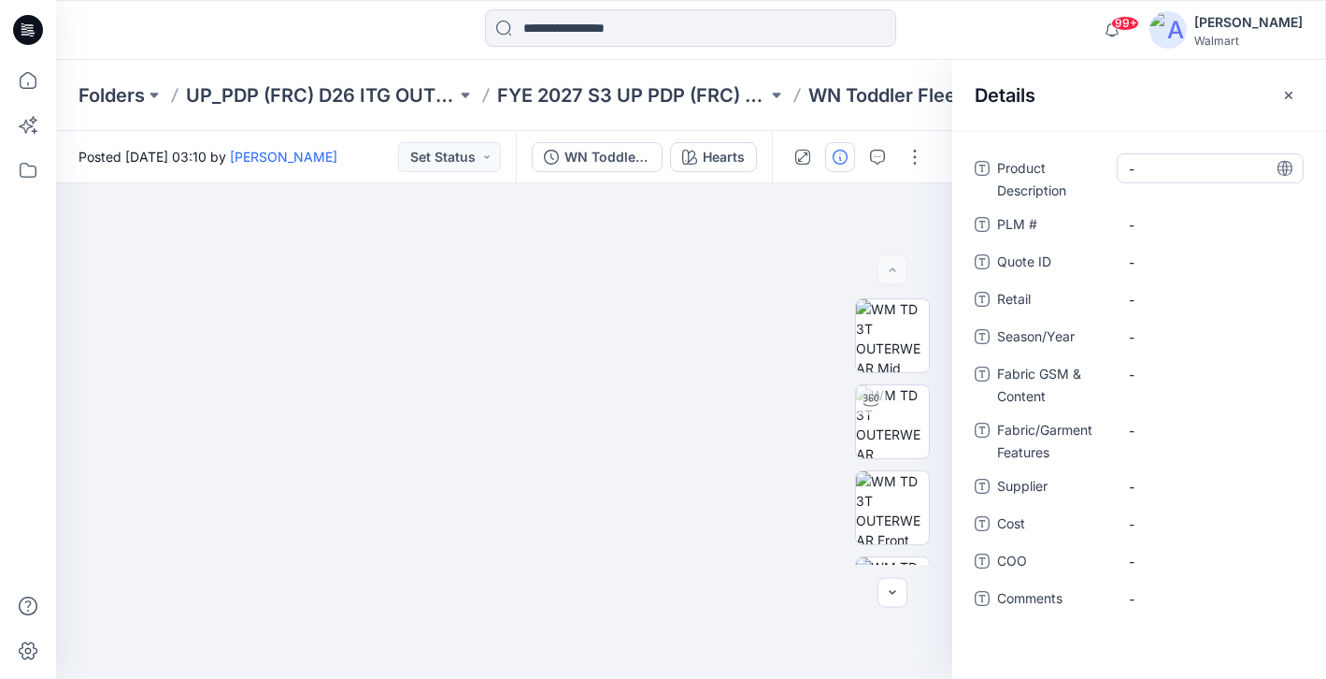
click at [1157, 165] on Description "-" at bounding box center [1210, 169] width 163 height 20
type textarea "**********"
click at [1178, 465] on div "Product Description IT Fleece Jacket PLM # - Quote ID - Retail - Season/Year - …" at bounding box center [1139, 394] width 329 height 482
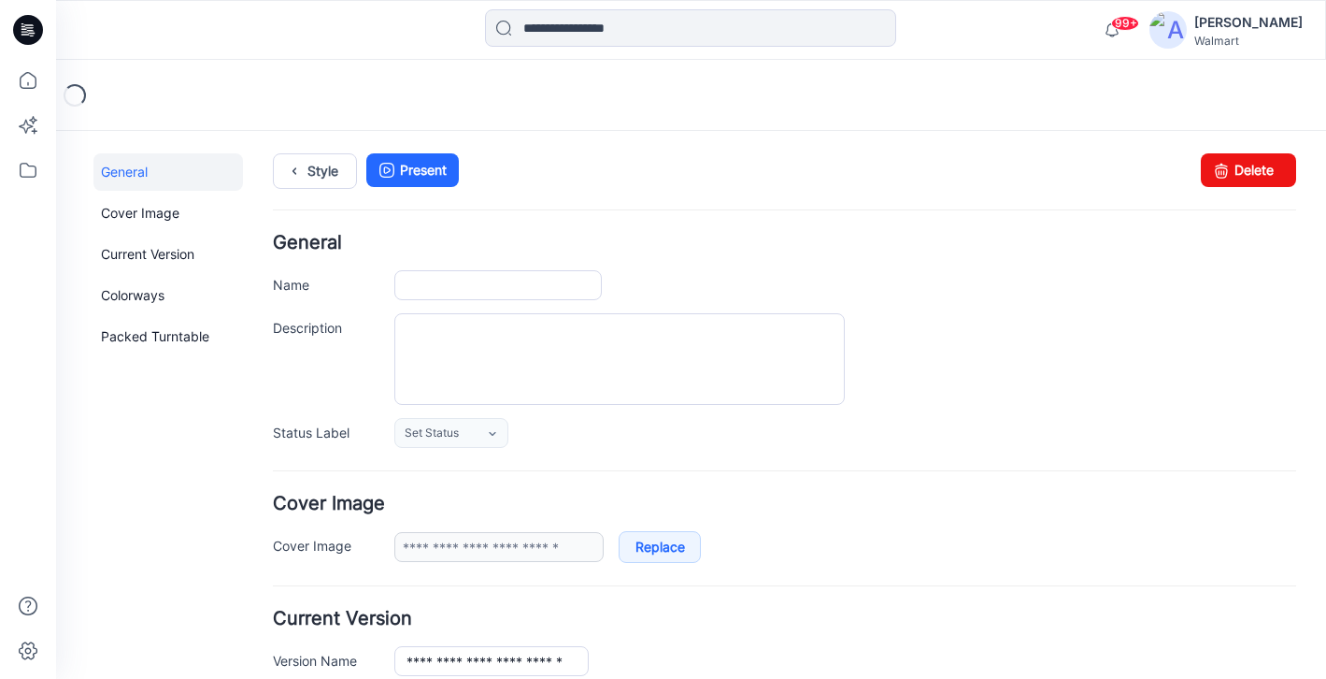
type input "**********"
type input "******"
type input "**********"
click at [311, 165] on link "Style" at bounding box center [315, 171] width 84 height 36
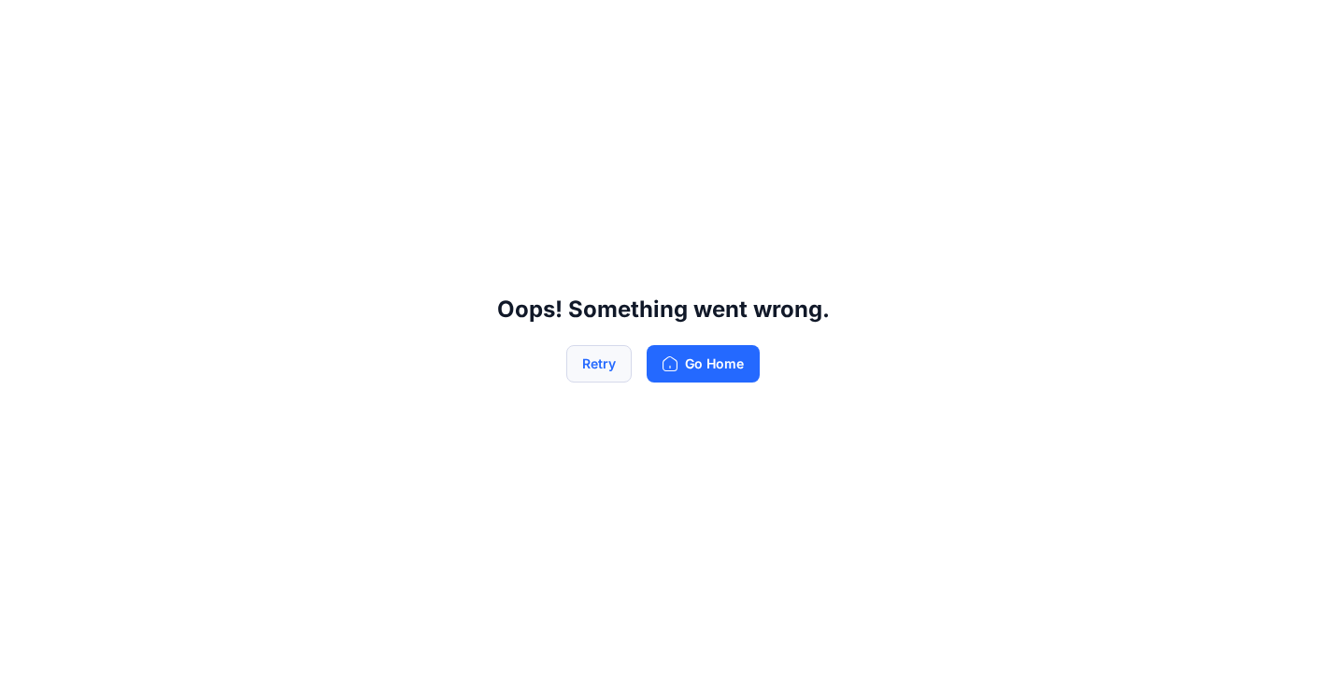
click at [602, 370] on button "Retry" at bounding box center [598, 363] width 65 height 37
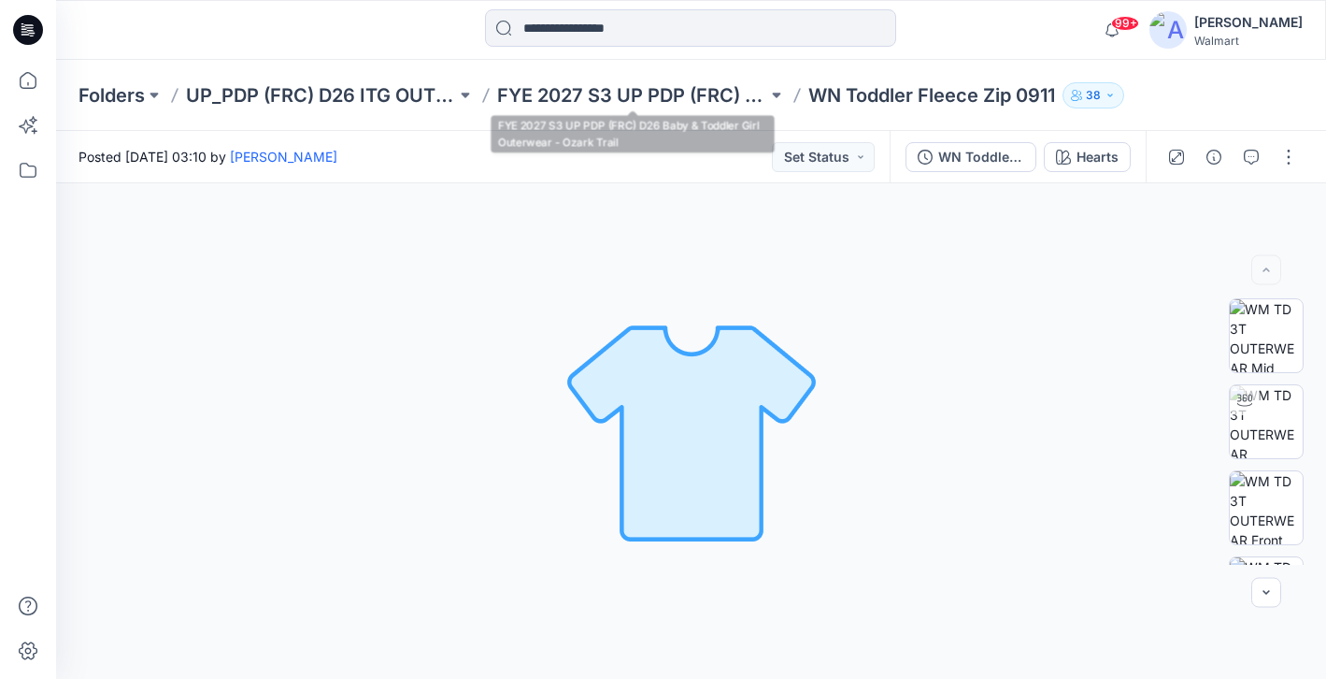
click at [714, 78] on div "Folders UP_PDP (FRC) D26 ITG OUTERWEAR FYE 2027 S3 UP PDP (FRC) D26 Baby & Todd…" at bounding box center [691, 95] width 1270 height 71
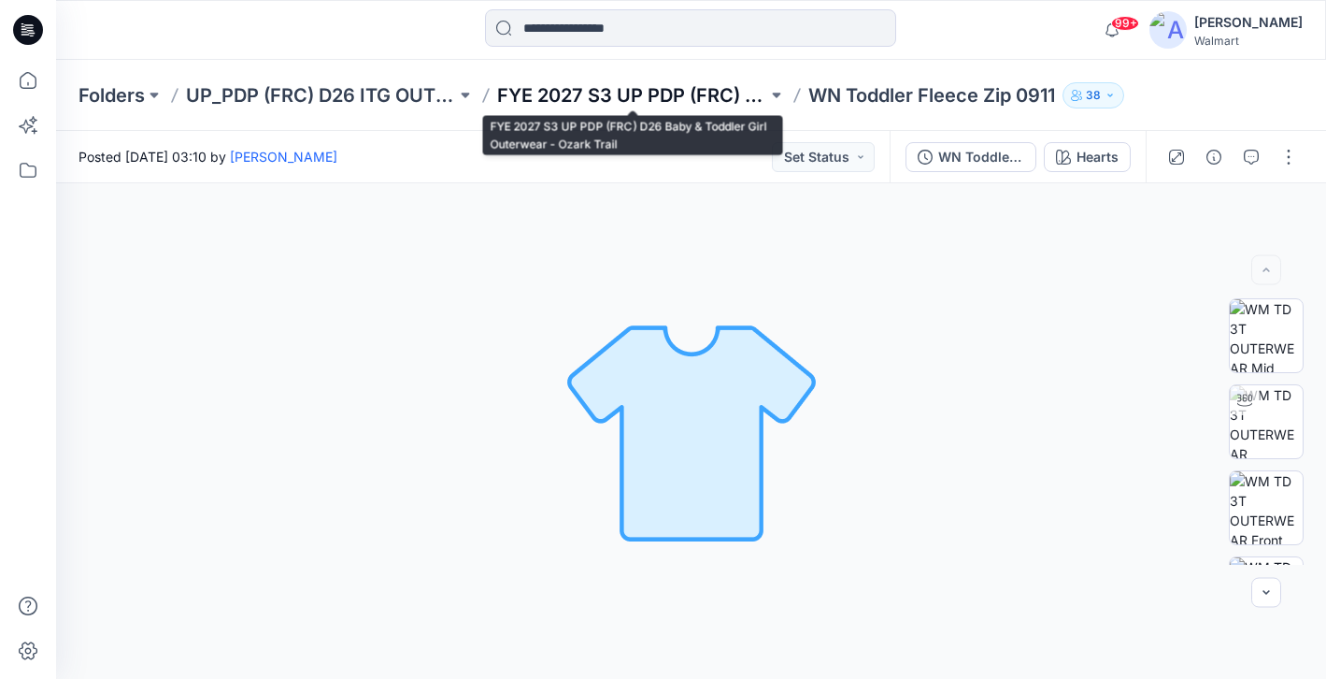
click at [699, 86] on p "FYE 2027 S3 UP PDP (FRC) D26 Baby & Toddler Girl Outerwear - Ozark Trail" at bounding box center [632, 95] width 270 height 26
